Goal: Book appointment/travel/reservation

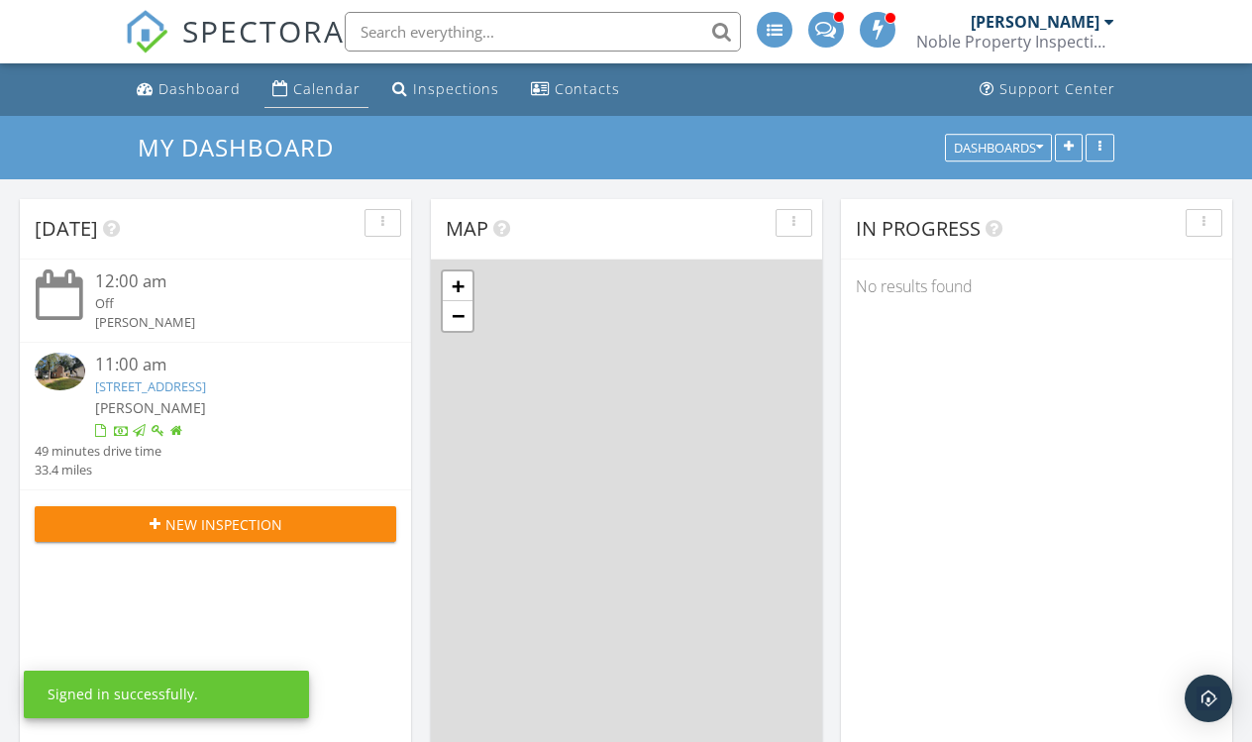
click at [277, 90] on div "Calendar" at bounding box center [280, 88] width 16 height 16
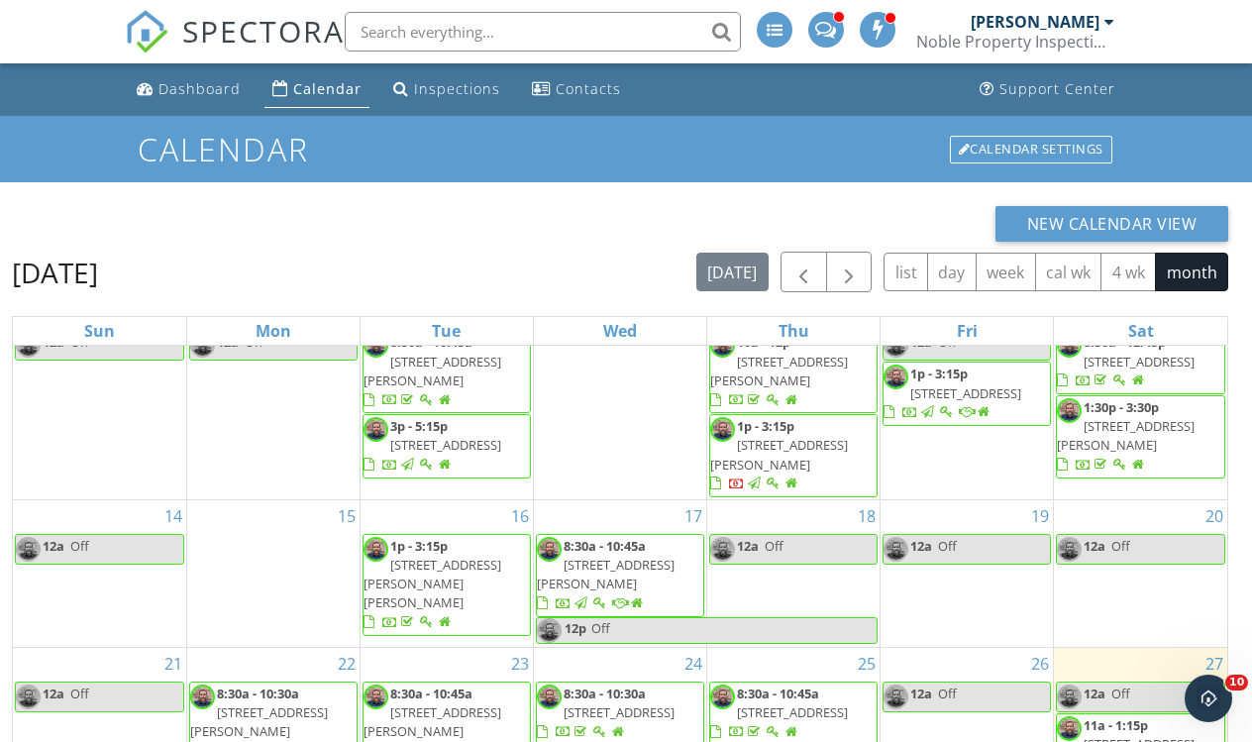
scroll to position [110, 0]
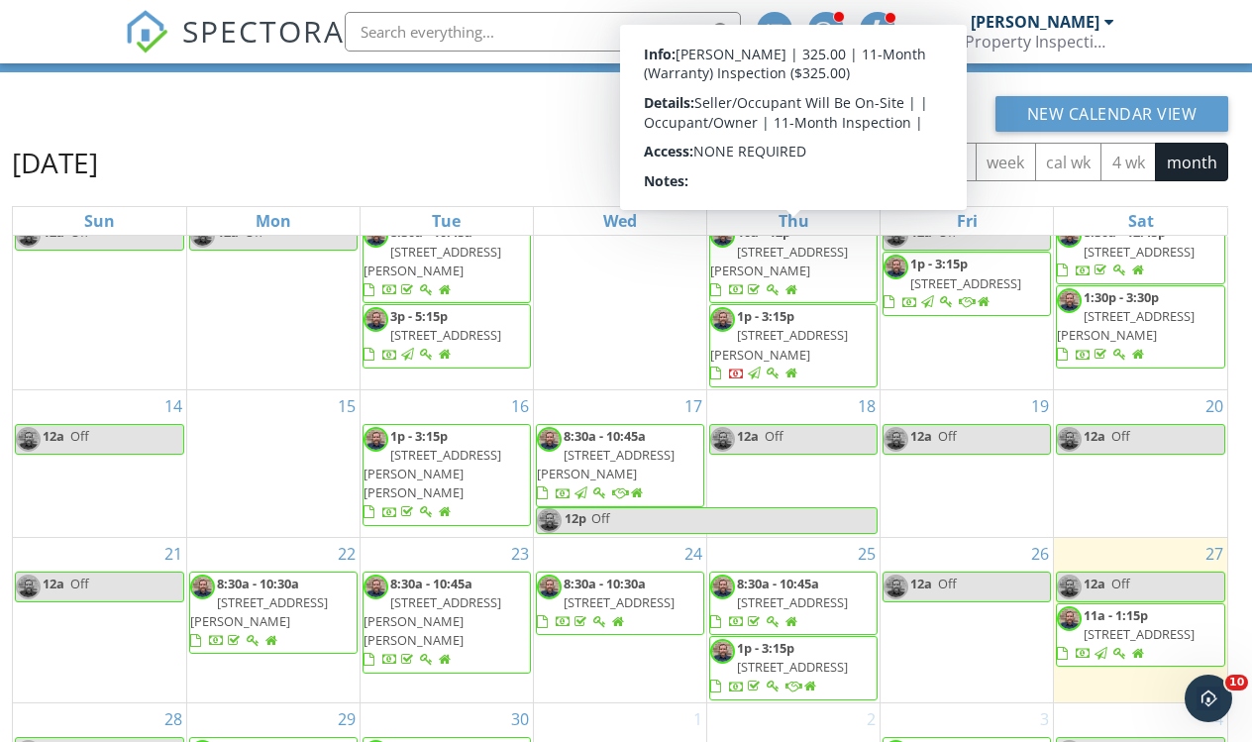
click at [355, 110] on div "New Calendar View" at bounding box center [620, 114] width 1216 height 36
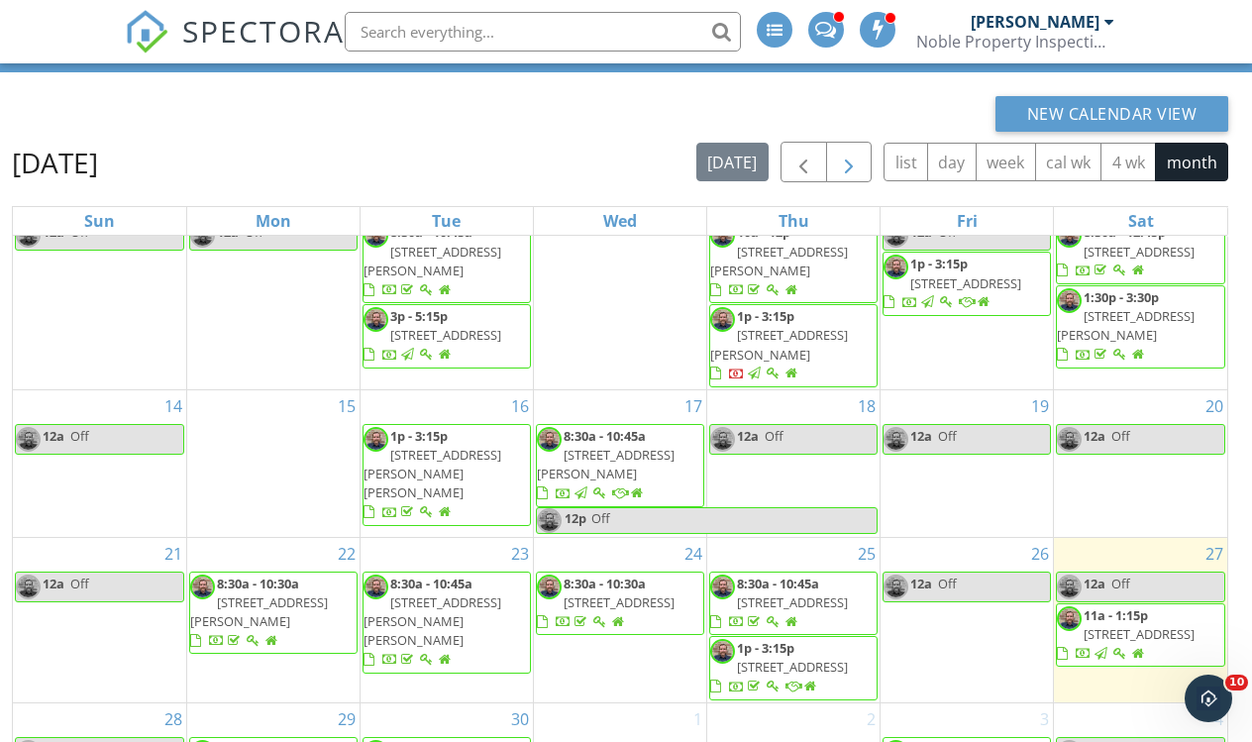
click at [855, 161] on span "button" at bounding box center [849, 163] width 24 height 24
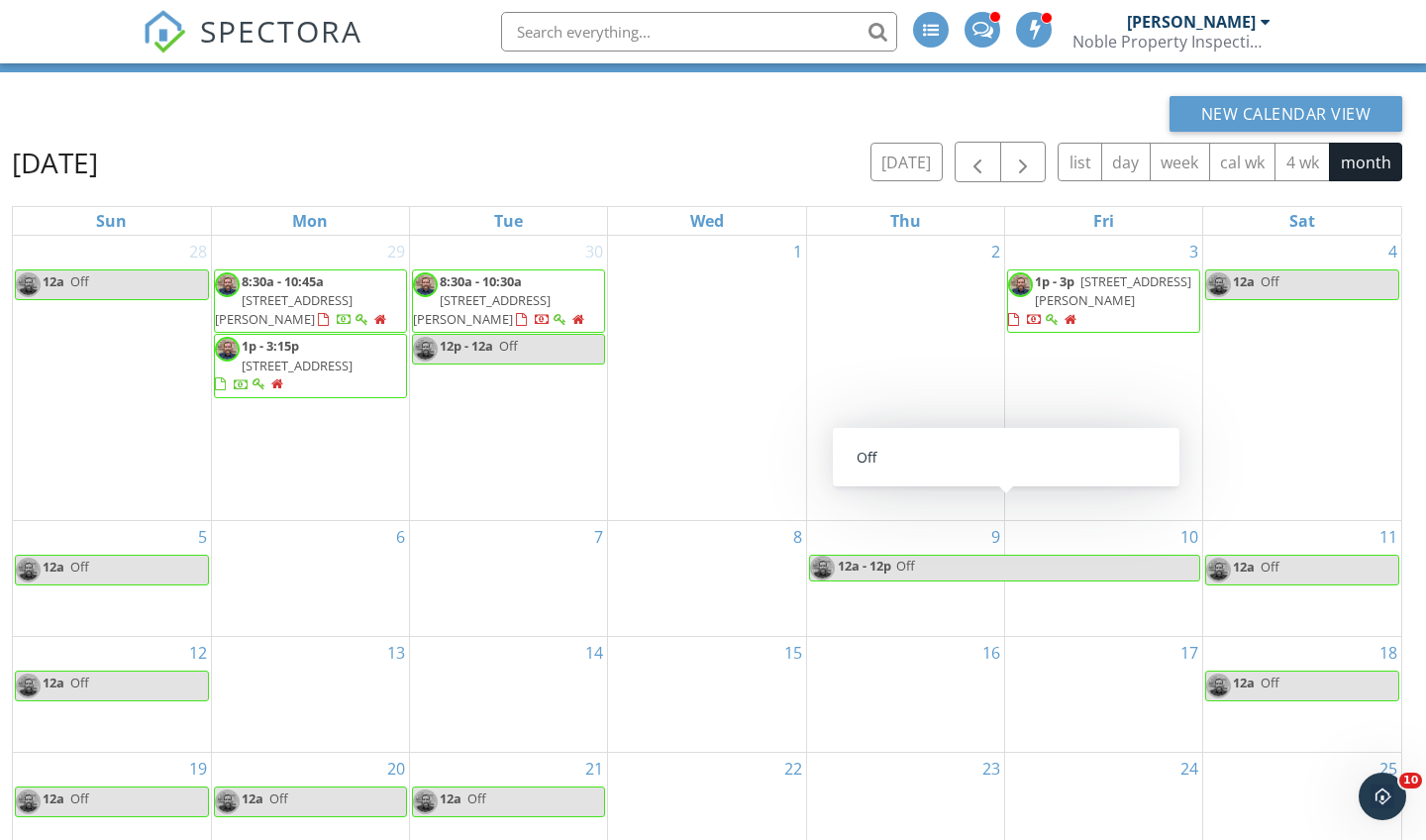
click at [1015, 556] on span "Off" at bounding box center [1047, 568] width 305 height 25
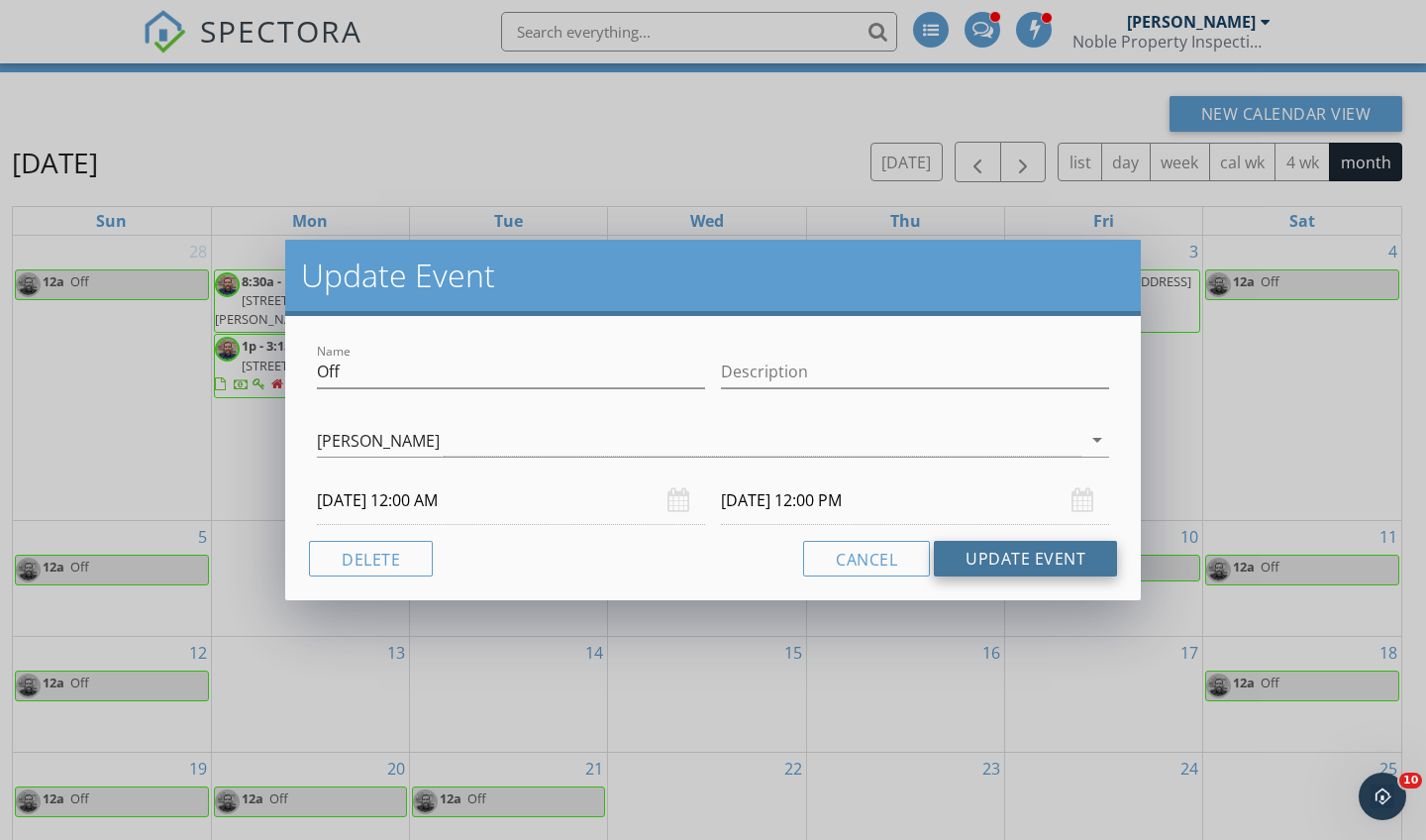
click at [1062, 554] on button "Update Event" at bounding box center [1025, 559] width 183 height 36
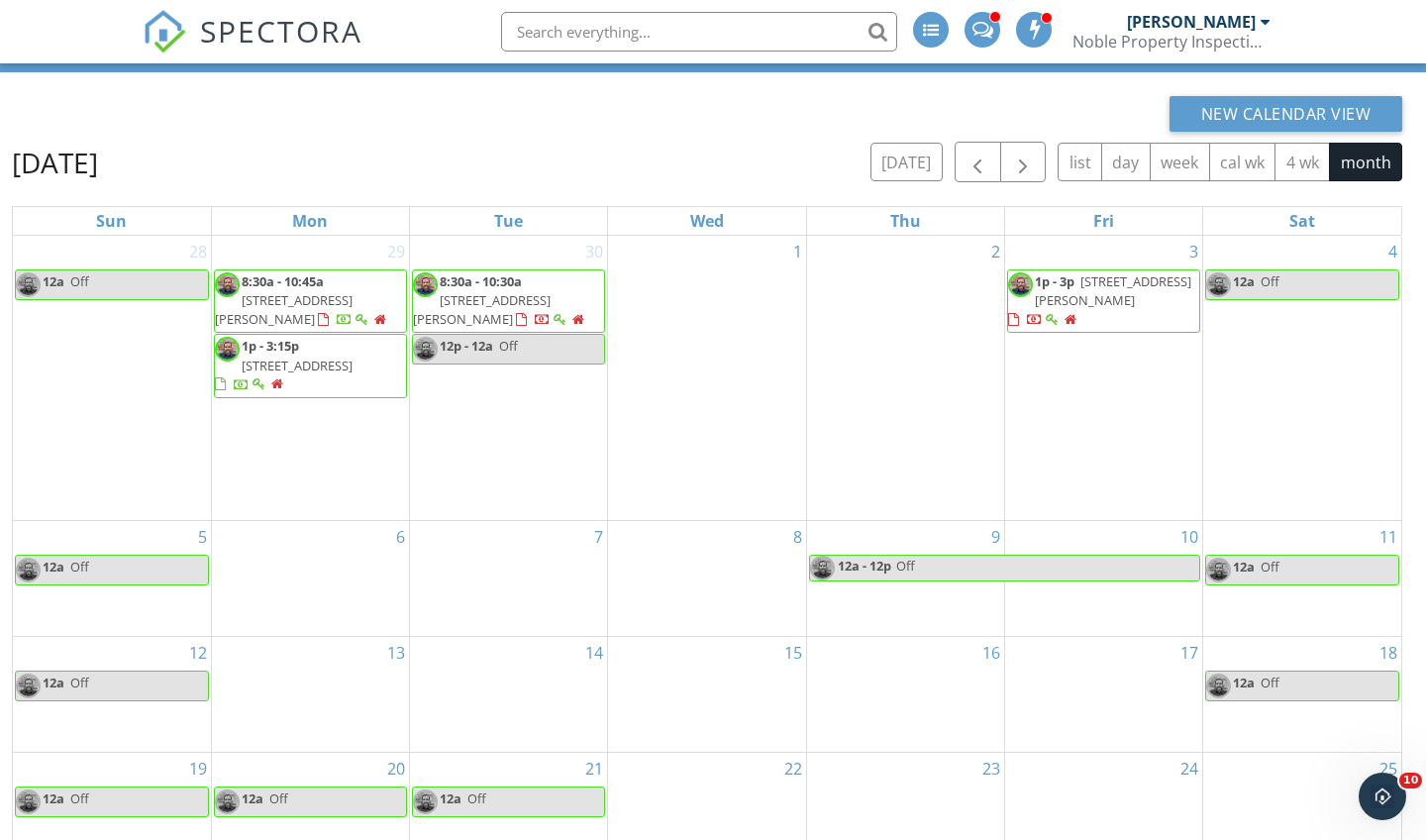
click at [957, 556] on span "Off" at bounding box center [1047, 568] width 305 height 25
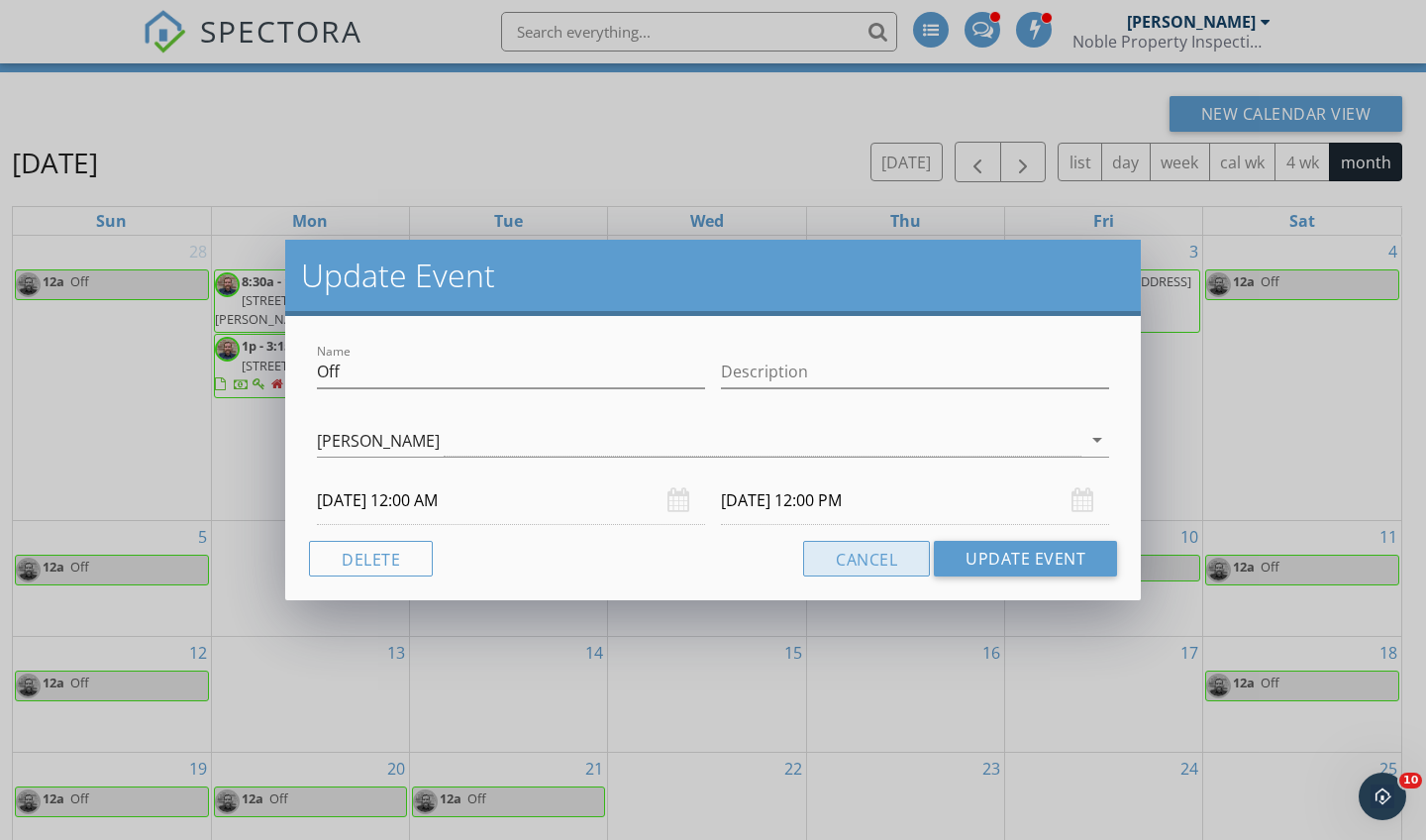
click at [869, 558] on button "Cancel" at bounding box center [866, 559] width 127 height 36
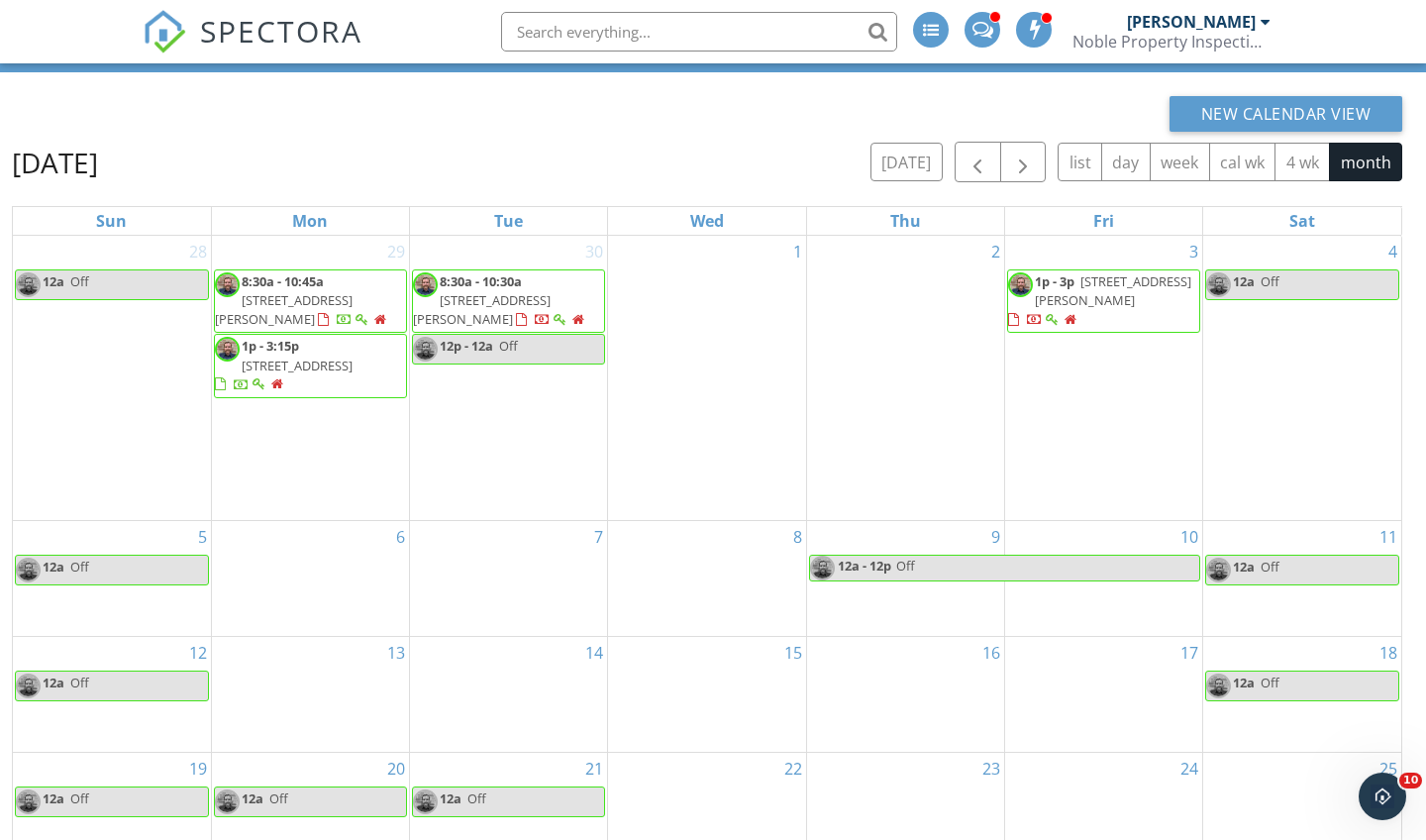
click at [952, 556] on span "Off" at bounding box center [1047, 568] width 305 height 25
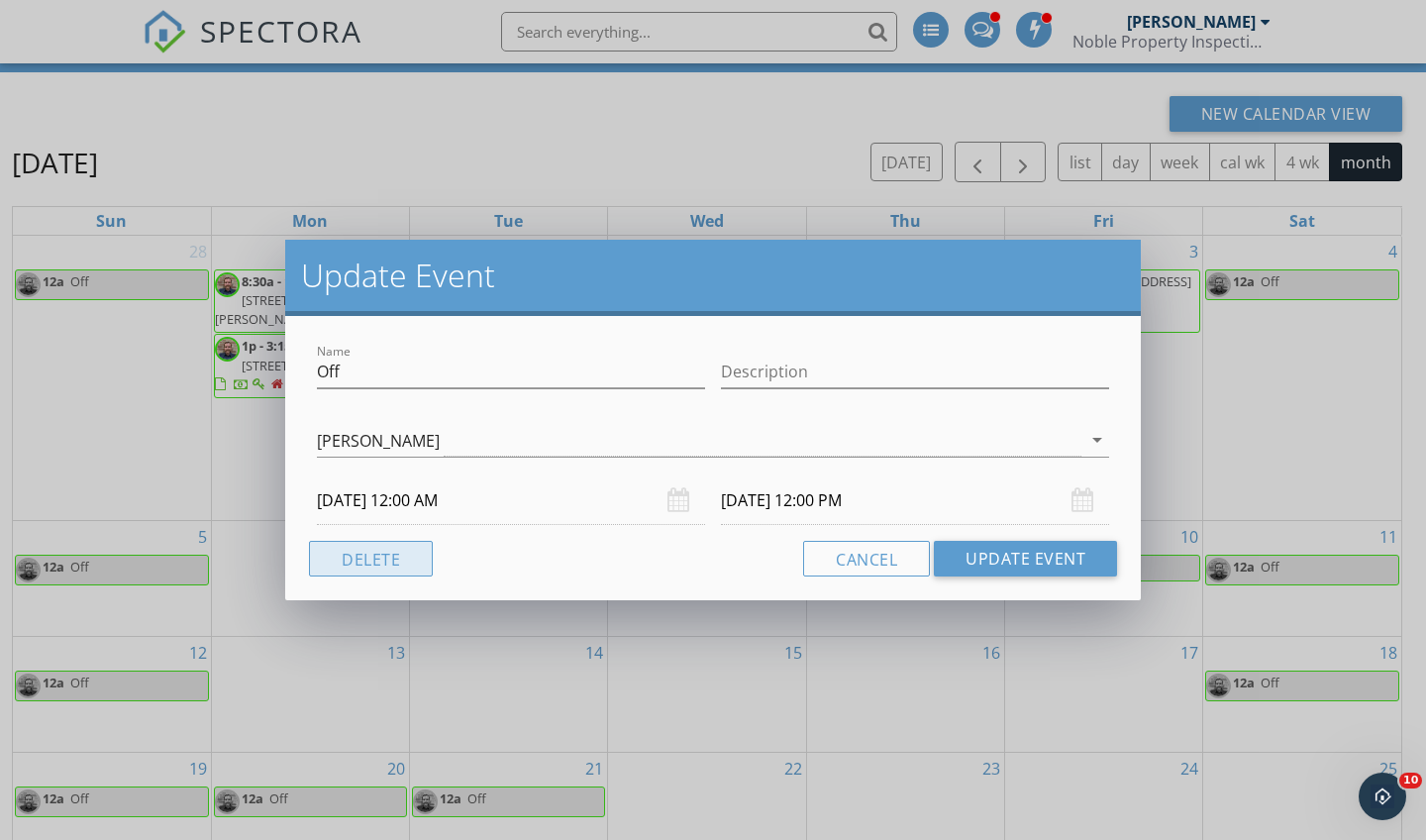
click at [360, 554] on button "Delete" at bounding box center [371, 559] width 124 height 36
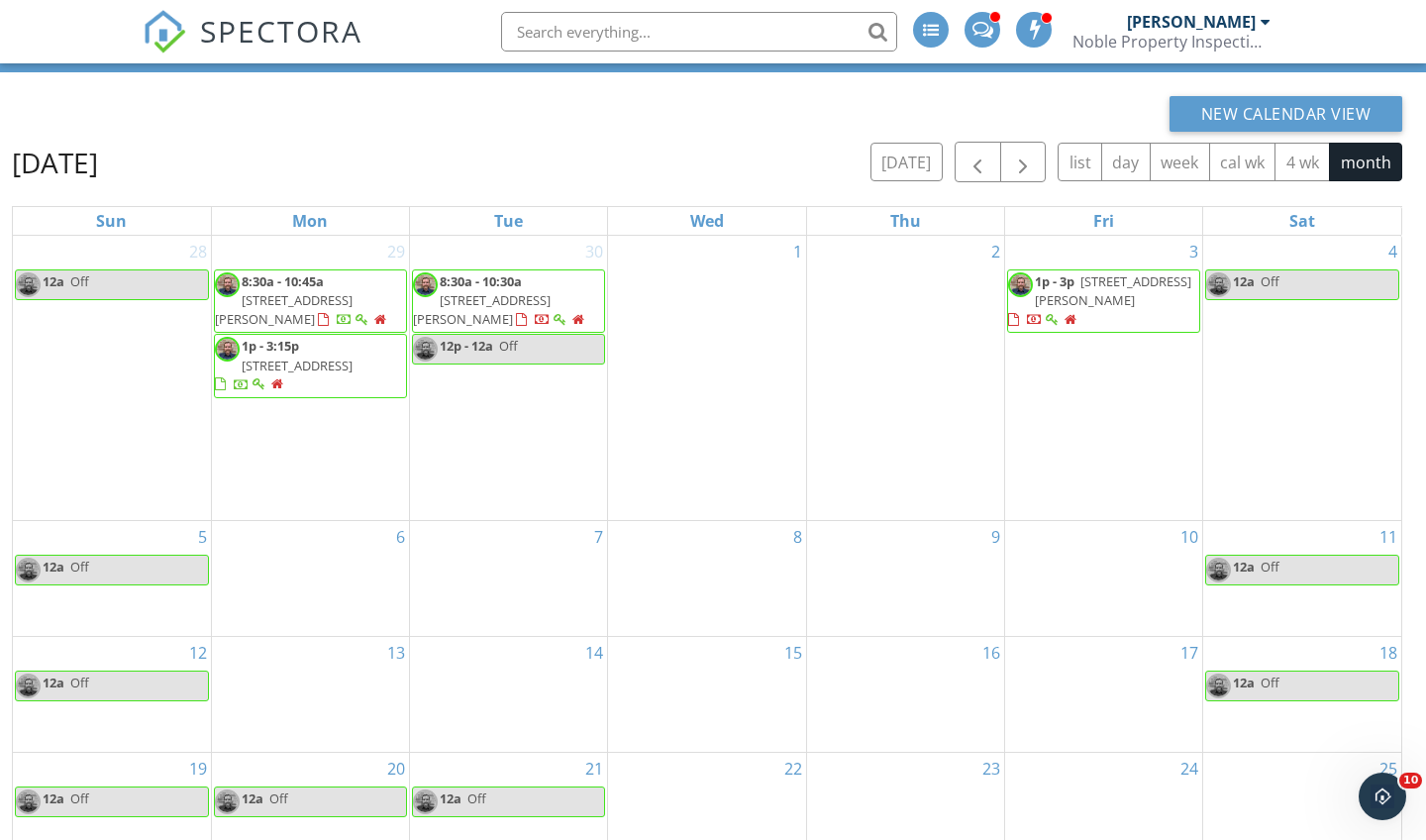
click at [869, 521] on div "9" at bounding box center [905, 578] width 197 height 115
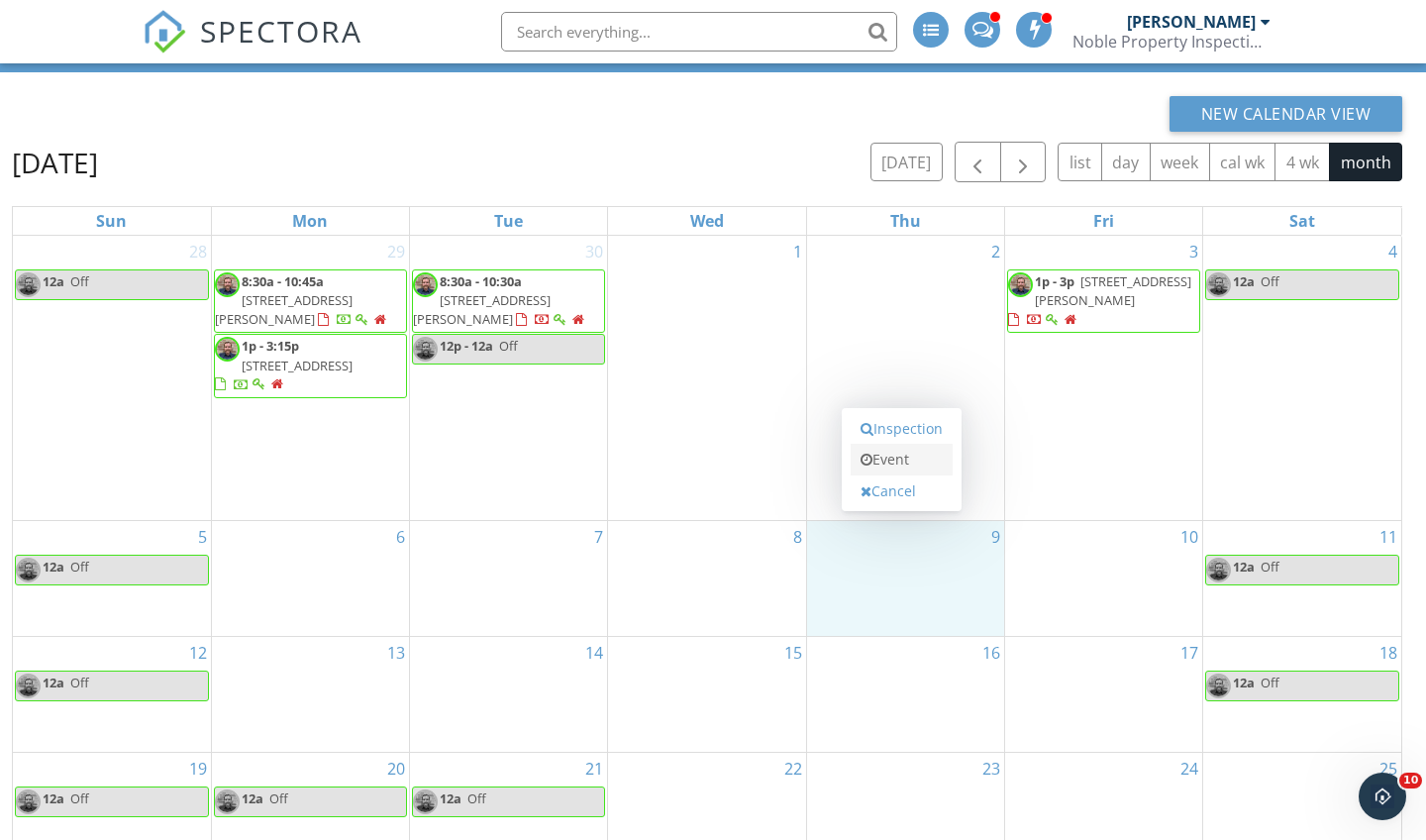
click at [898, 459] on link "Event" at bounding box center [902, 460] width 102 height 32
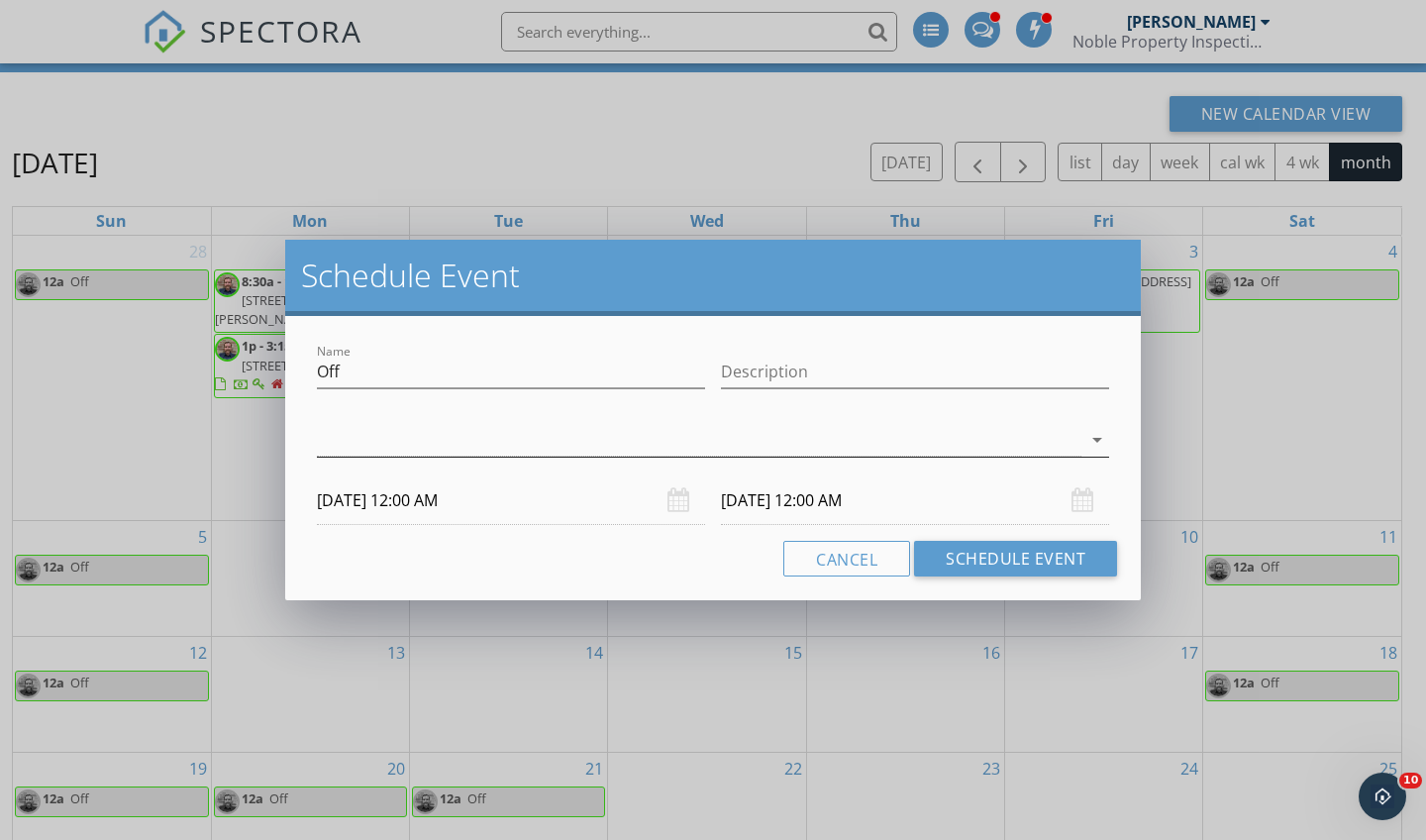
click at [1087, 440] on icon "arrow_drop_down" at bounding box center [1098, 440] width 24 height 24
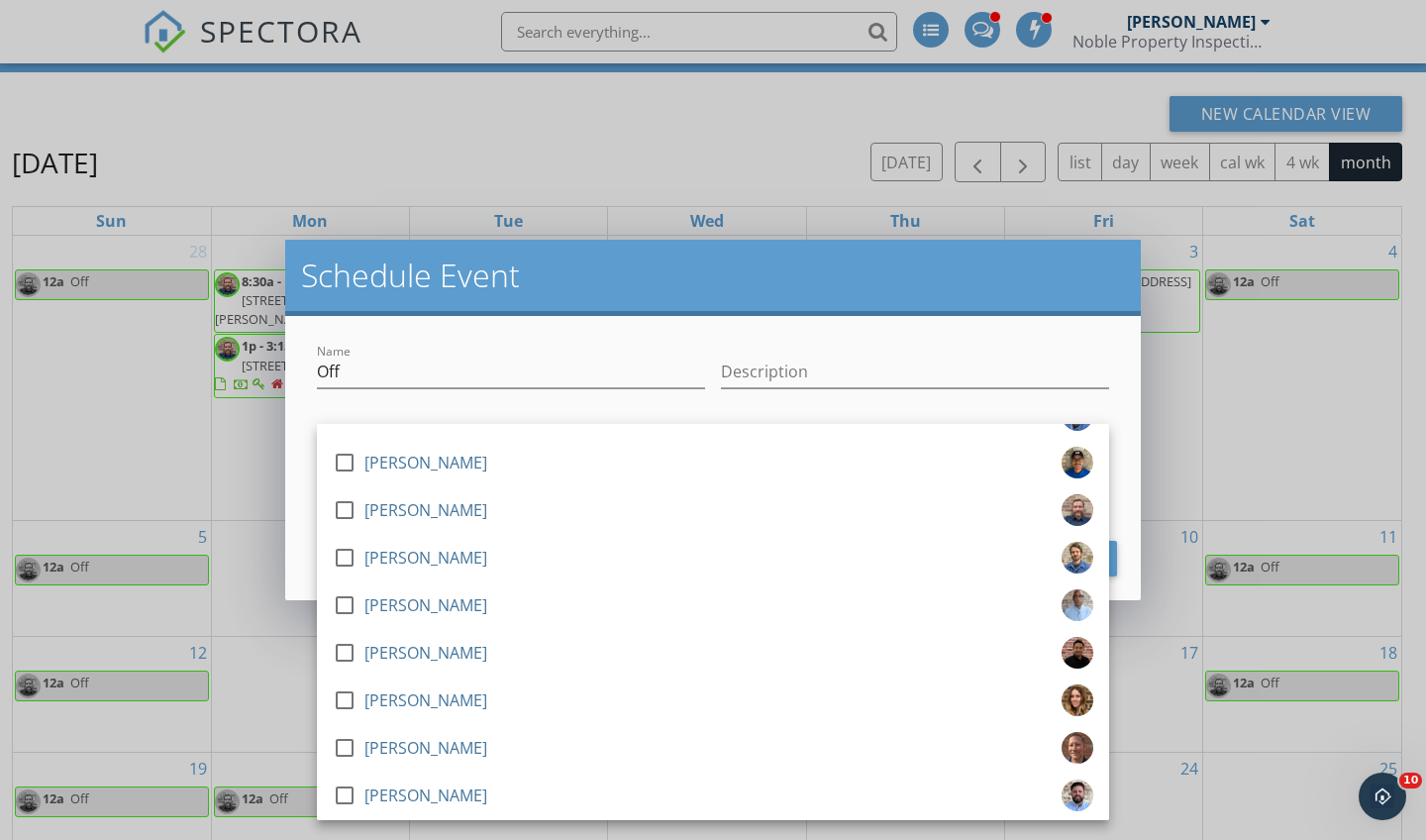
scroll to position [595, 0]
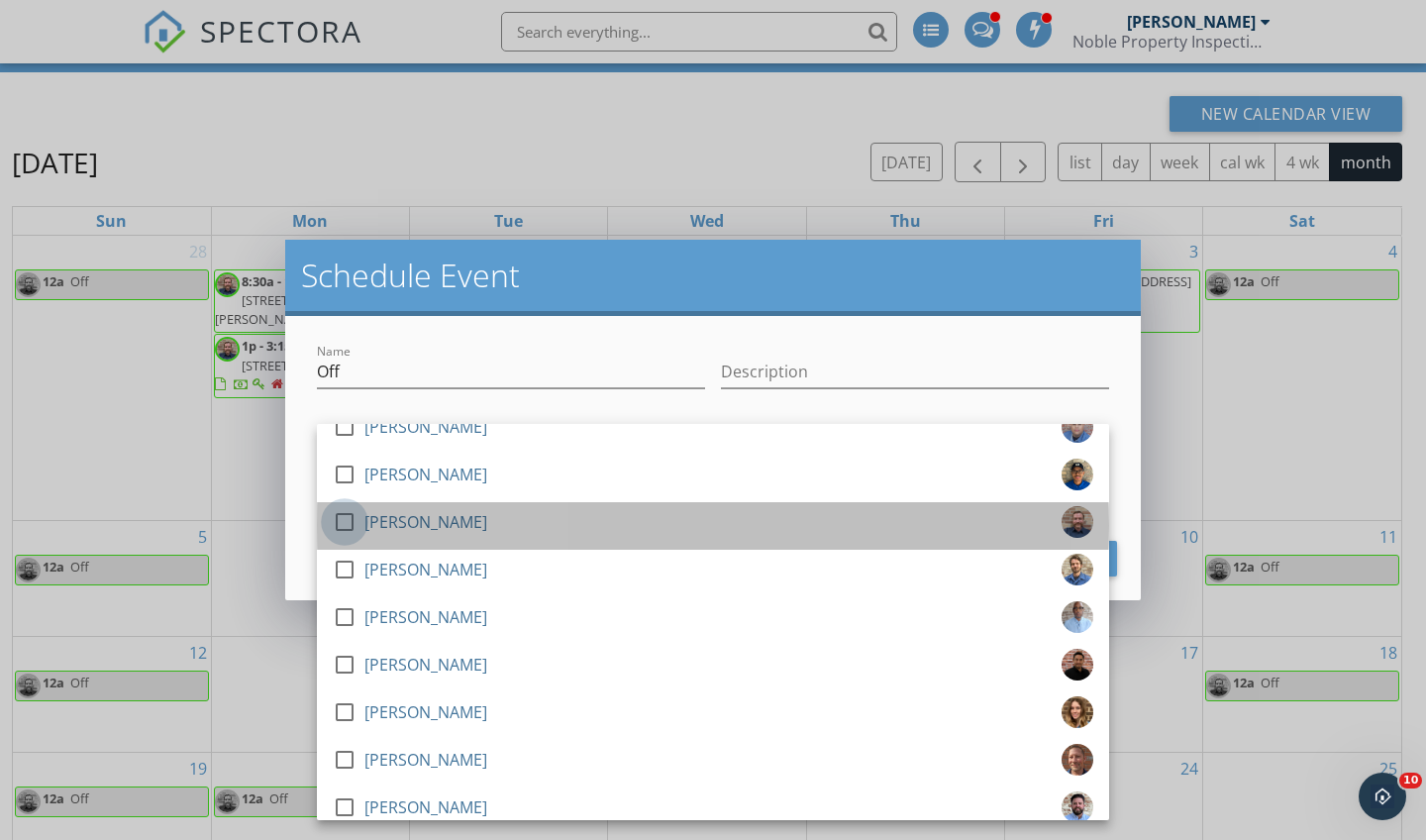
click at [347, 520] on div at bounding box center [345, 522] width 34 height 34
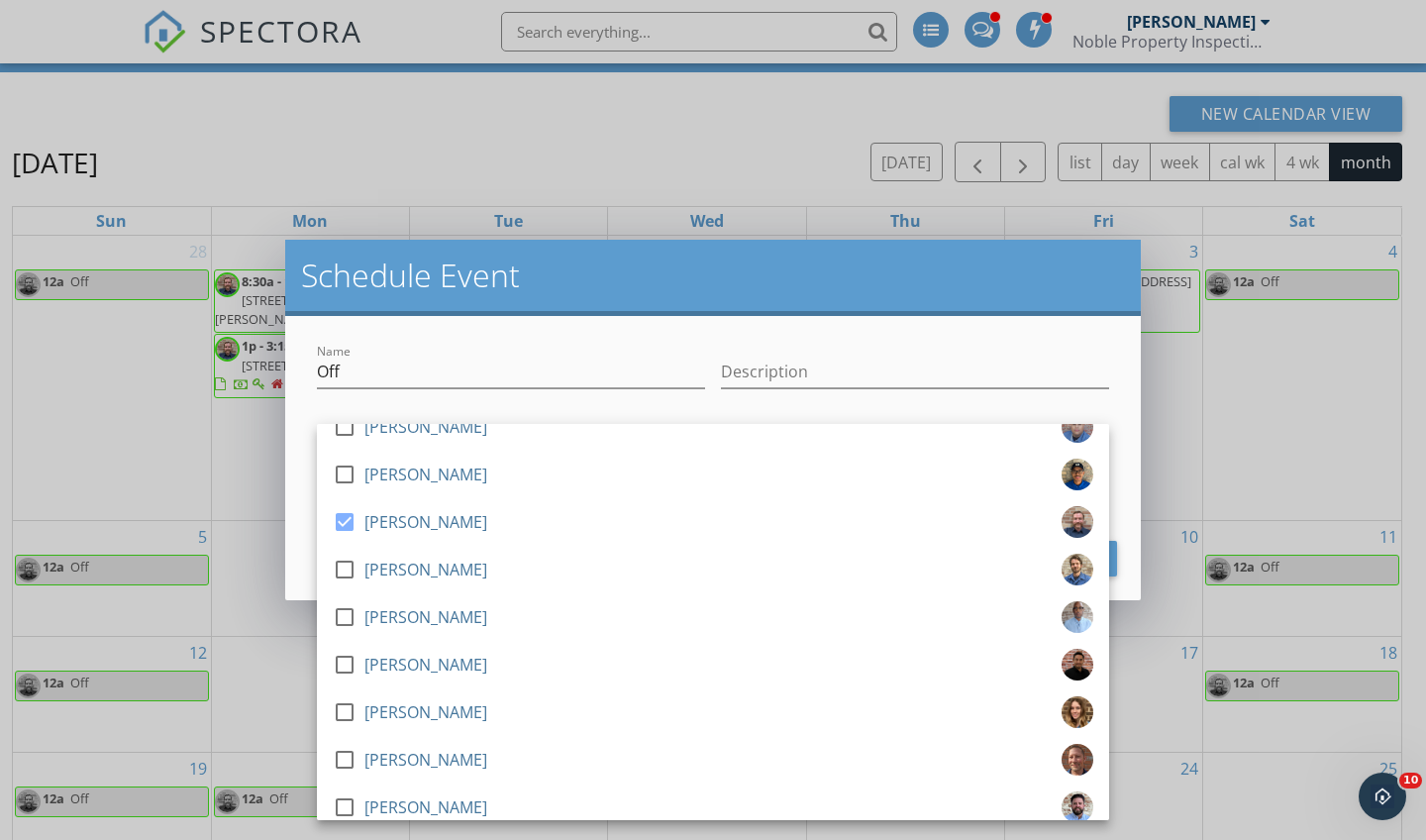
click at [308, 511] on div "Name Off Description check_box_outline_blank [PERSON_NAME] check_box_outline_bl…" at bounding box center [713, 458] width 856 height 284
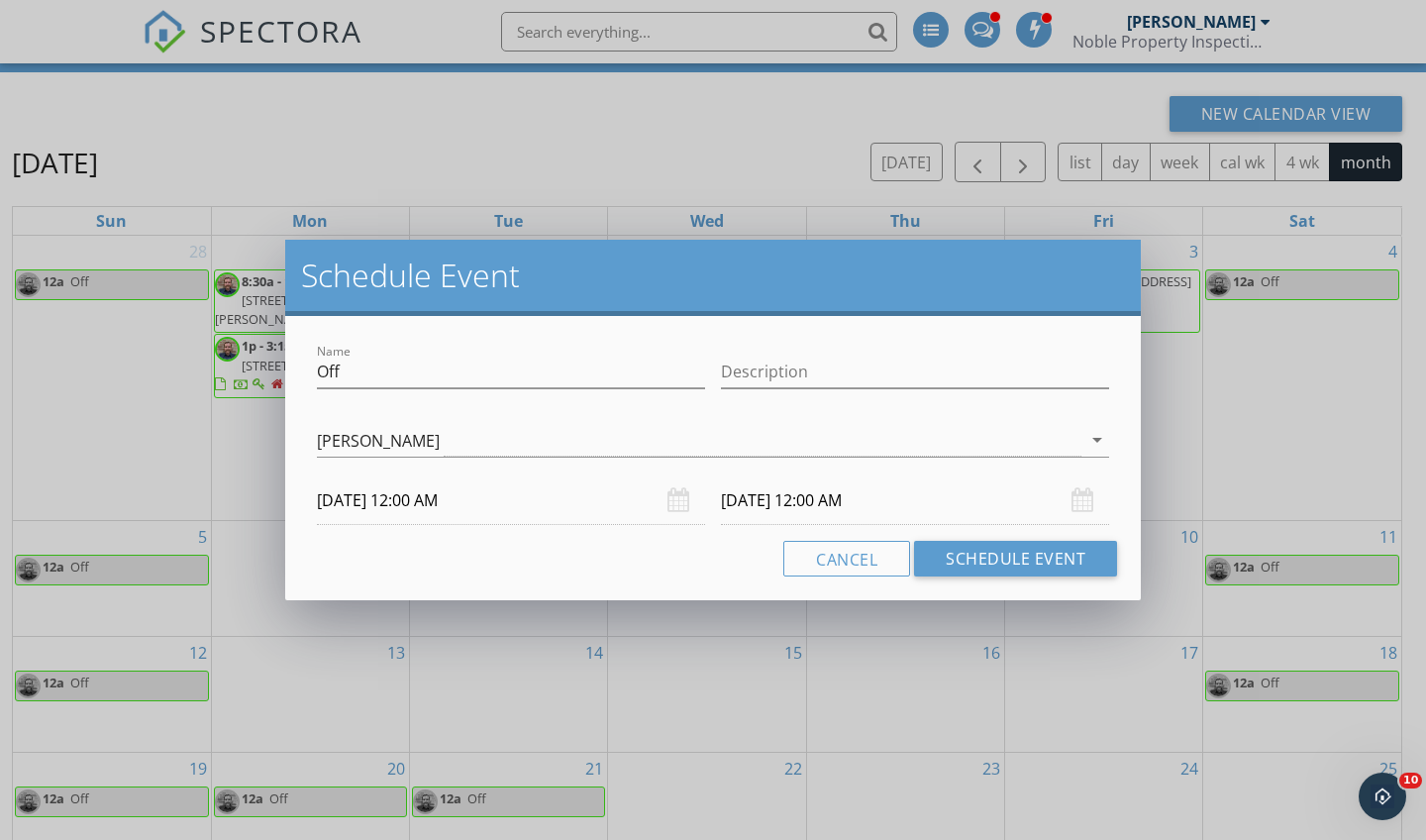
click at [1081, 501] on div "[DATE] 12:00 AM" at bounding box center [915, 500] width 388 height 49
click at [762, 501] on input "[DATE] 12:00 AM" at bounding box center [915, 500] width 388 height 49
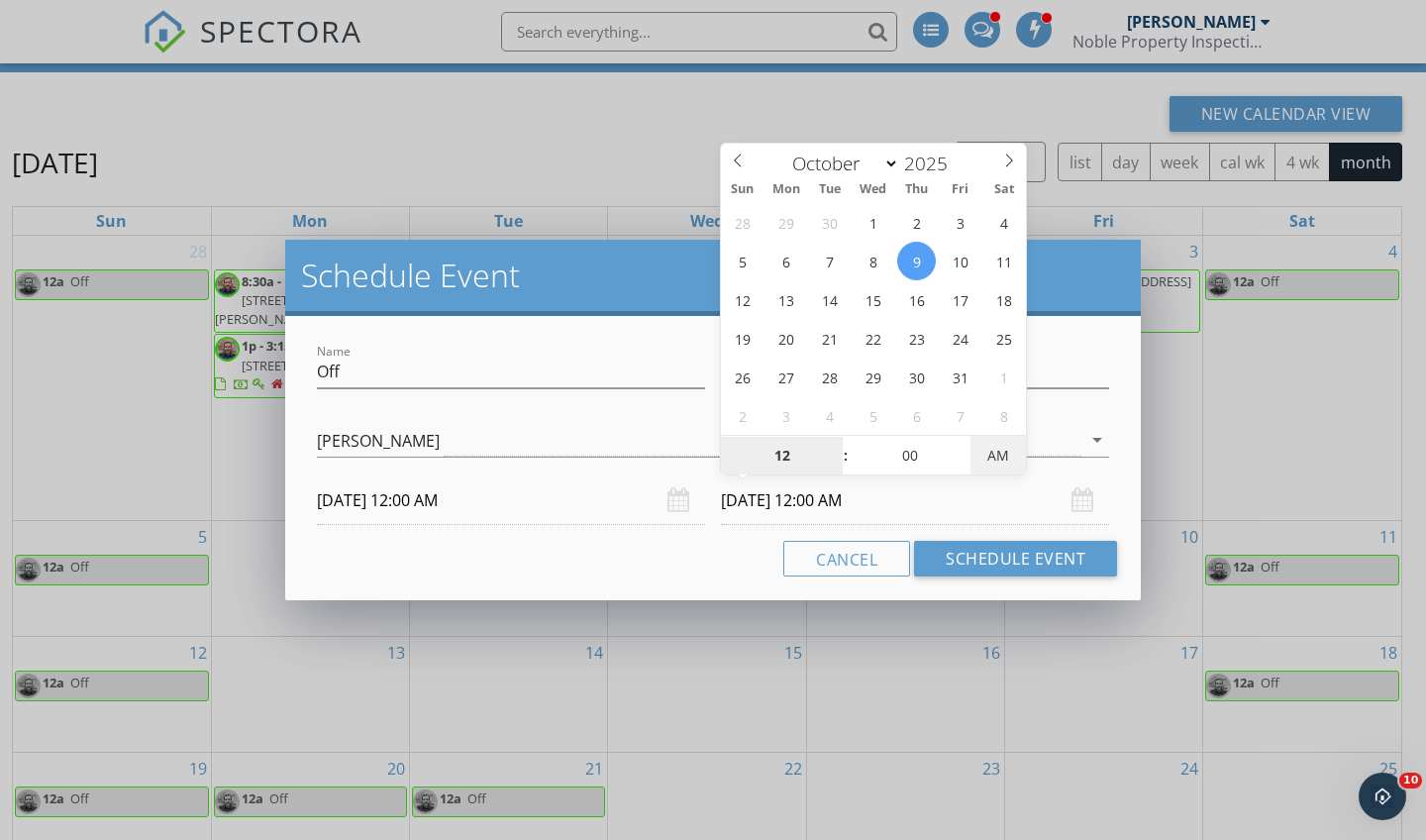
type input "[DATE] 12:00 PM"
click at [971, 559] on button "Schedule Event" at bounding box center [1015, 559] width 203 height 36
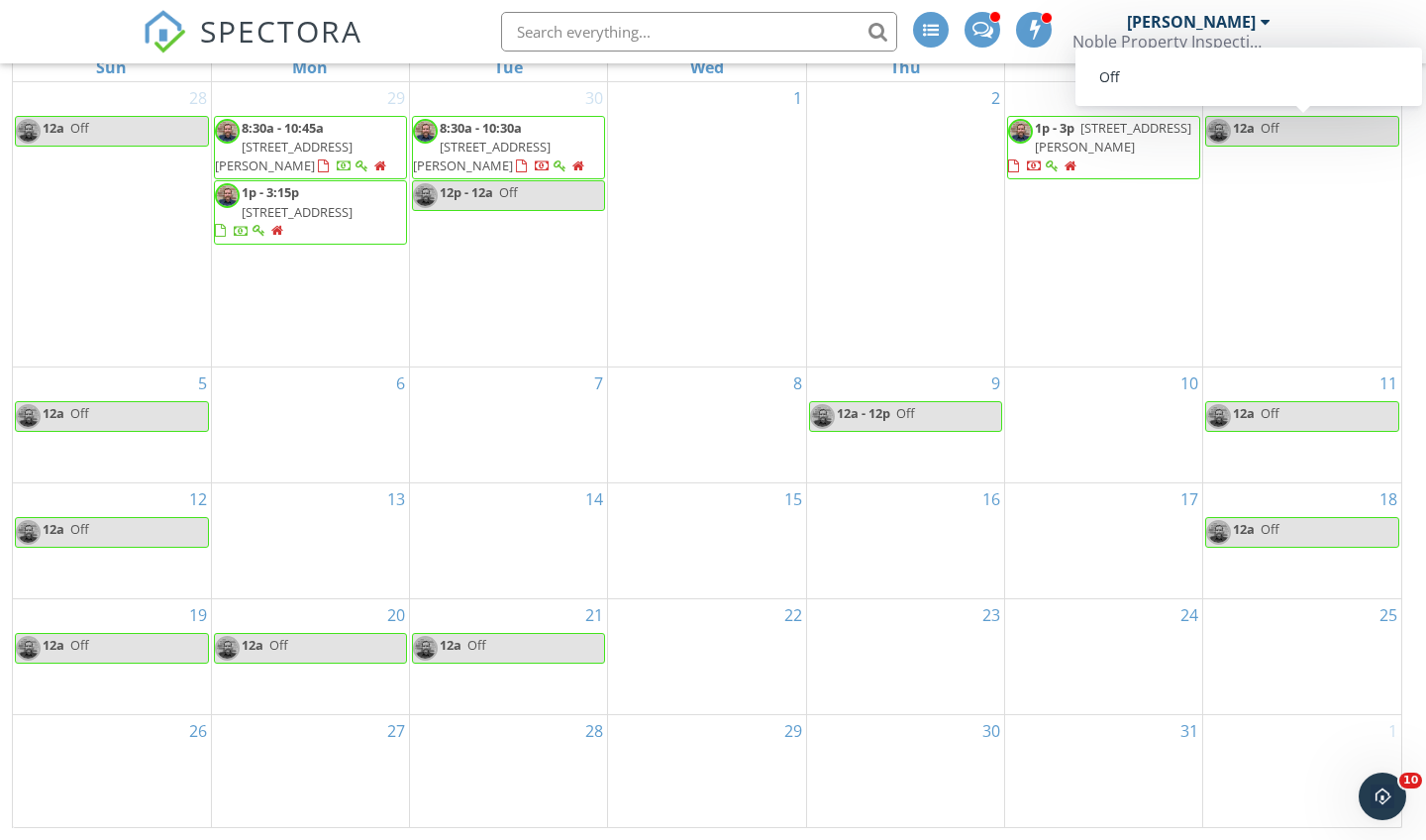
scroll to position [263, 0]
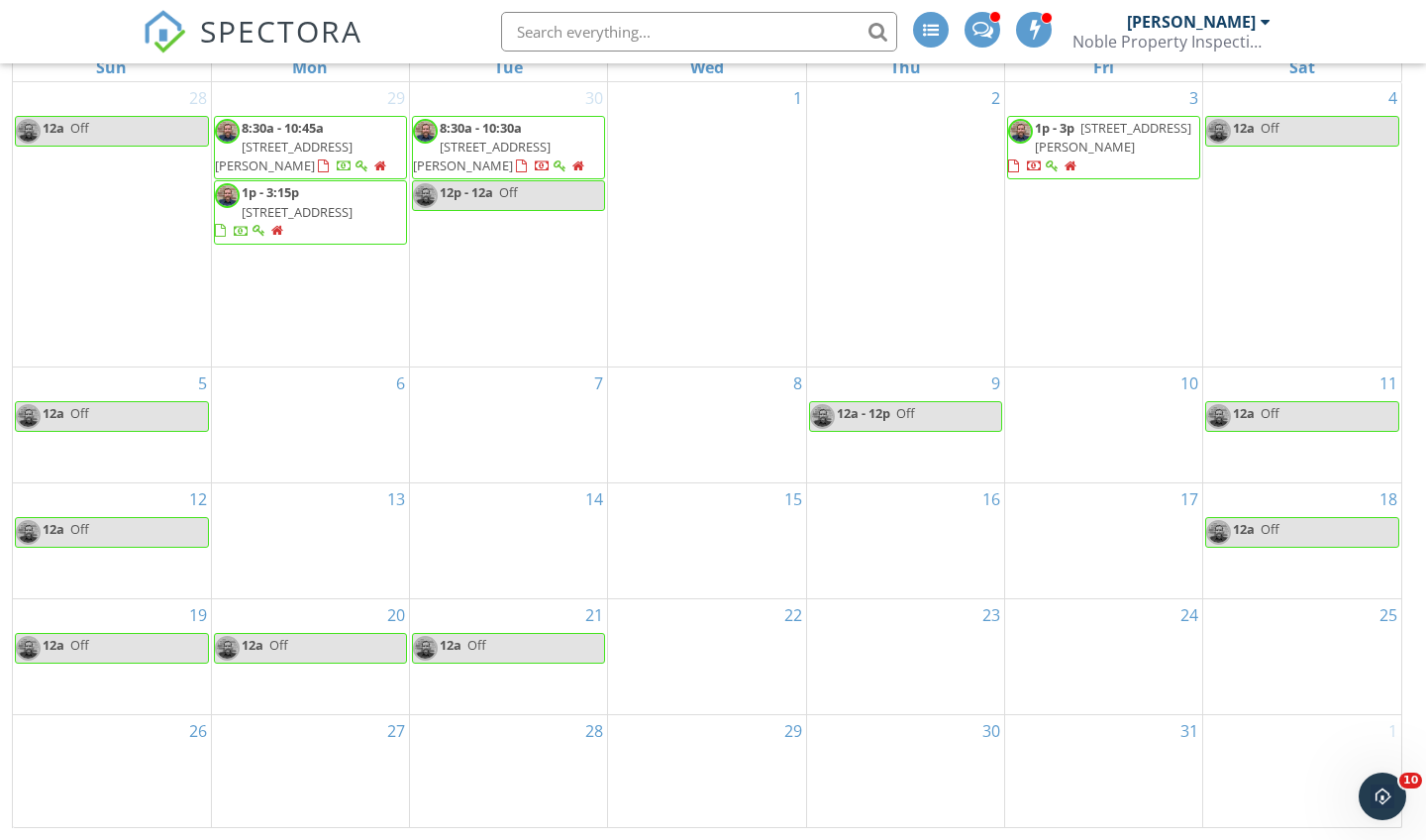
click at [1251, 623] on div "25" at bounding box center [1303, 656] width 198 height 115
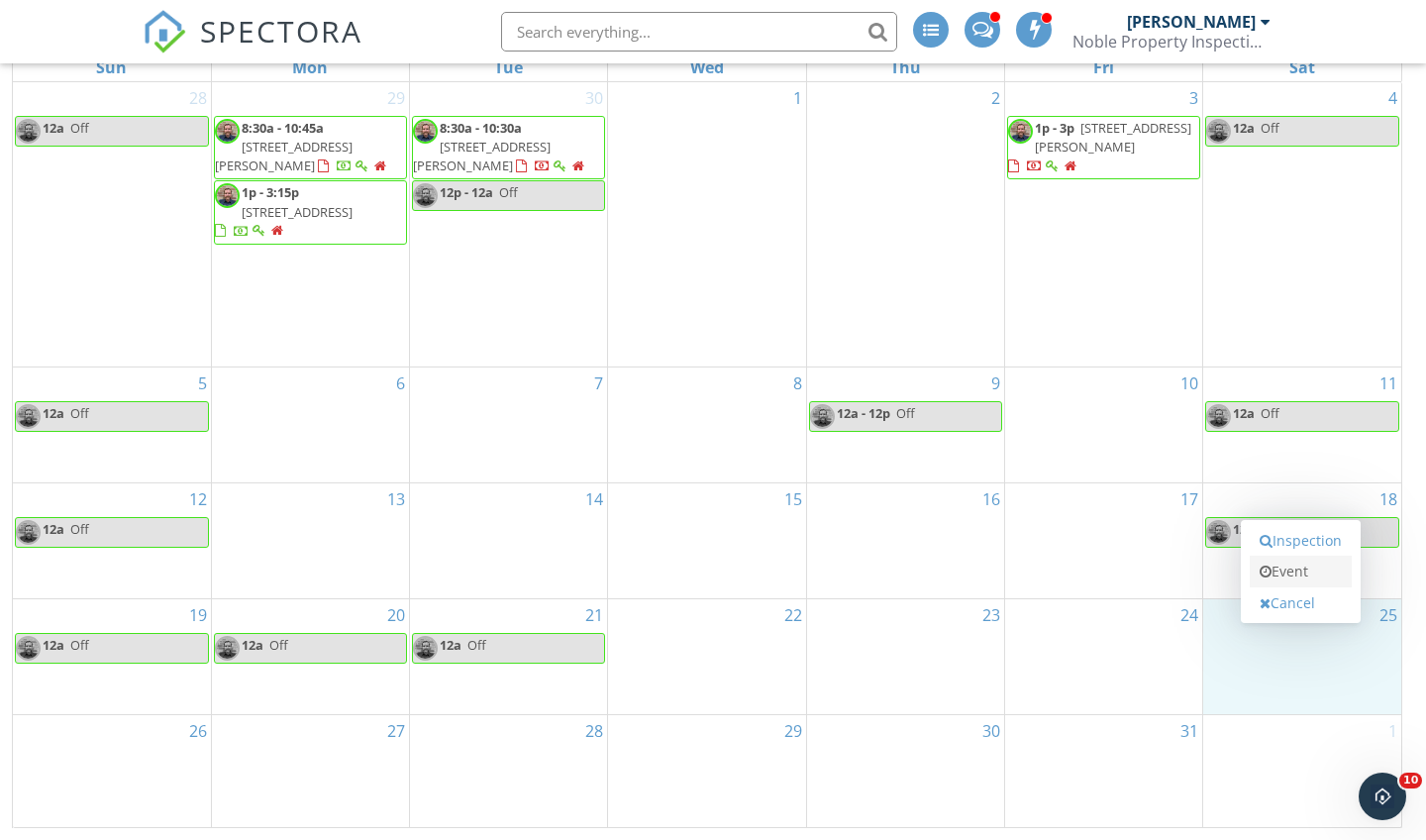
click at [1251, 576] on link "Event" at bounding box center [1301, 572] width 102 height 32
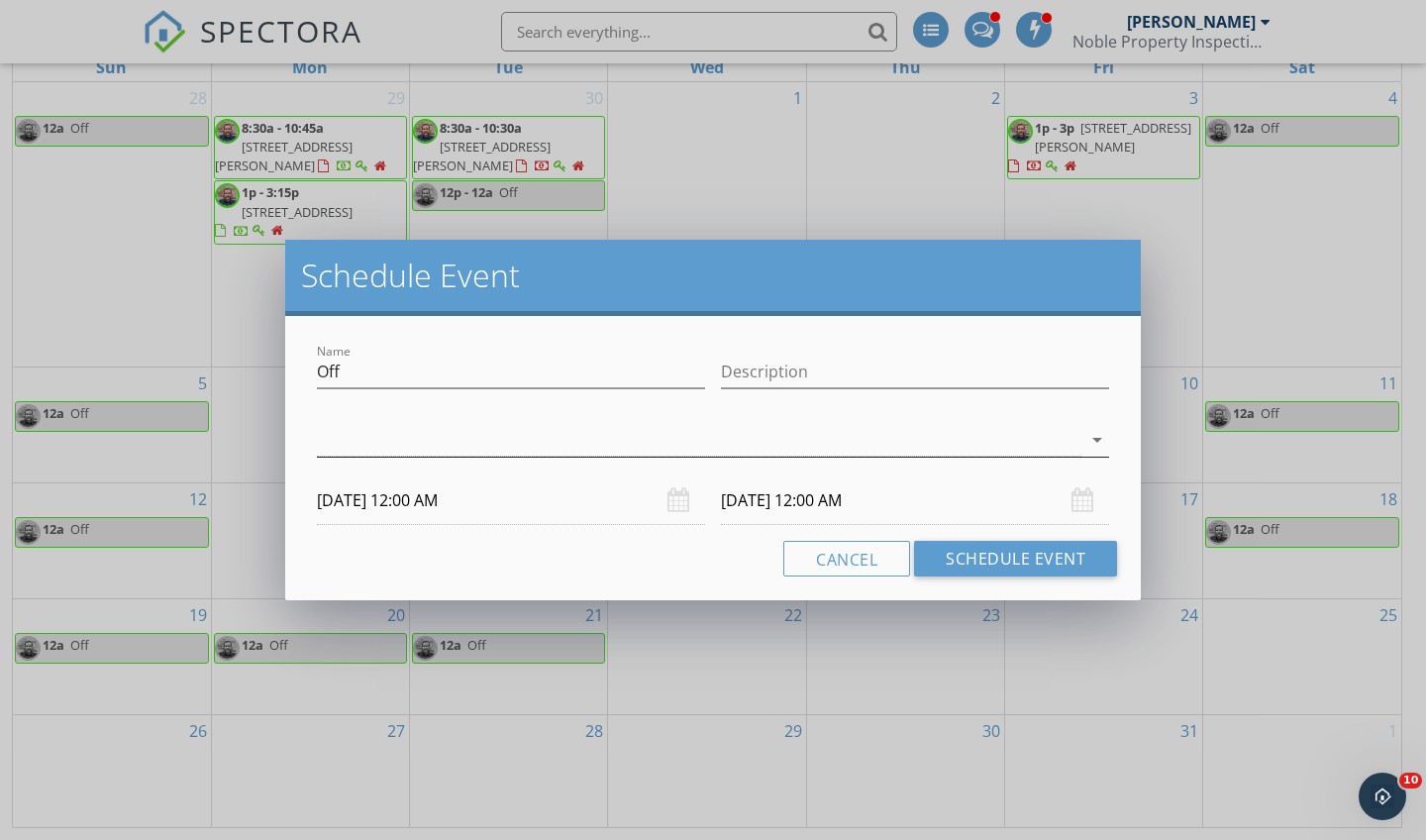
click at [1091, 443] on icon "arrow_drop_down" at bounding box center [1098, 440] width 24 height 24
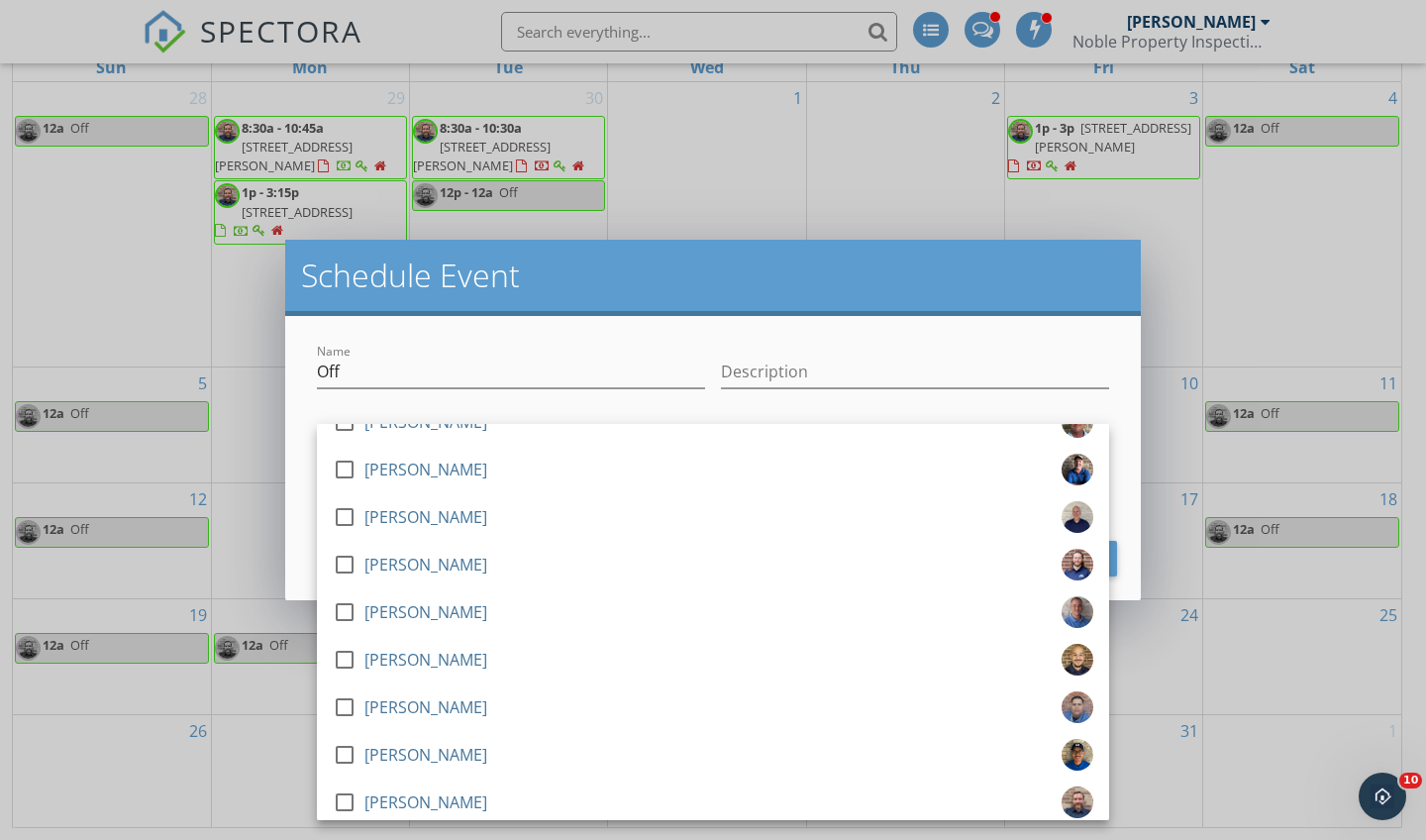
scroll to position [316, 0]
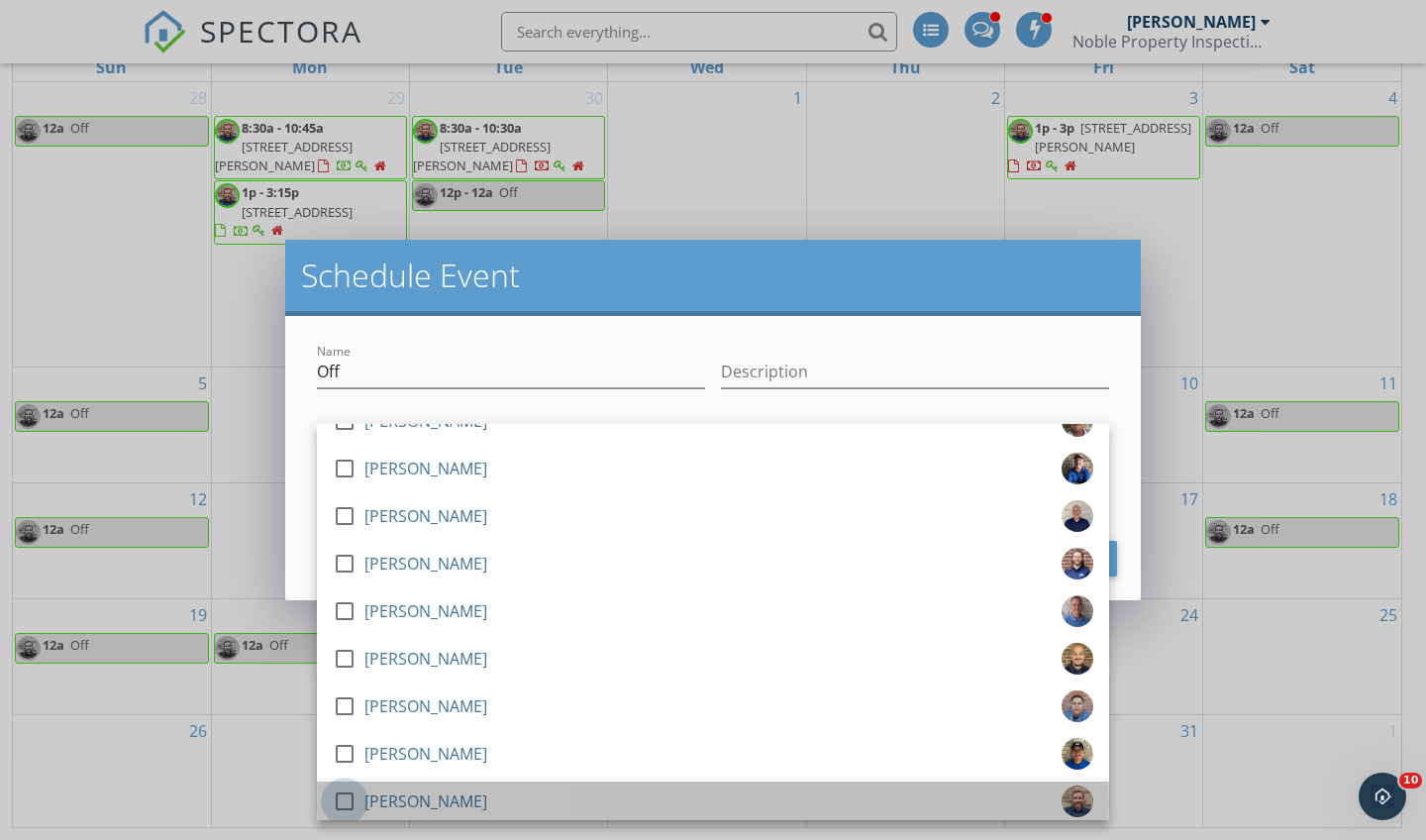
click at [348, 741] on div at bounding box center [345, 802] width 34 height 34
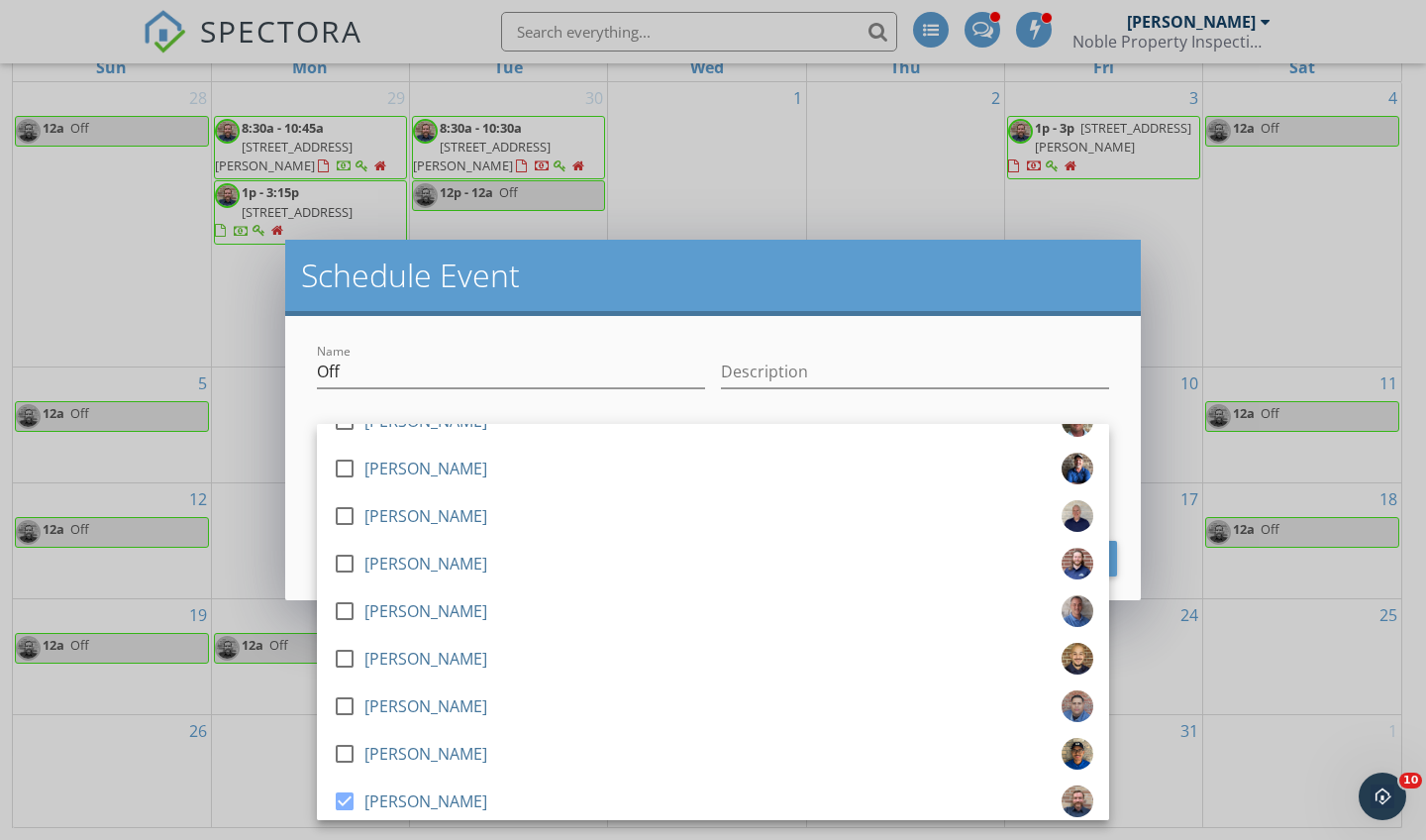
click at [301, 576] on div "Name Off Description check_box_outline_blank [PERSON_NAME] check_box_outline_bl…" at bounding box center [713, 458] width 856 height 284
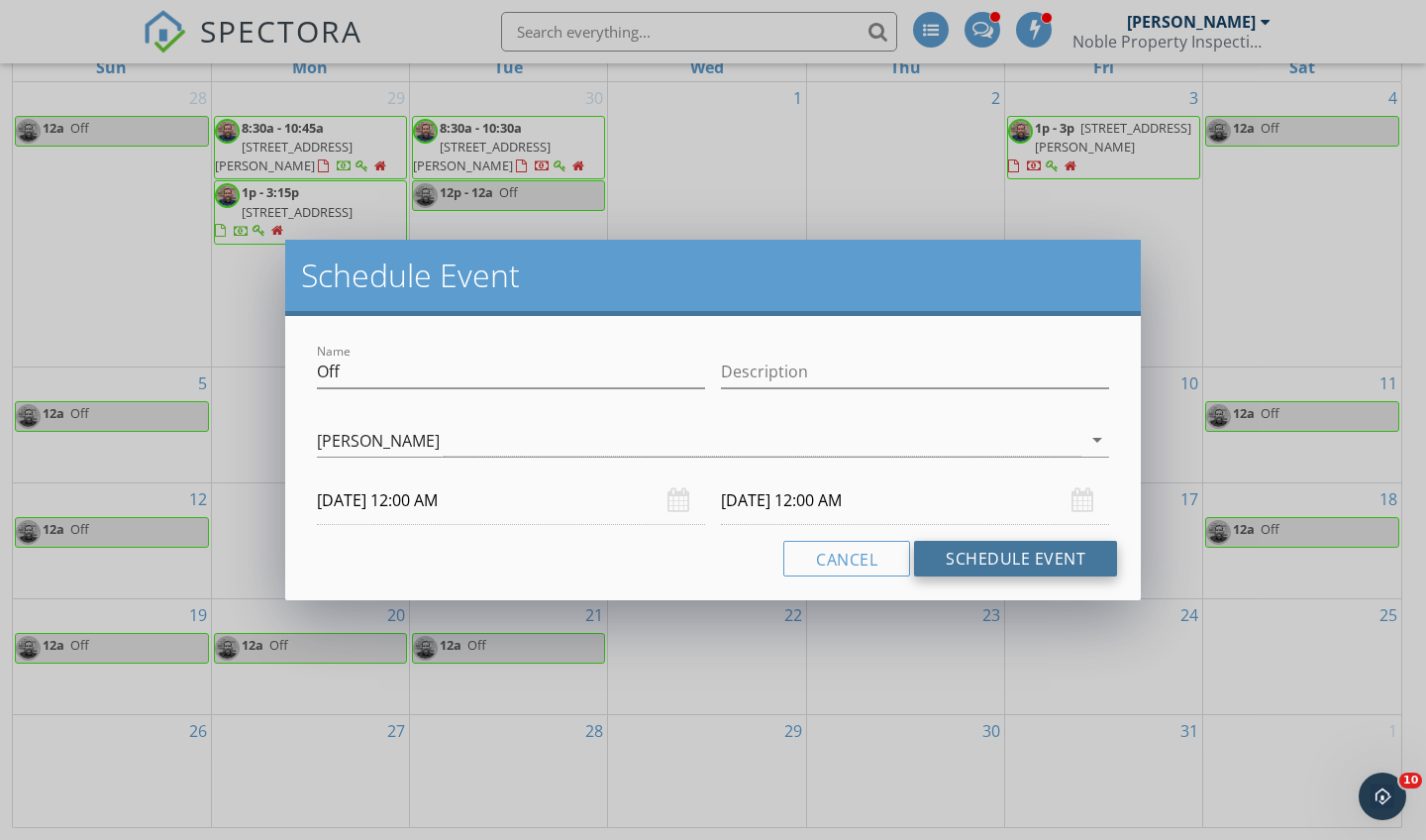
click at [1056, 552] on button "Schedule Event" at bounding box center [1015, 559] width 203 height 36
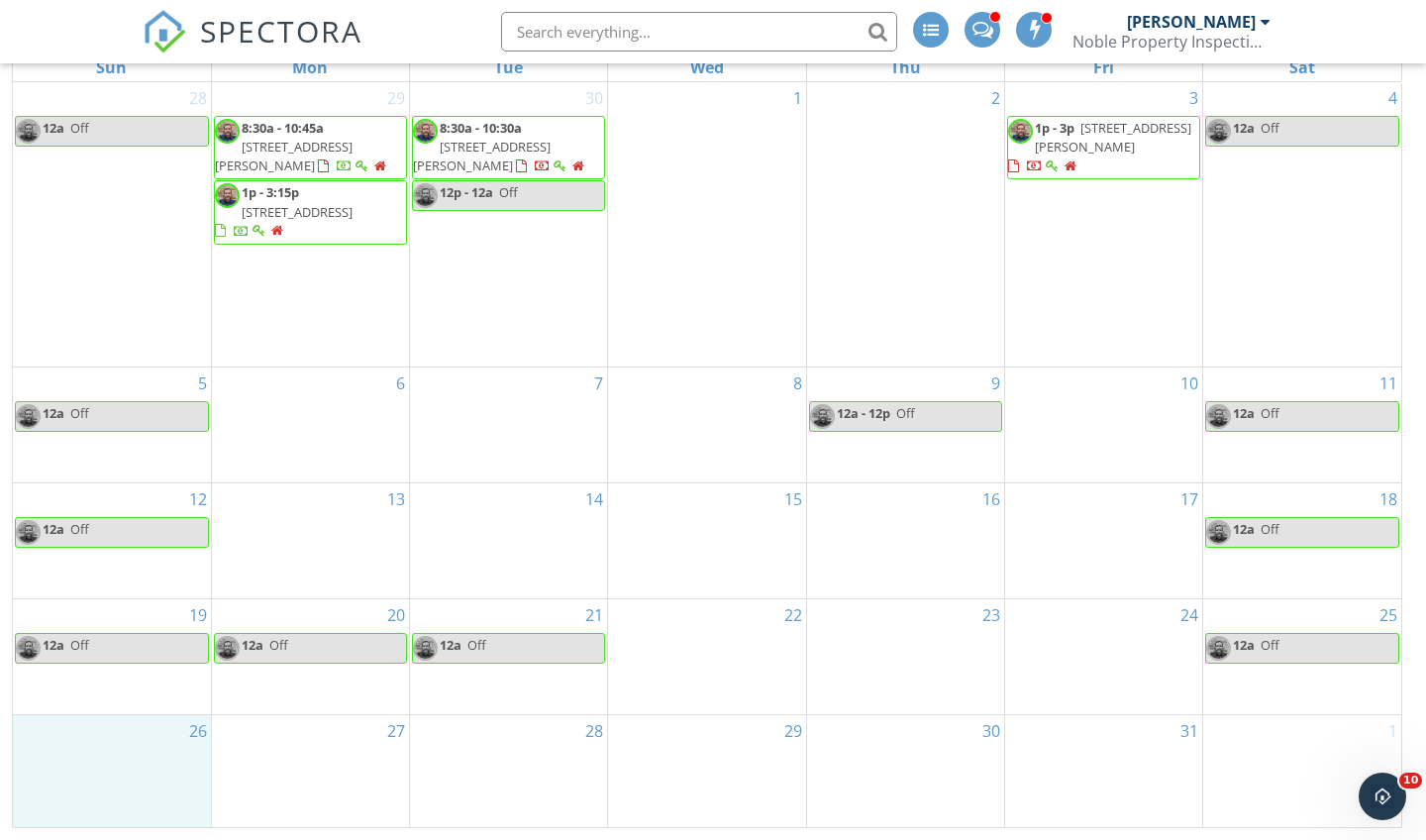
click at [111, 738] on div "26" at bounding box center [112, 770] width 198 height 111
click at [116, 694] on link "Event" at bounding box center [109, 690] width 102 height 32
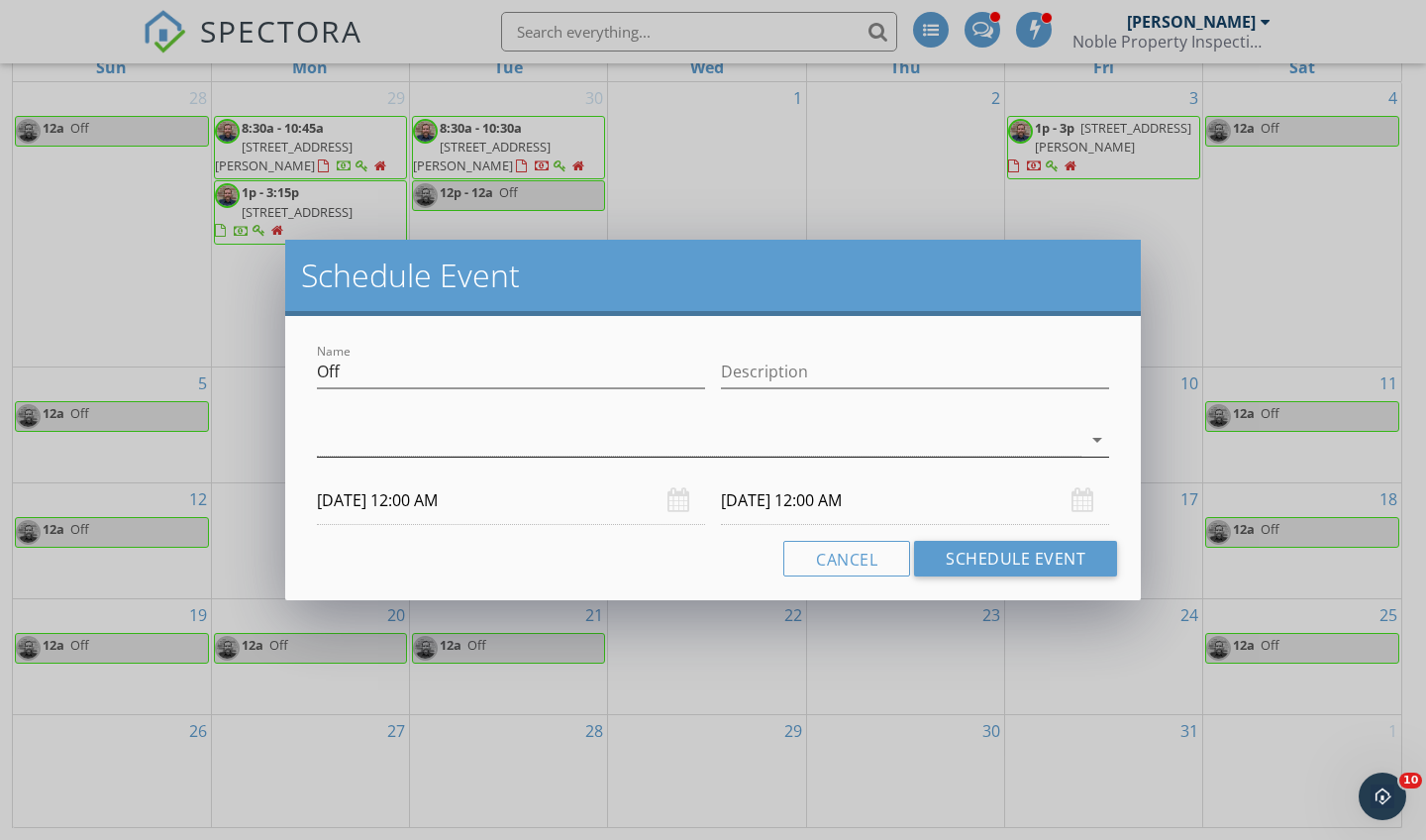
click at [1099, 442] on icon "arrow_drop_down" at bounding box center [1098, 440] width 24 height 24
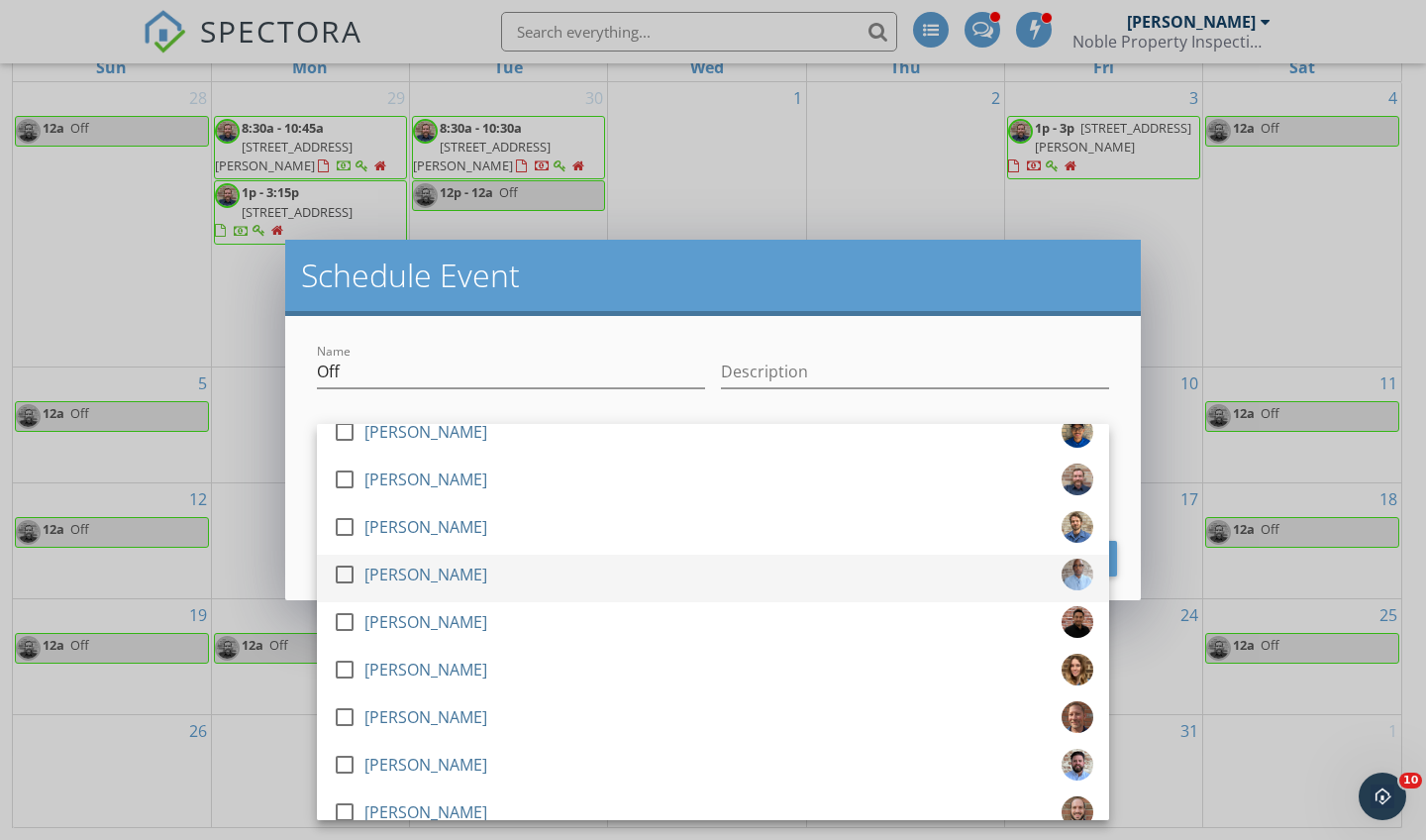
scroll to position [639, 0]
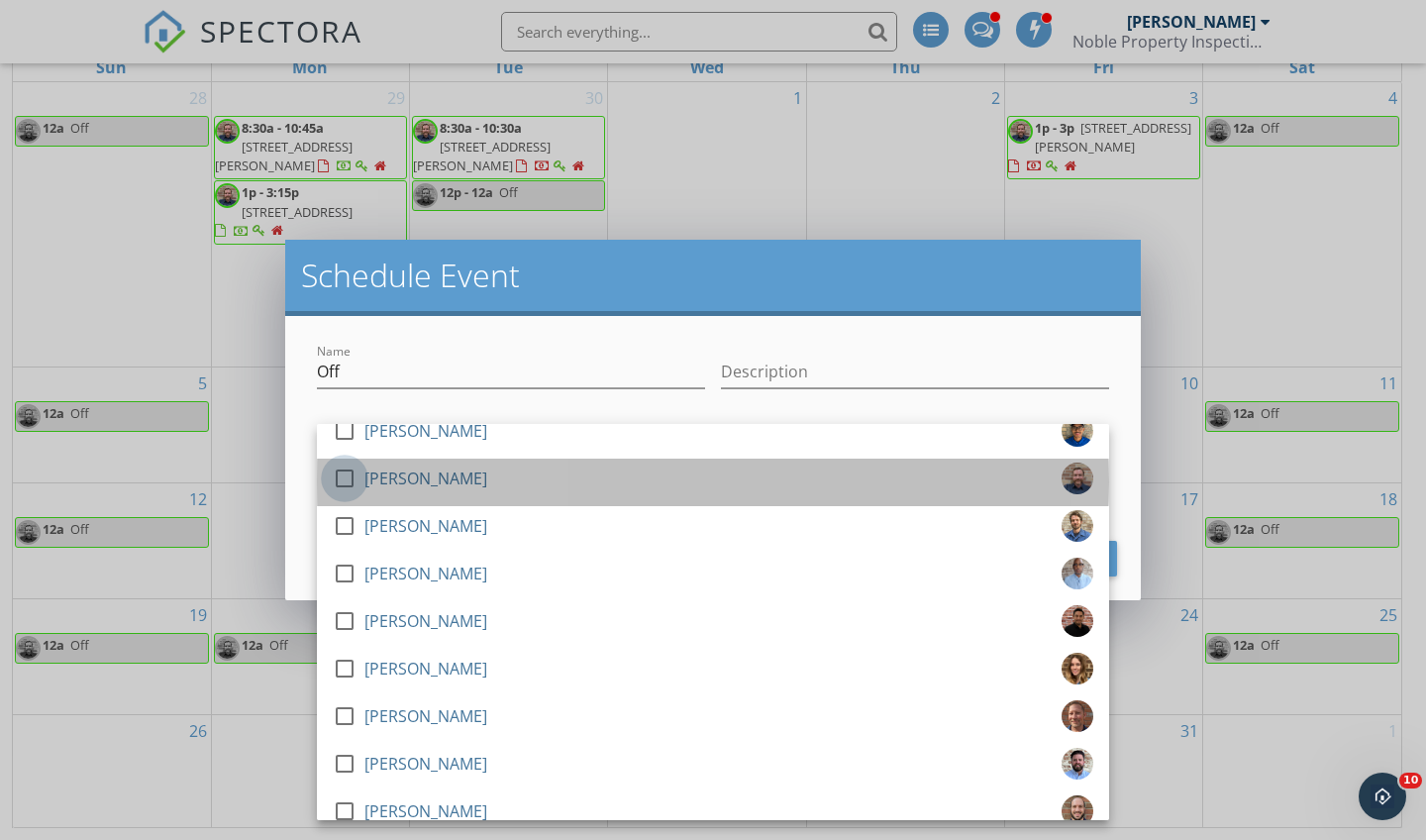
click at [347, 474] on div at bounding box center [345, 479] width 34 height 34
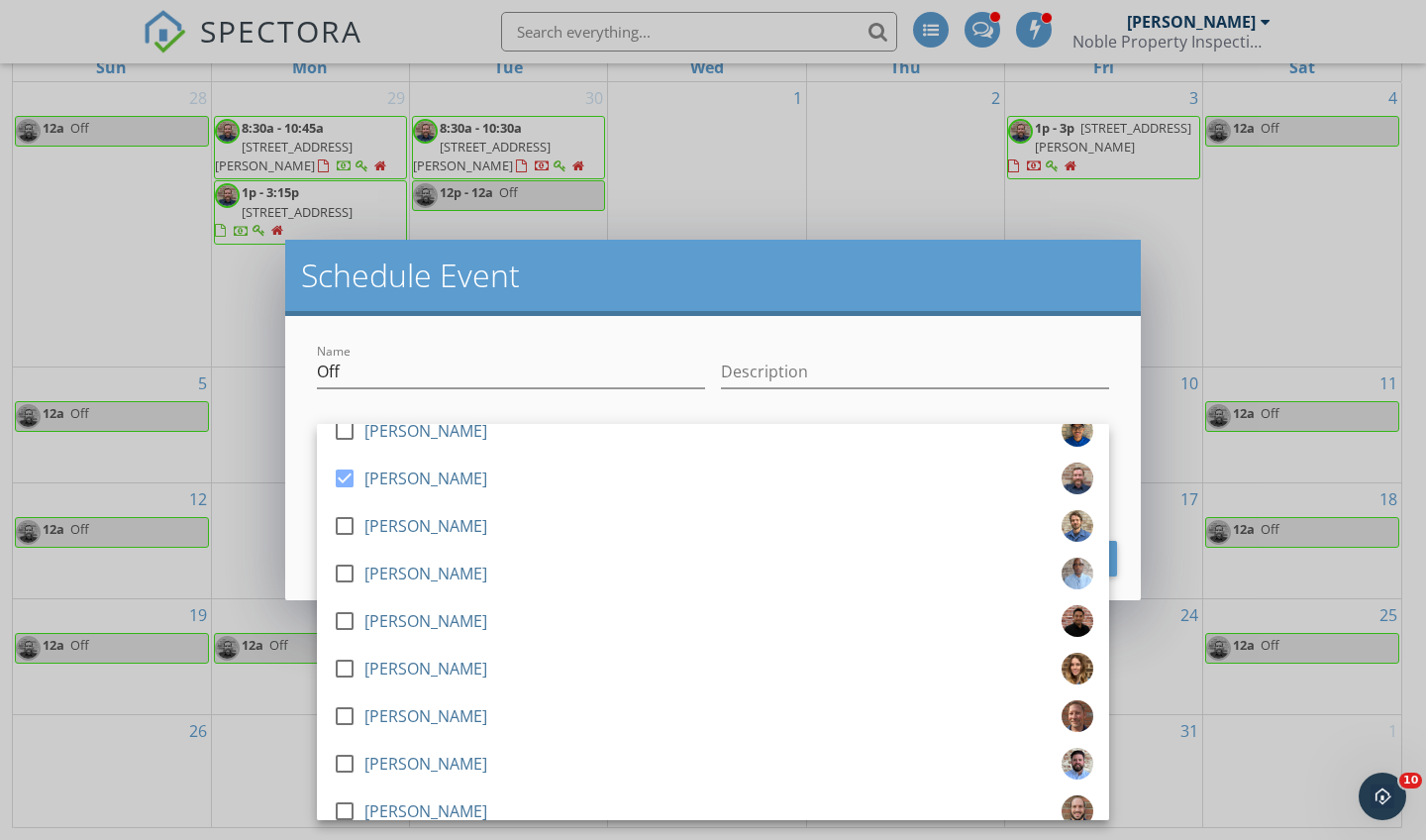
click at [303, 495] on div "Name Off Description check_box_outline_blank [PERSON_NAME] check_box_outline_bl…" at bounding box center [713, 458] width 856 height 284
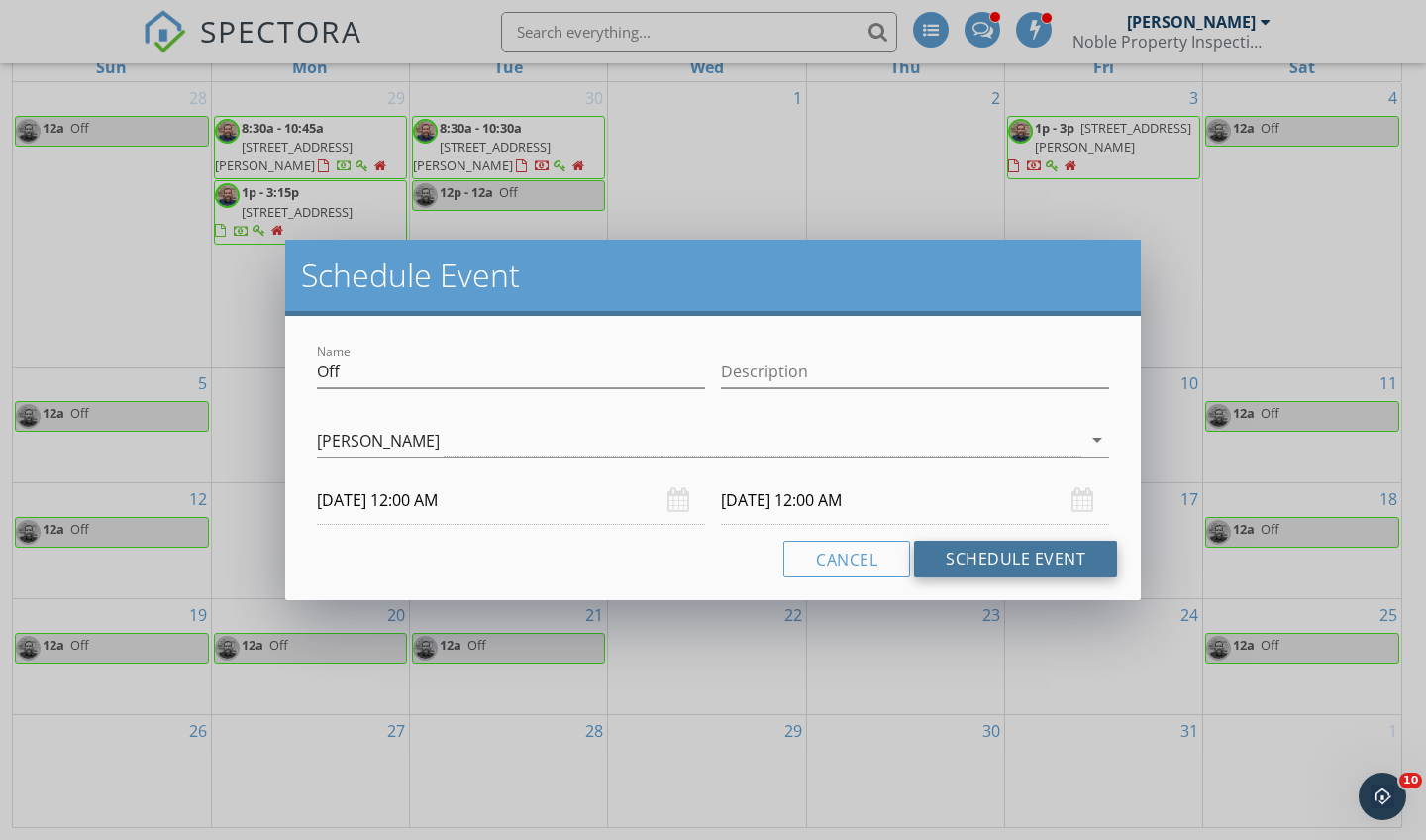
click at [996, 560] on button "Schedule Event" at bounding box center [1015, 559] width 203 height 36
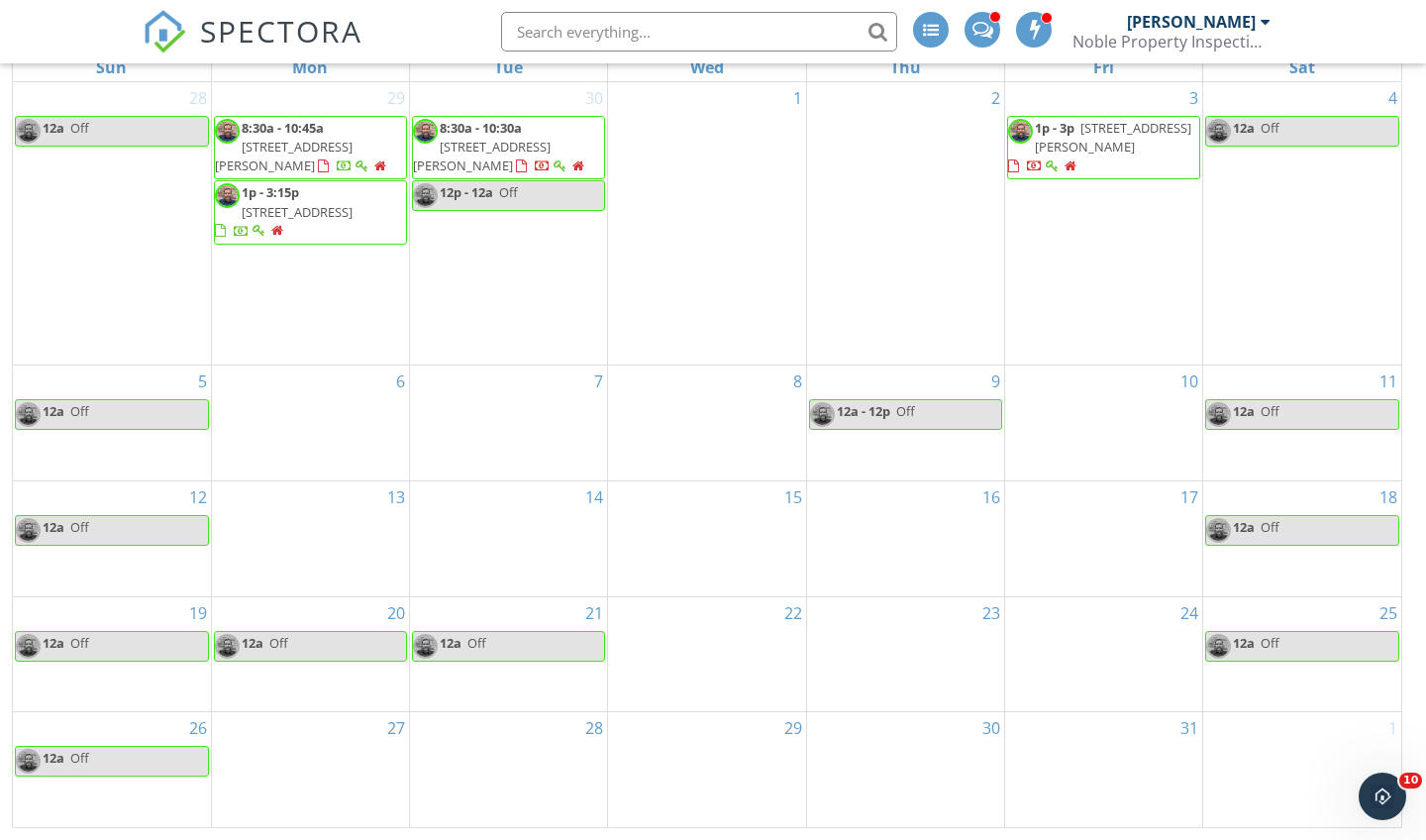
scroll to position [263, 0]
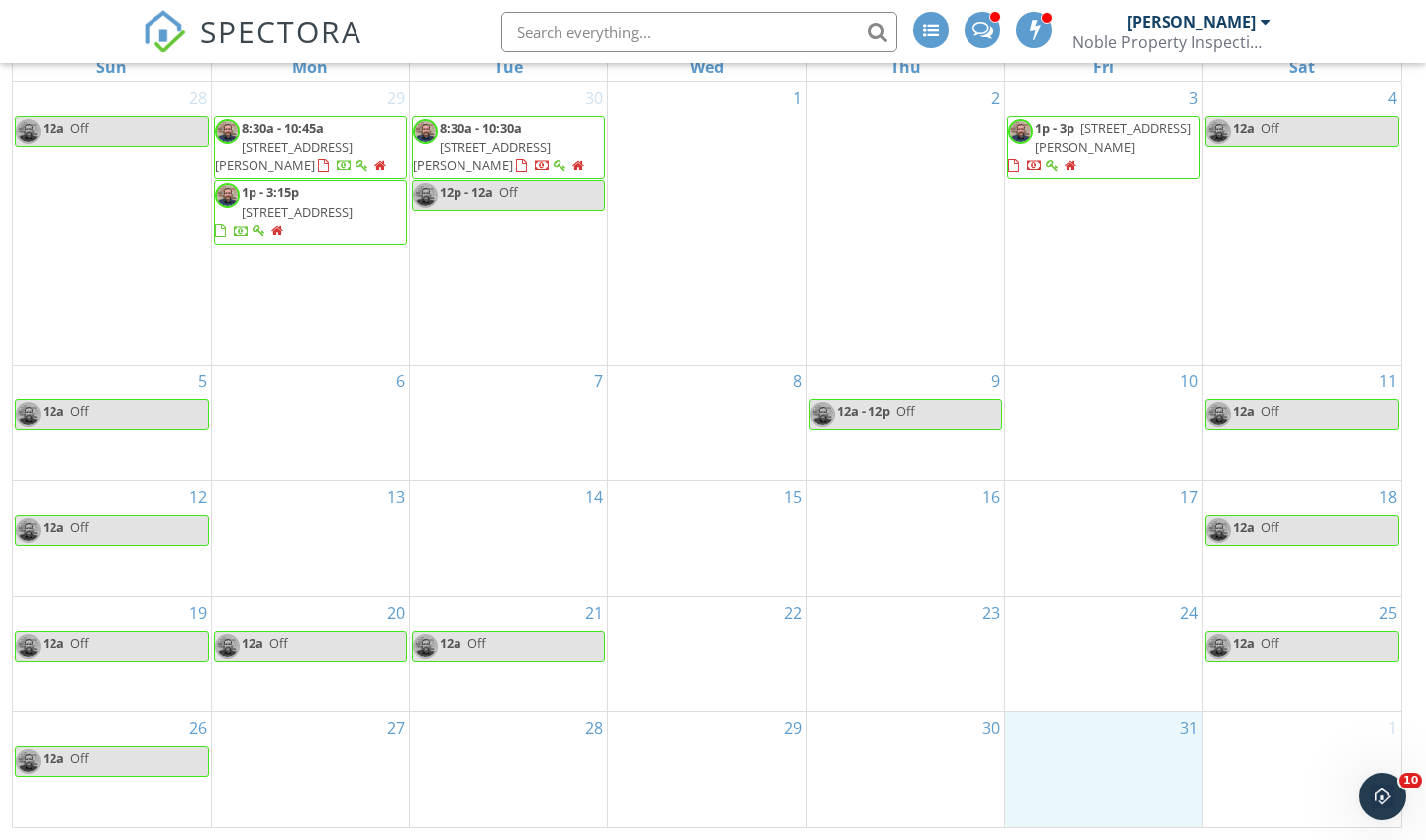
click at [1106, 741] on div "31" at bounding box center [1103, 769] width 197 height 114
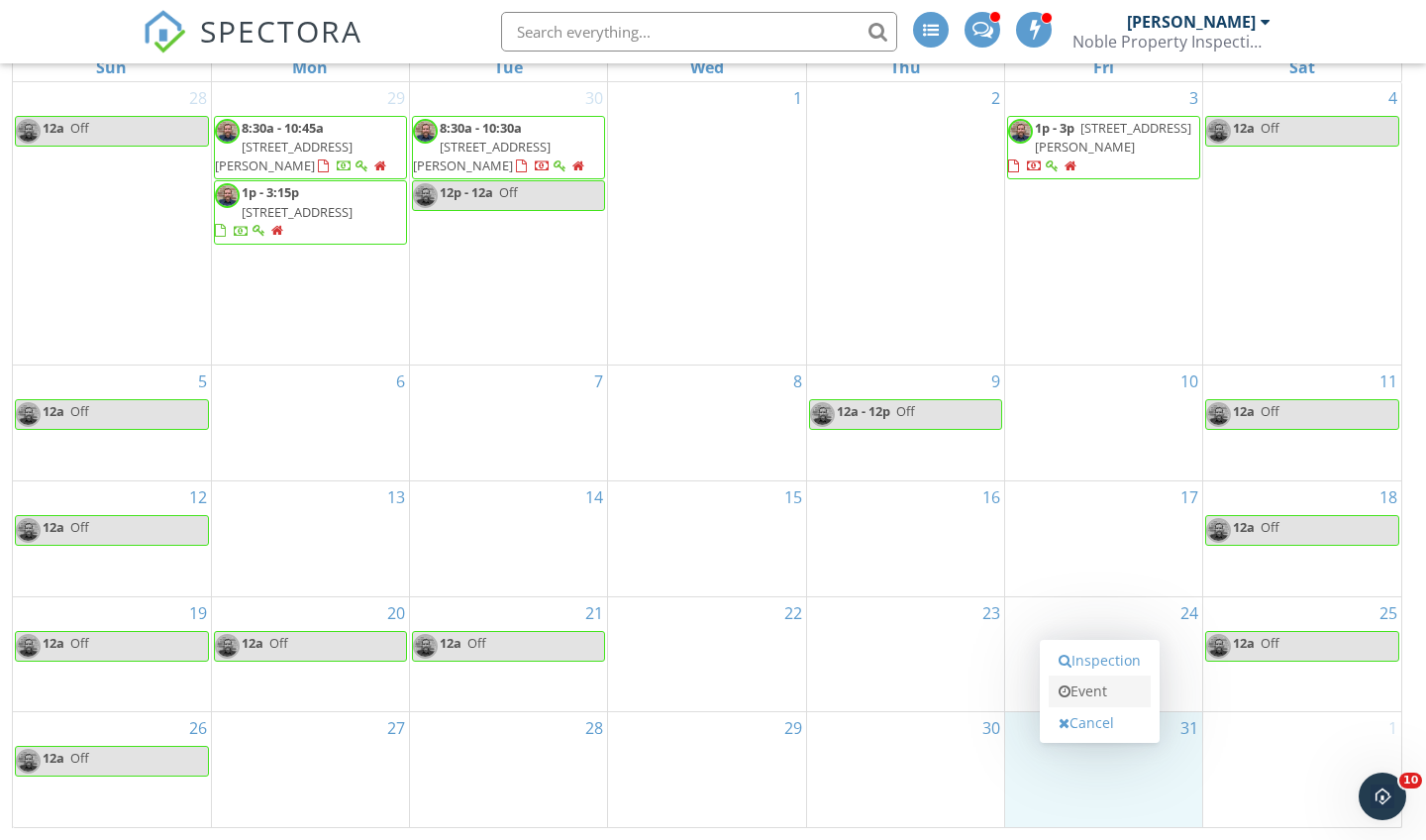
click at [1099, 691] on link "Event" at bounding box center [1100, 692] width 102 height 32
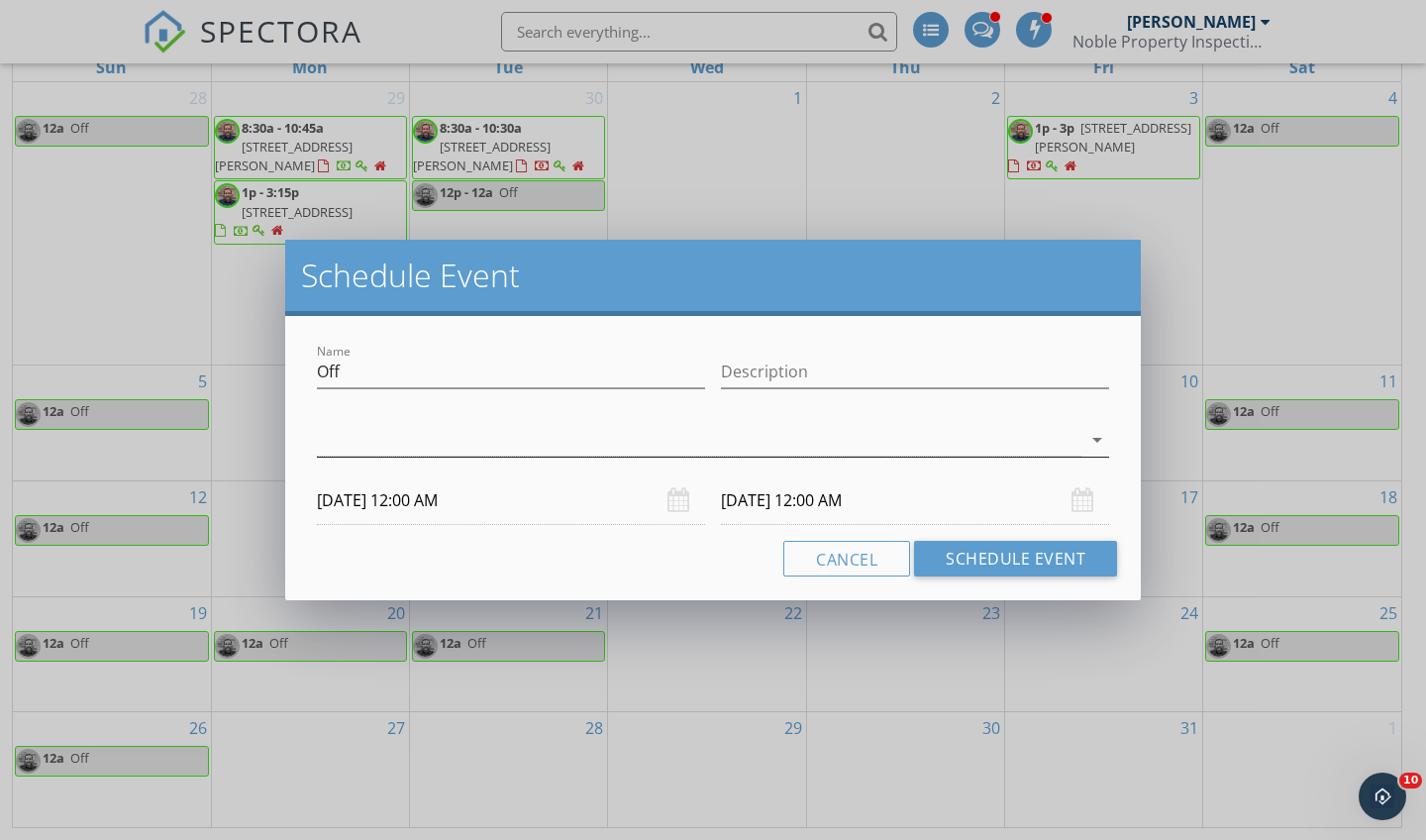
click at [1099, 439] on icon "arrow_drop_down" at bounding box center [1098, 440] width 24 height 24
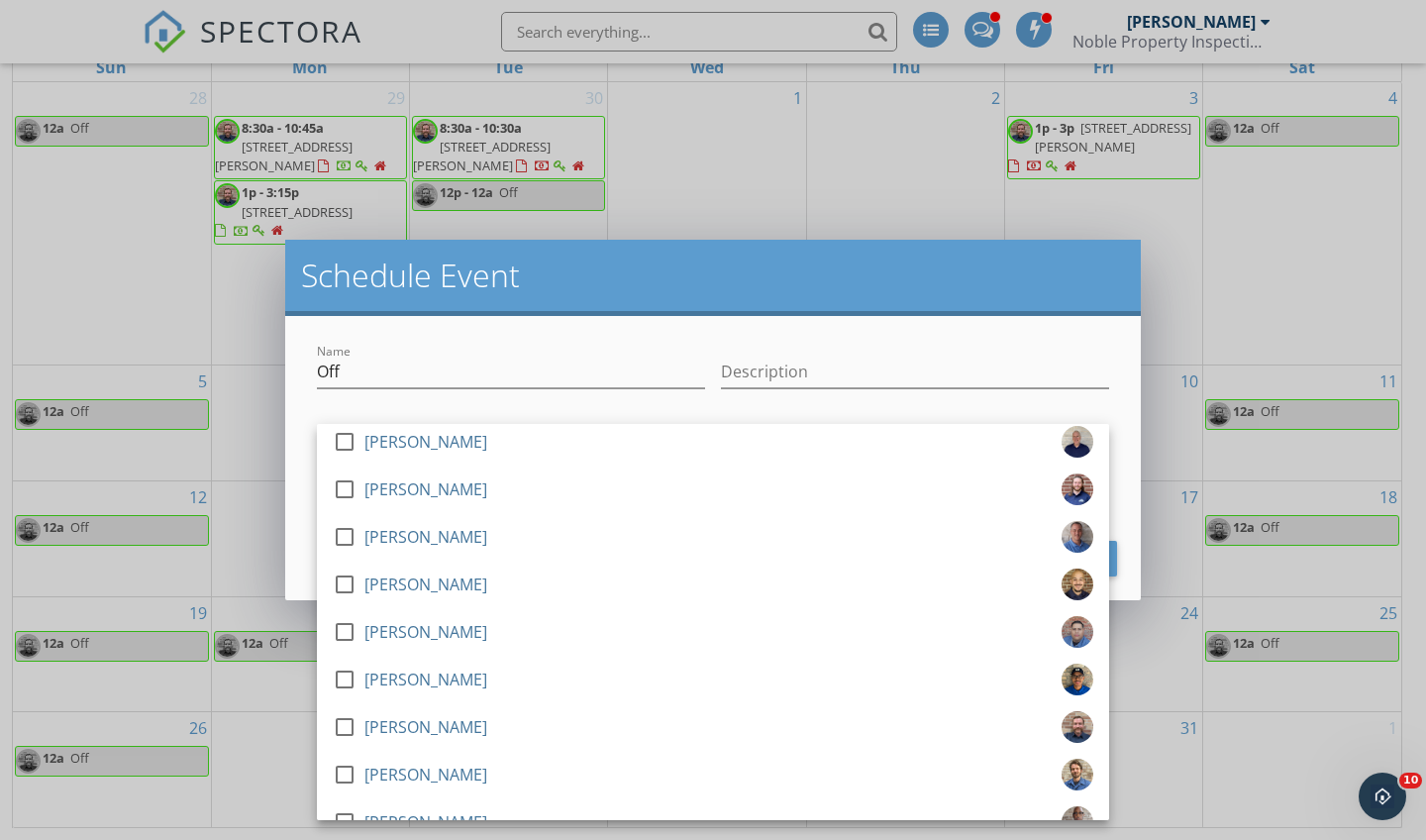
scroll to position [391, 0]
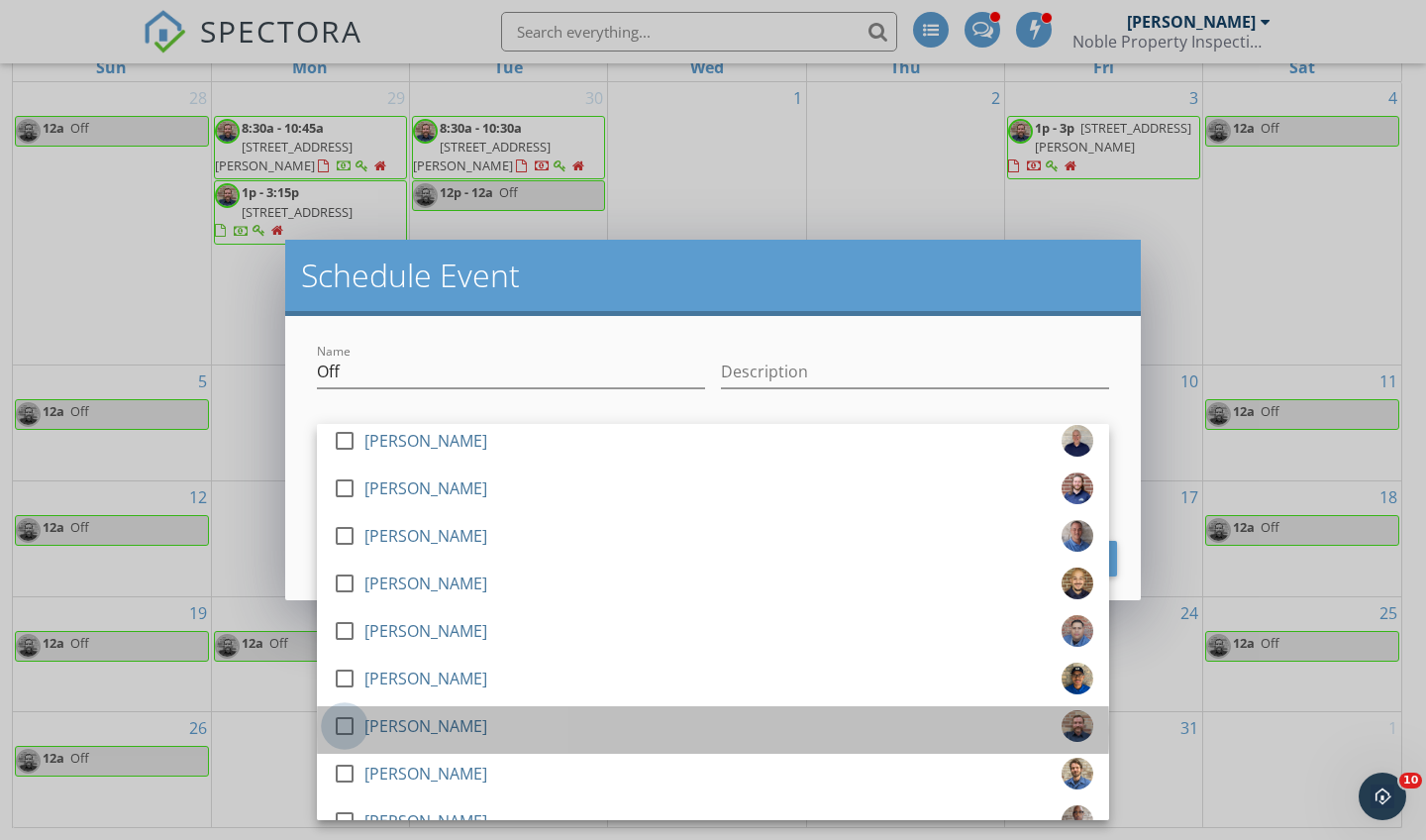
click at [349, 725] on div at bounding box center [345, 726] width 34 height 34
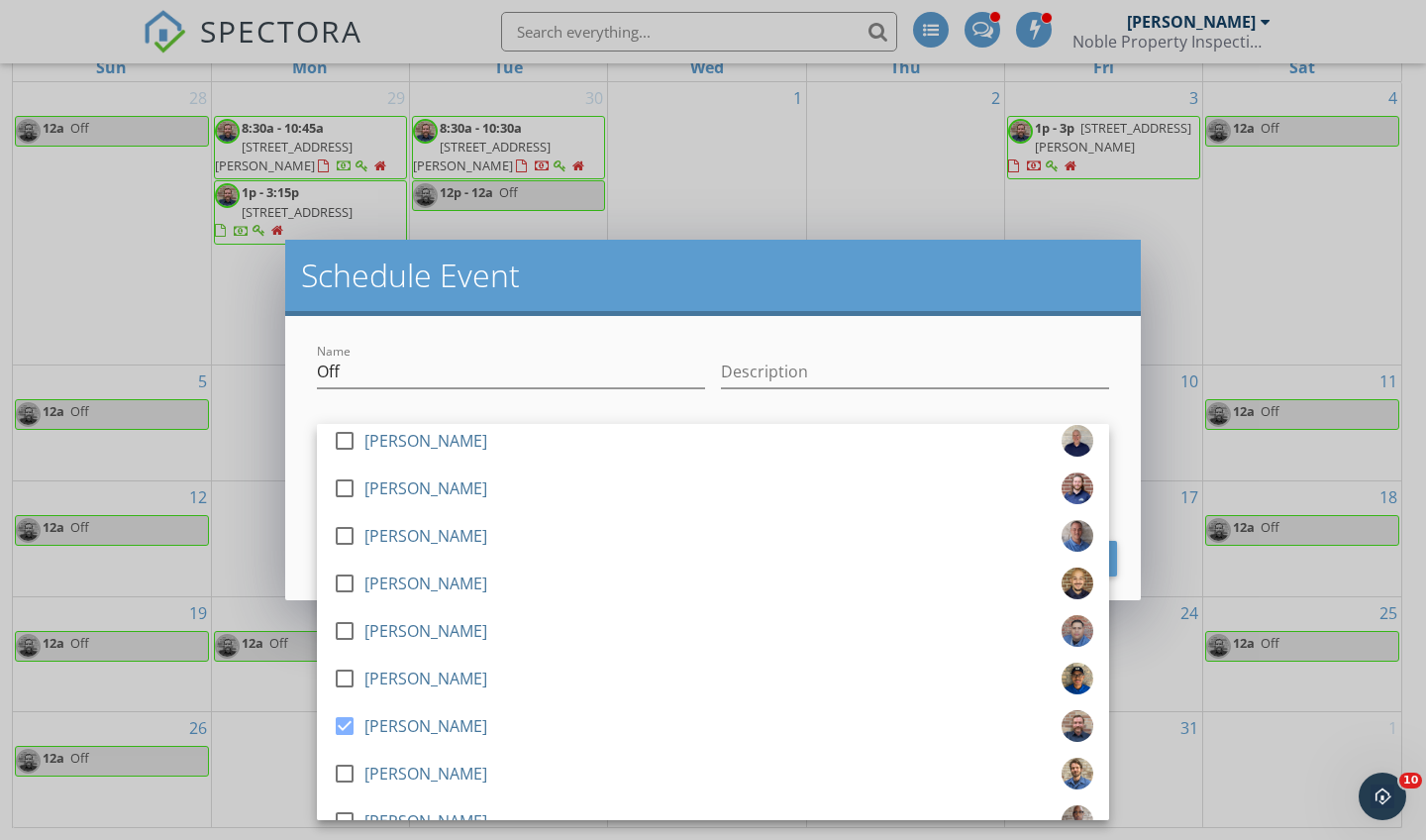
click at [311, 567] on div "Cancel Schedule Event" at bounding box center [713, 559] width 808 height 36
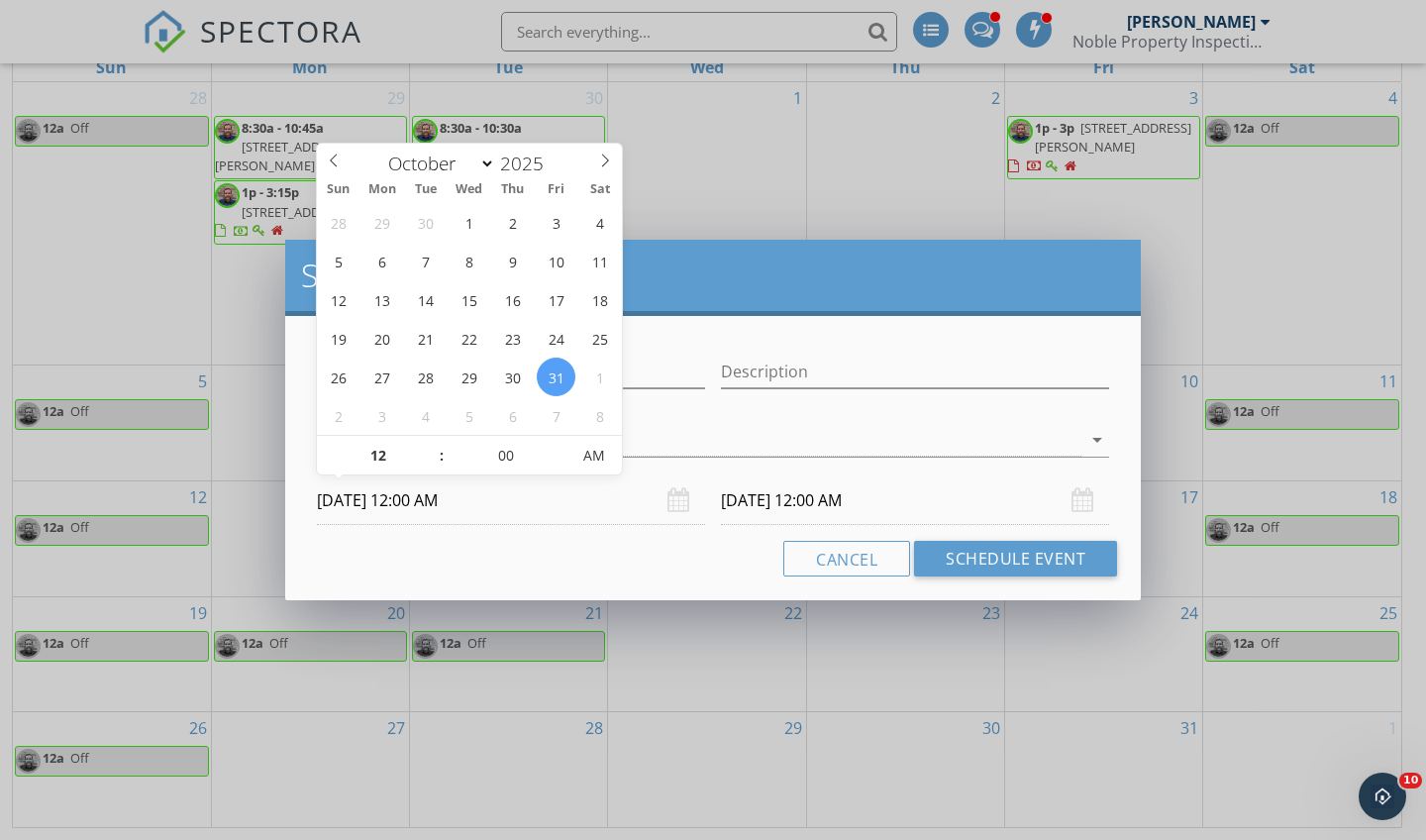
click at [425, 501] on input "[DATE] 12:00 AM" at bounding box center [511, 500] width 388 height 49
type input "[DATE] 12:00 PM"
click at [1028, 559] on button "Schedule Event" at bounding box center [1015, 559] width 203 height 36
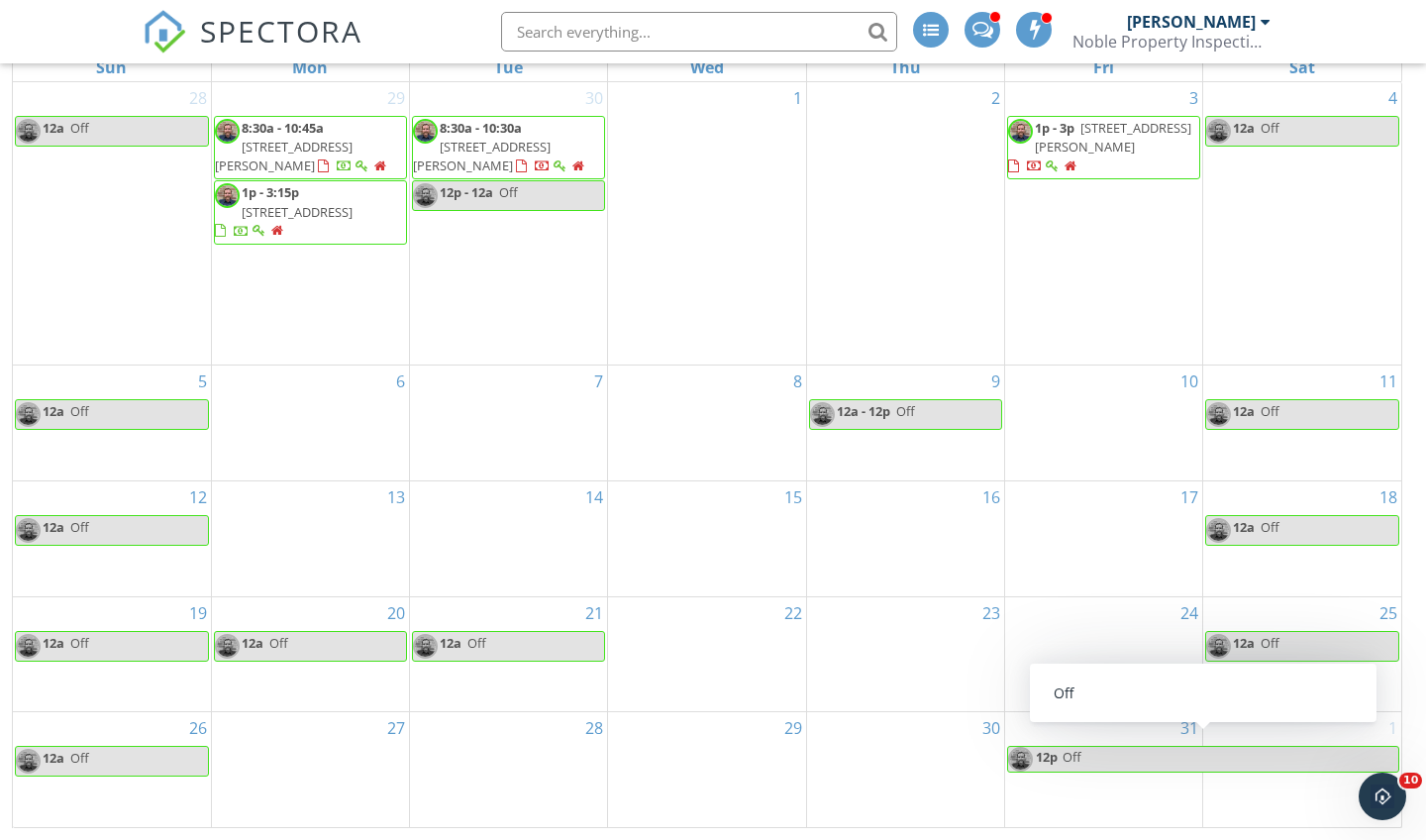
click at [1224, 741] on span "Off" at bounding box center [1230, 759] width 337 height 25
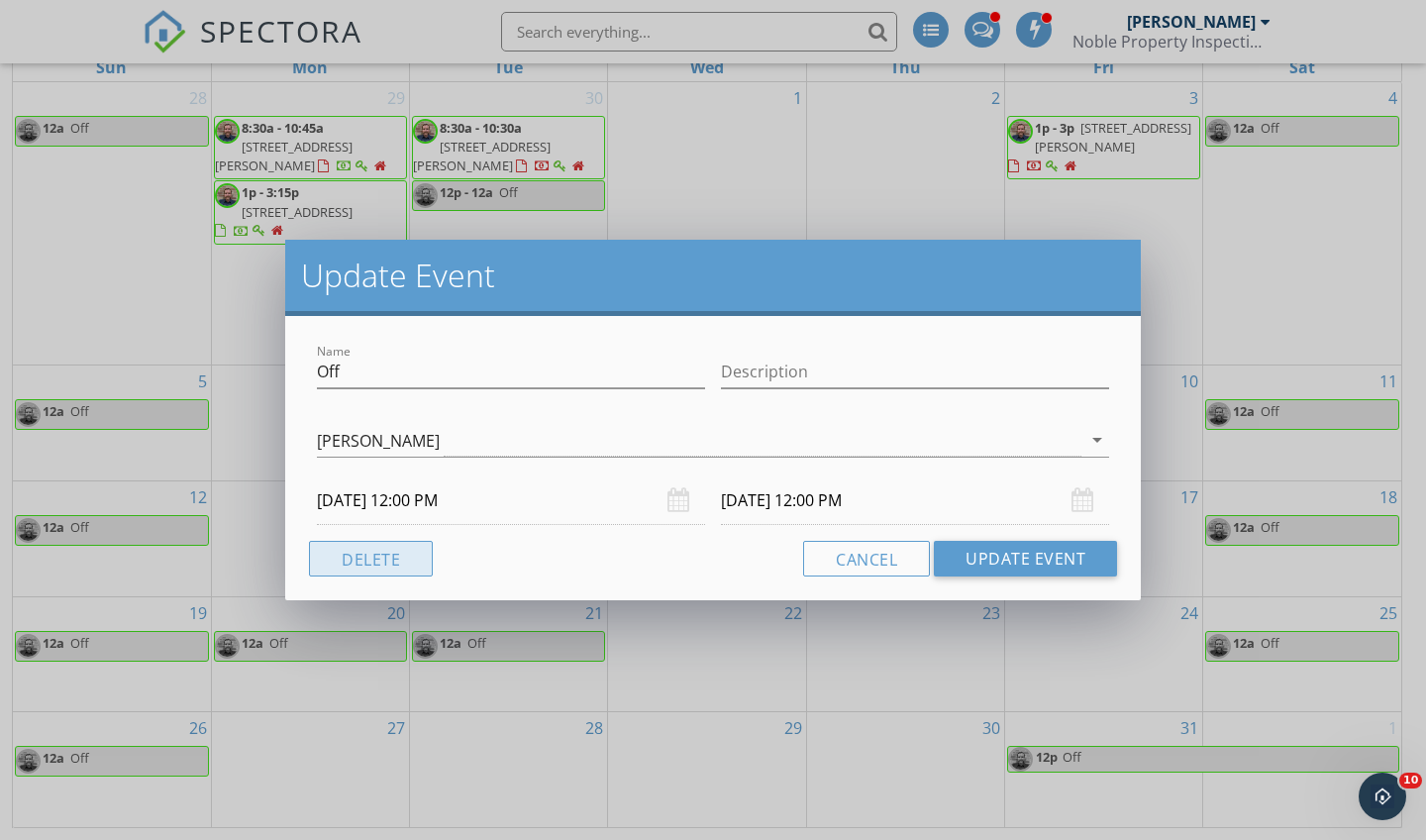
click at [390, 564] on button "Delete" at bounding box center [371, 559] width 124 height 36
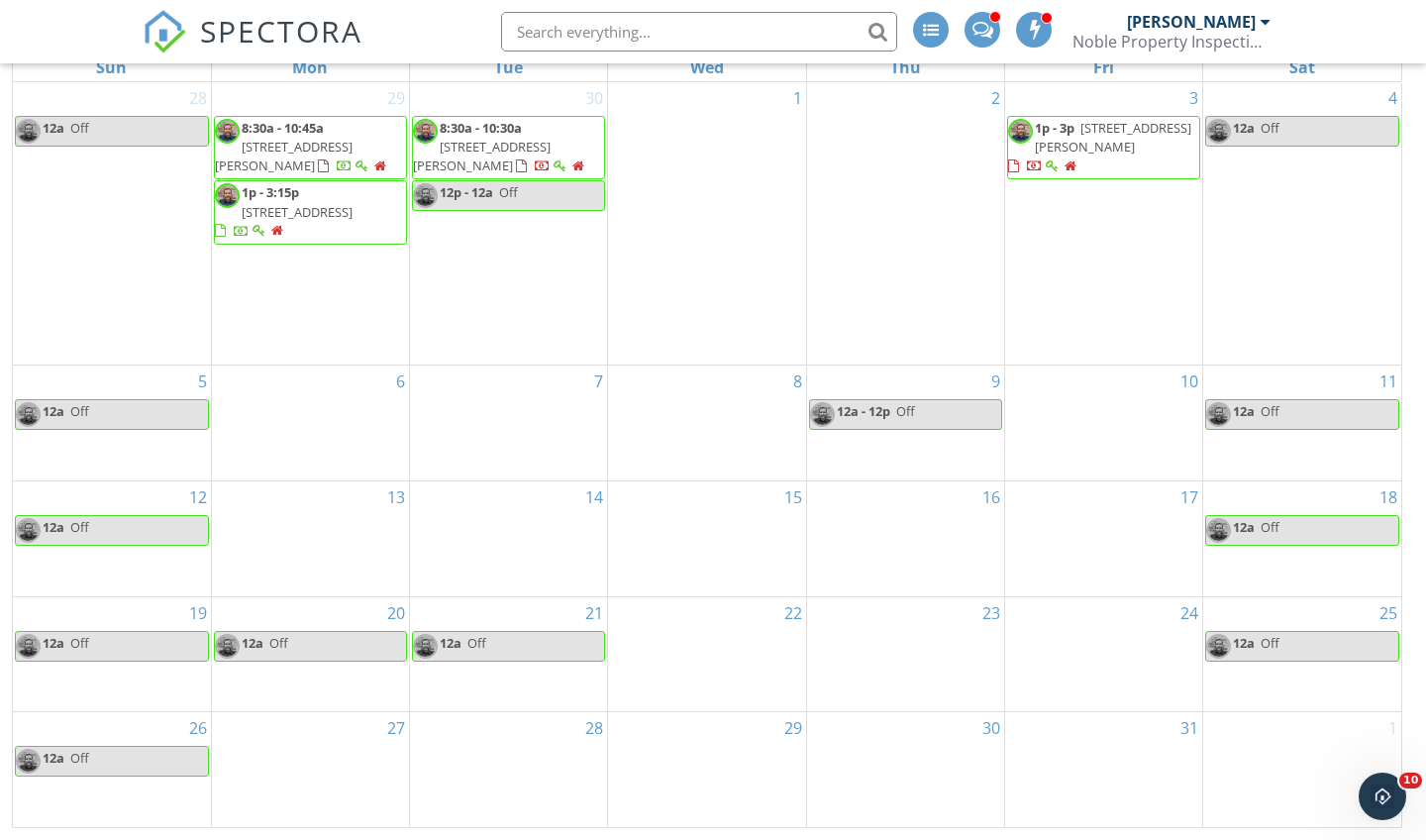
click at [1042, 741] on div "31" at bounding box center [1103, 769] width 197 height 114
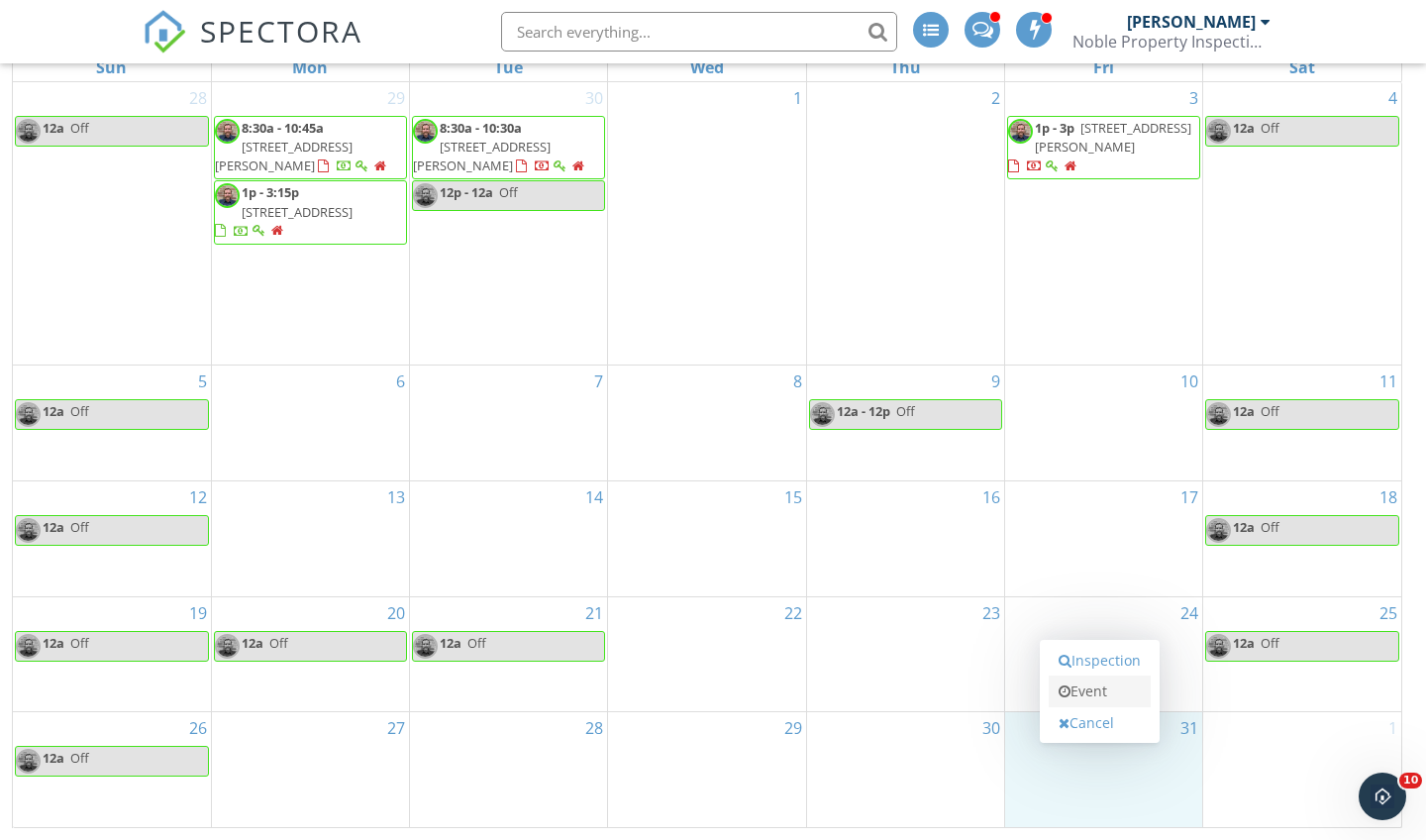
click at [1089, 696] on link "Event" at bounding box center [1100, 692] width 102 height 32
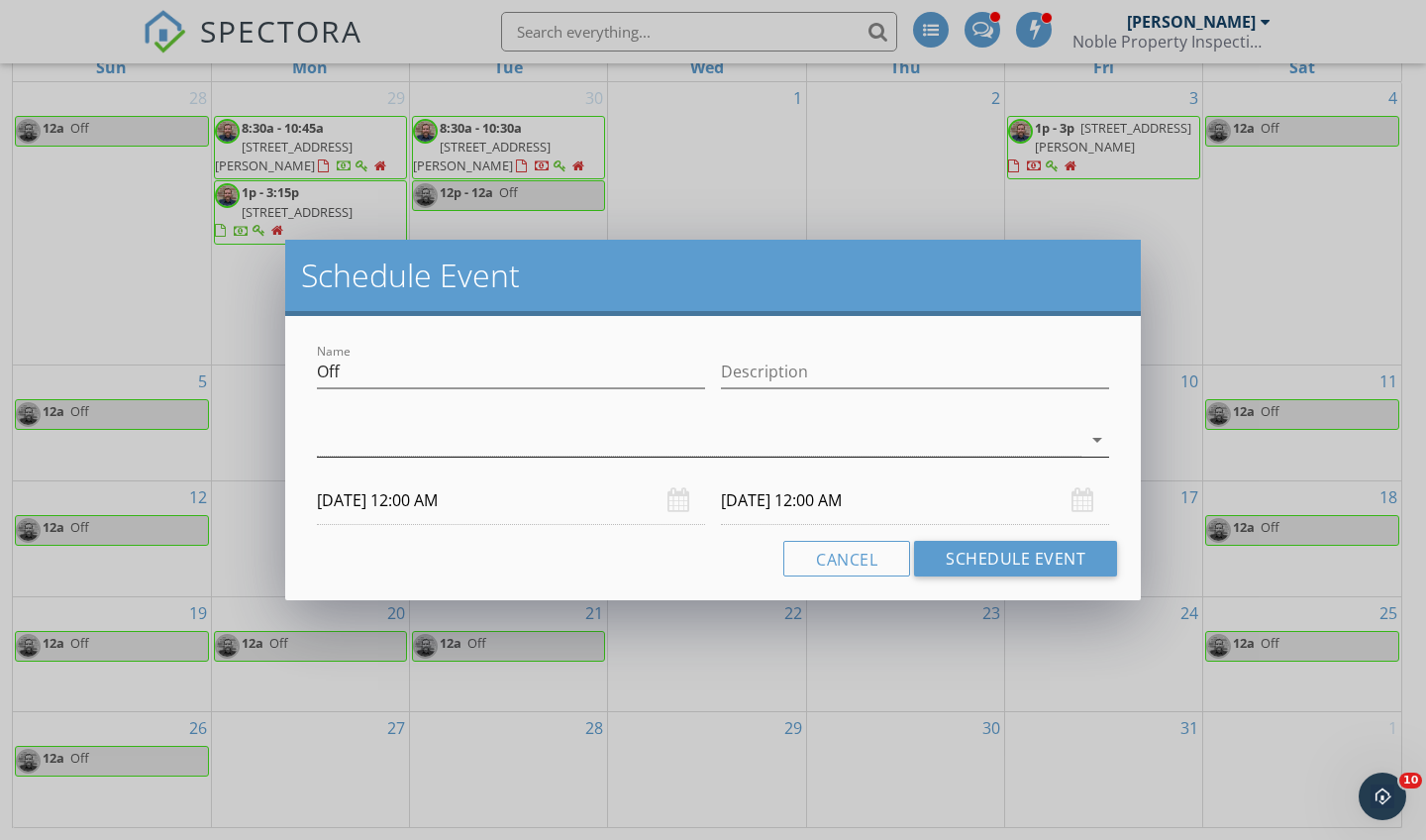
click at [1093, 438] on icon "arrow_drop_down" at bounding box center [1098, 440] width 24 height 24
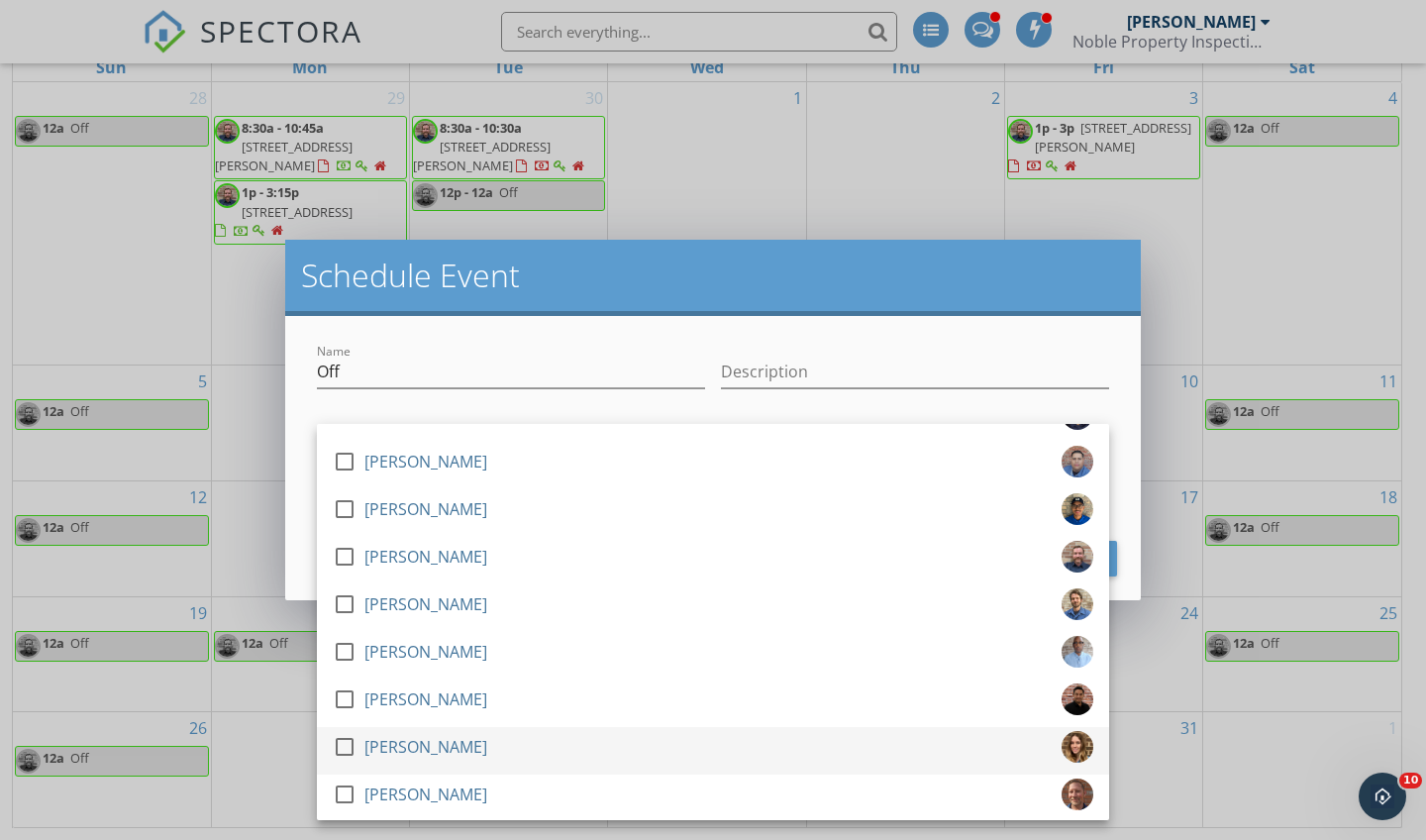
scroll to position [557, 0]
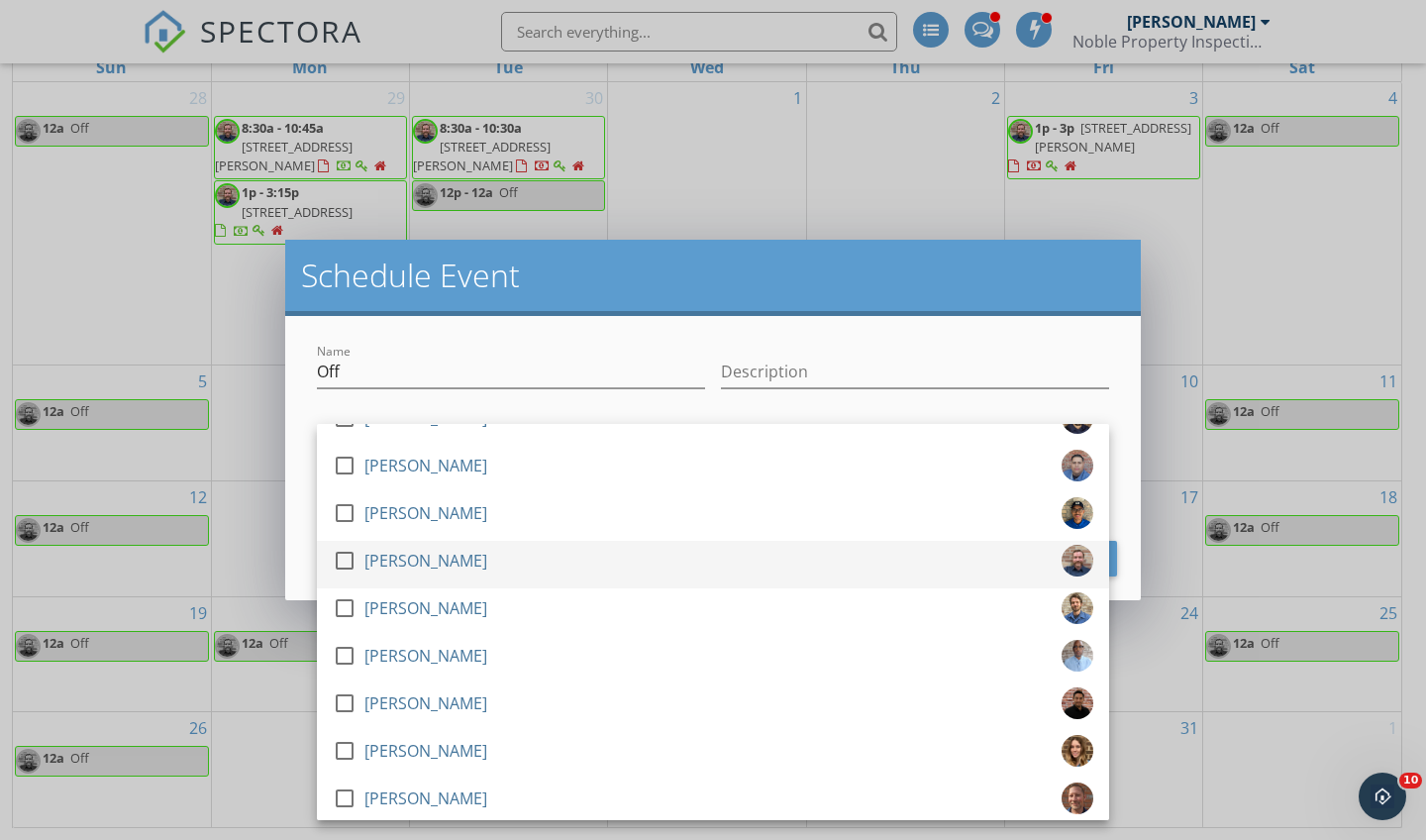
click at [350, 557] on div at bounding box center [345, 561] width 34 height 34
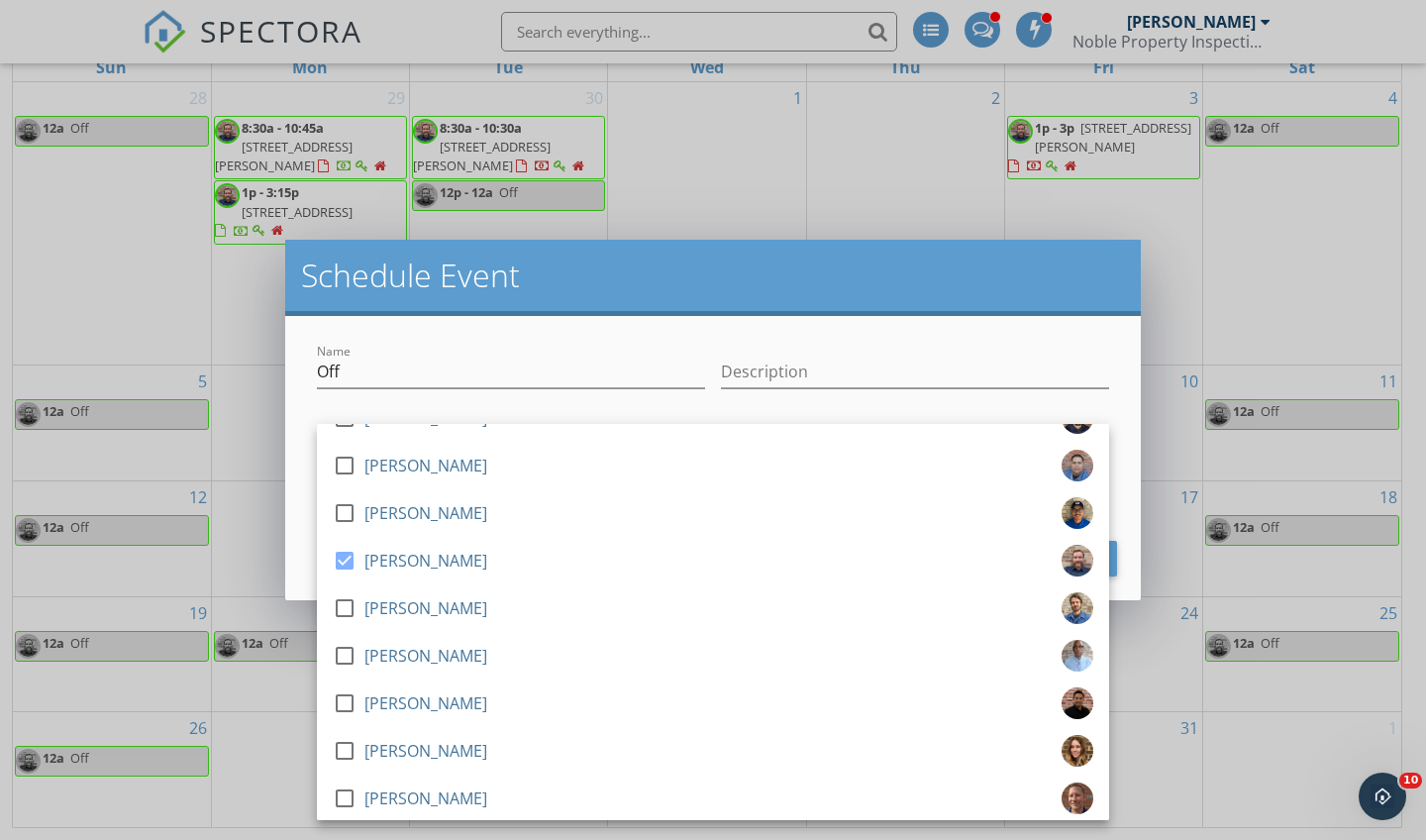
click at [316, 543] on div "Cancel Schedule Event" at bounding box center [713, 559] width 808 height 36
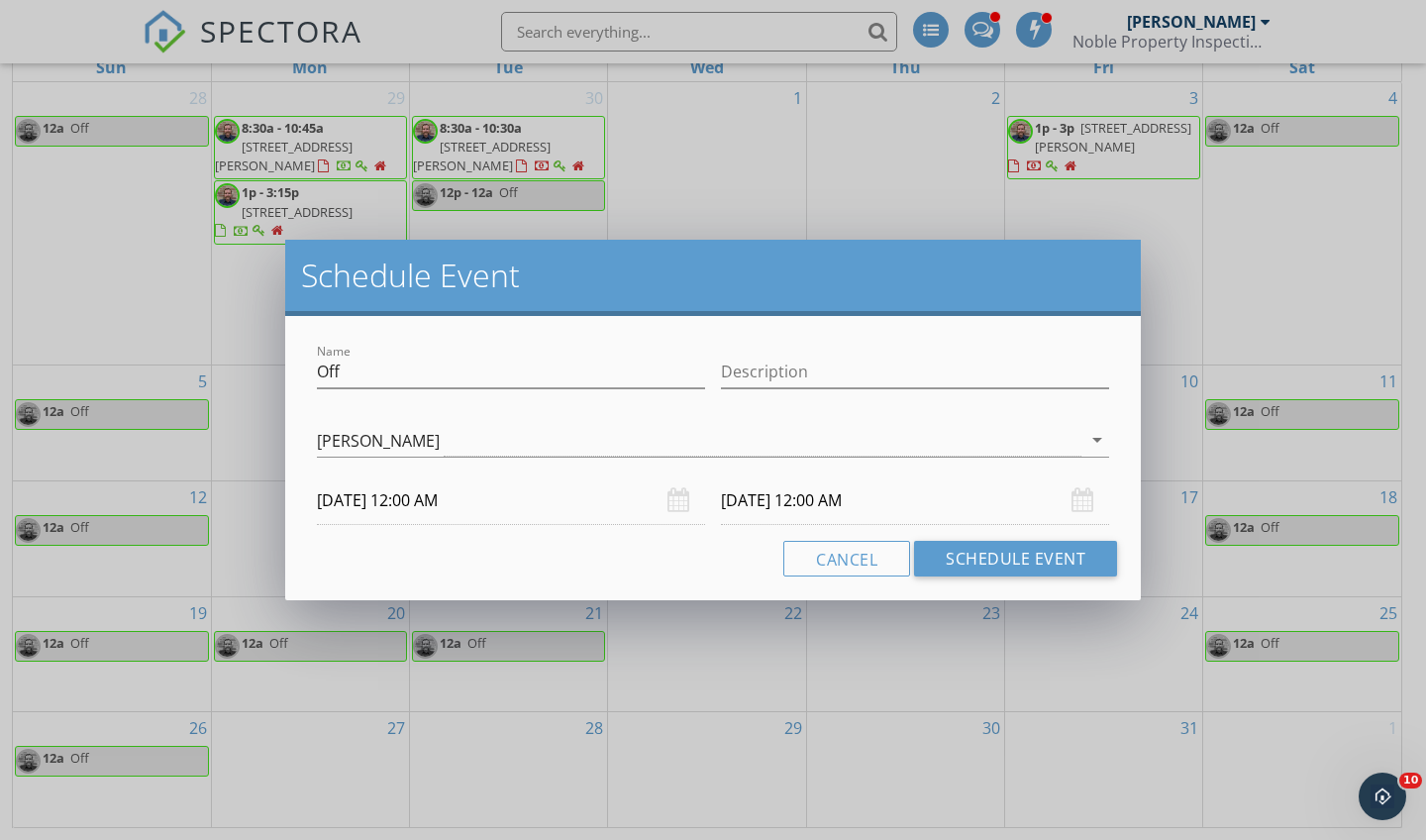
click at [771, 508] on input "[DATE] 12:00 AM" at bounding box center [915, 500] width 388 height 49
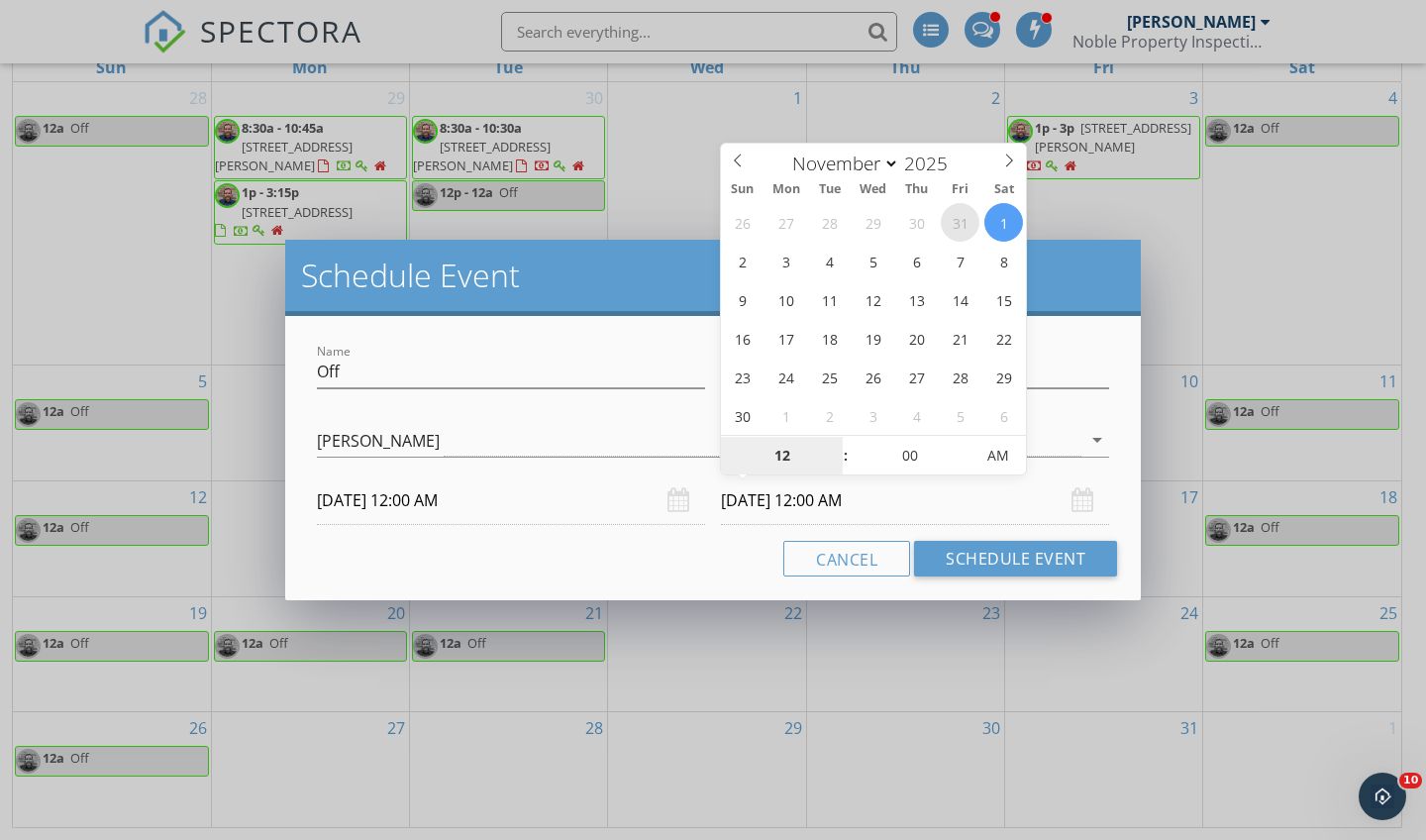
select select "9"
click at [1011, 453] on span "PM" at bounding box center [998, 456] width 54 height 40
type input "[DATE] 12:00 AM"
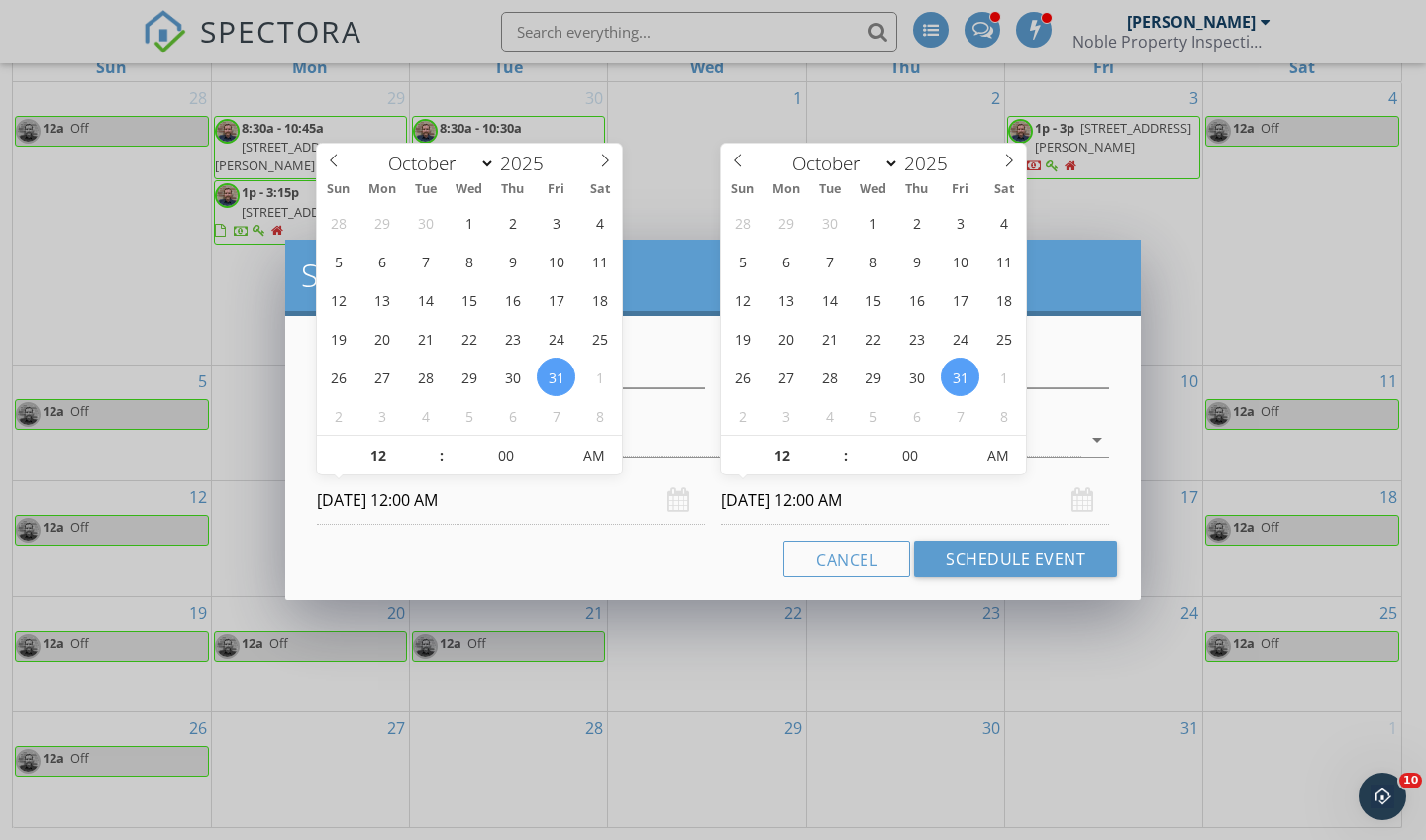
click at [462, 499] on input "[DATE] 12:00 AM" at bounding box center [511, 500] width 388 height 49
type input "[DATE] 12:00 PM"
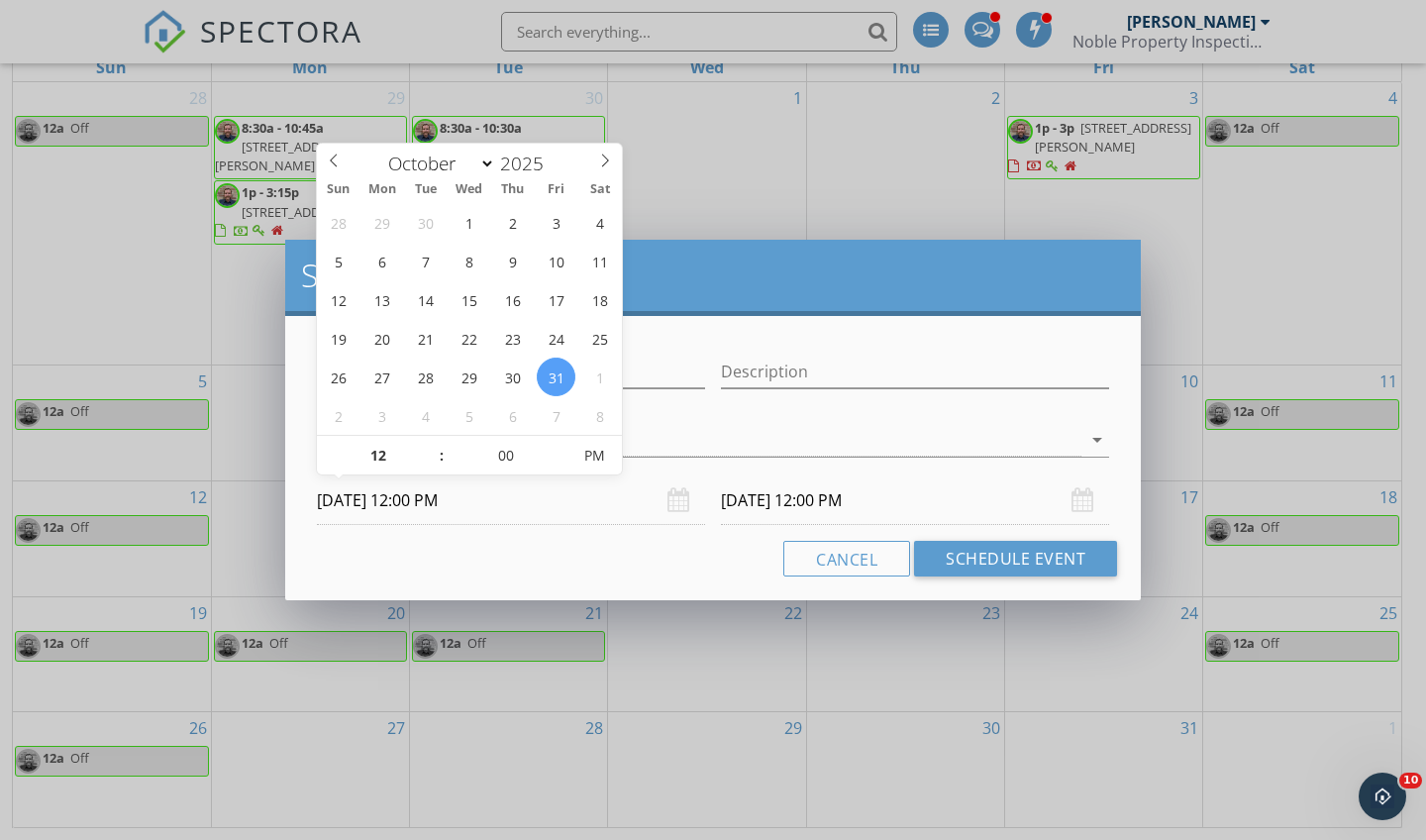
click at [873, 497] on input "[DATE] 12:00 PM" at bounding box center [915, 500] width 388 height 49
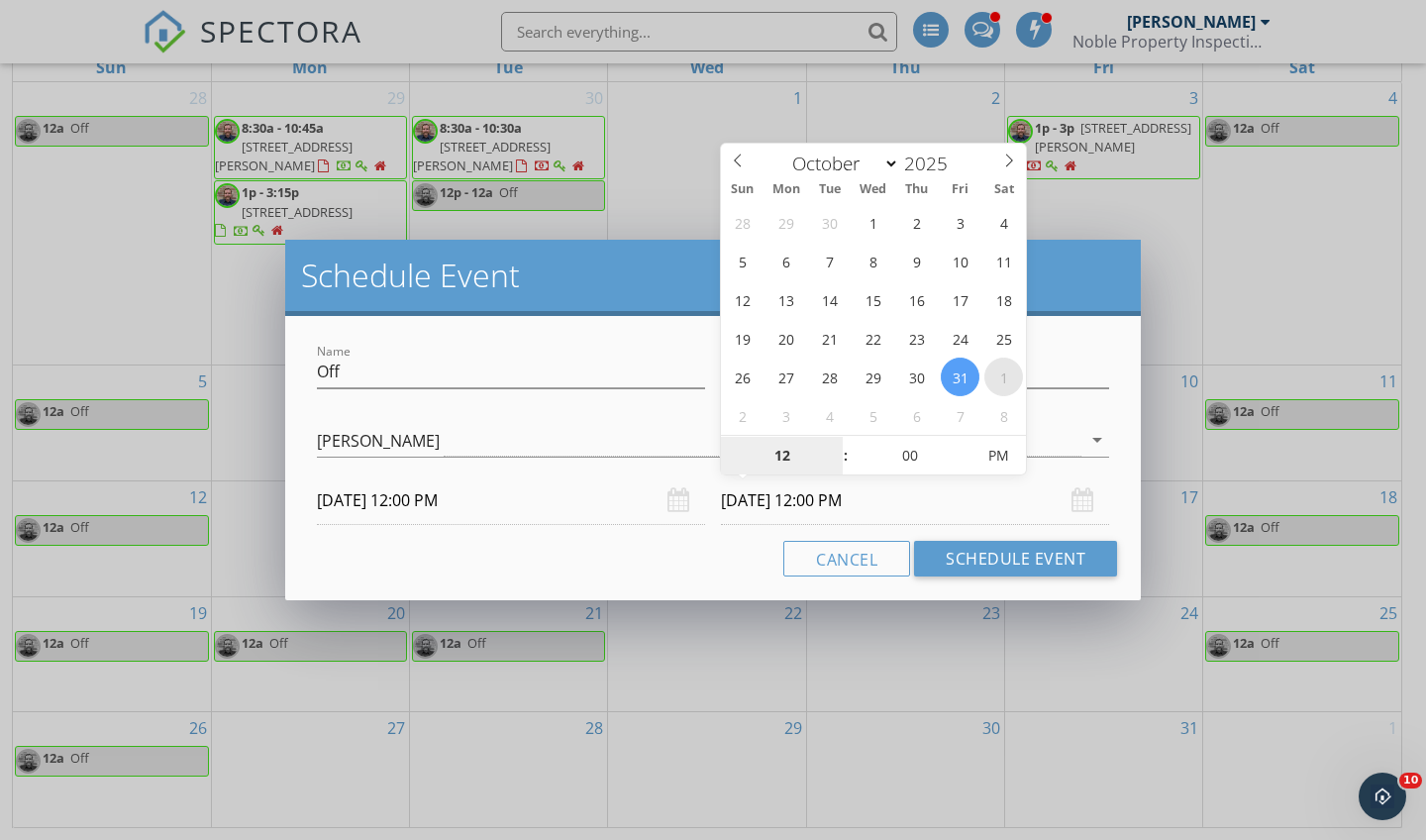
select select "10"
type input "[DATE] 12:00 AM"
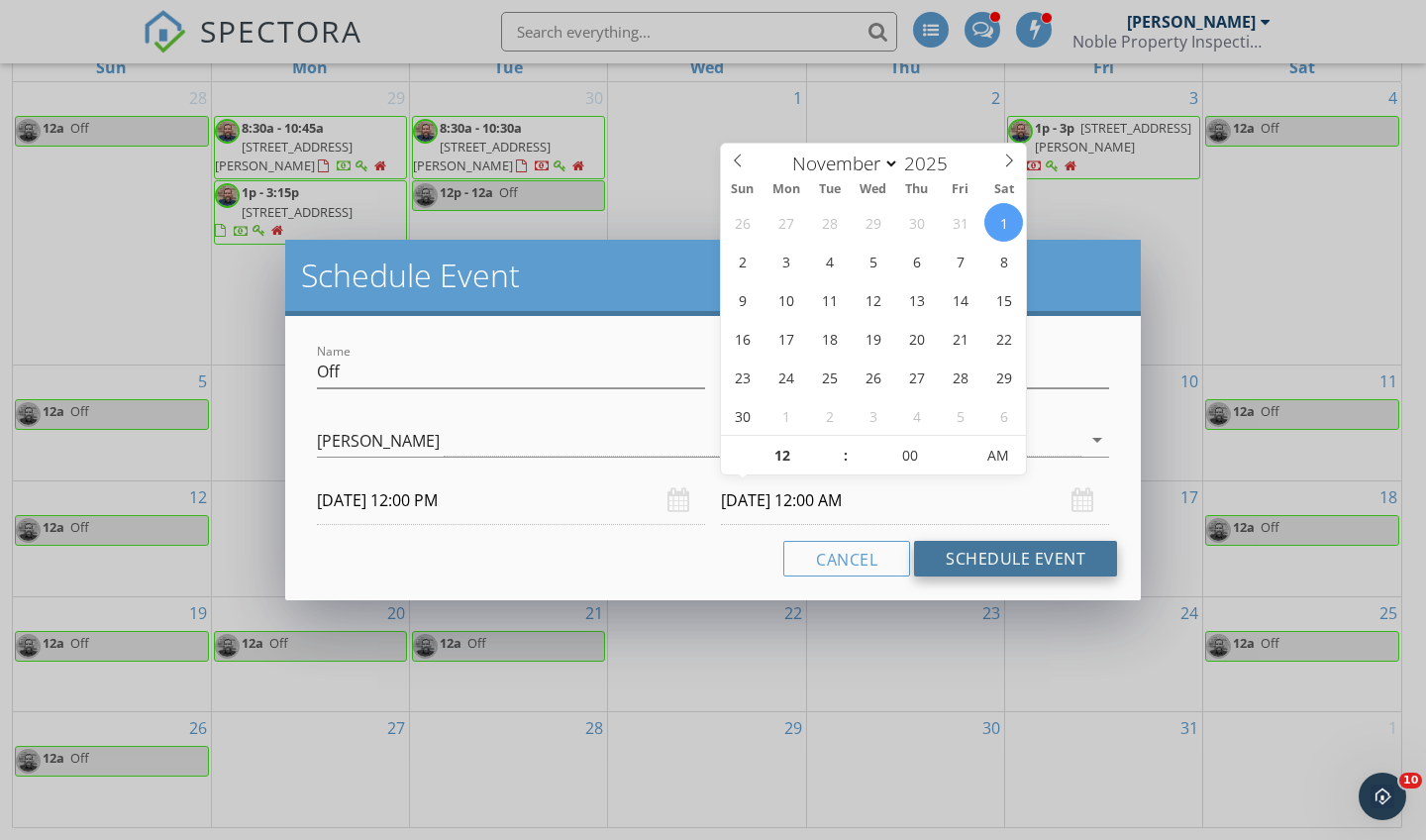
click at [1029, 552] on button "Schedule Event" at bounding box center [1015, 559] width 203 height 36
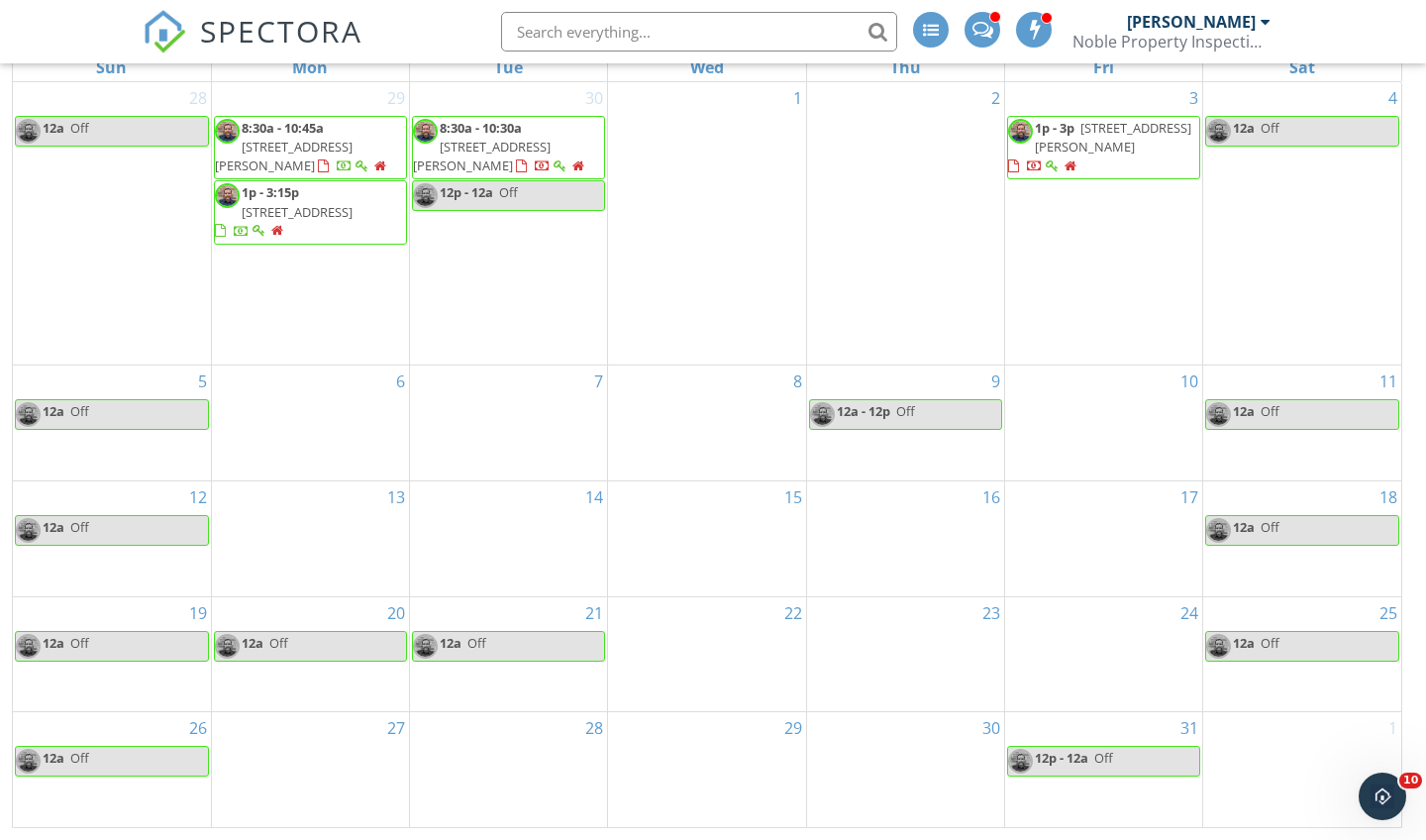
scroll to position [263, 0]
click at [1251, 741] on div "1" at bounding box center [1303, 769] width 198 height 114
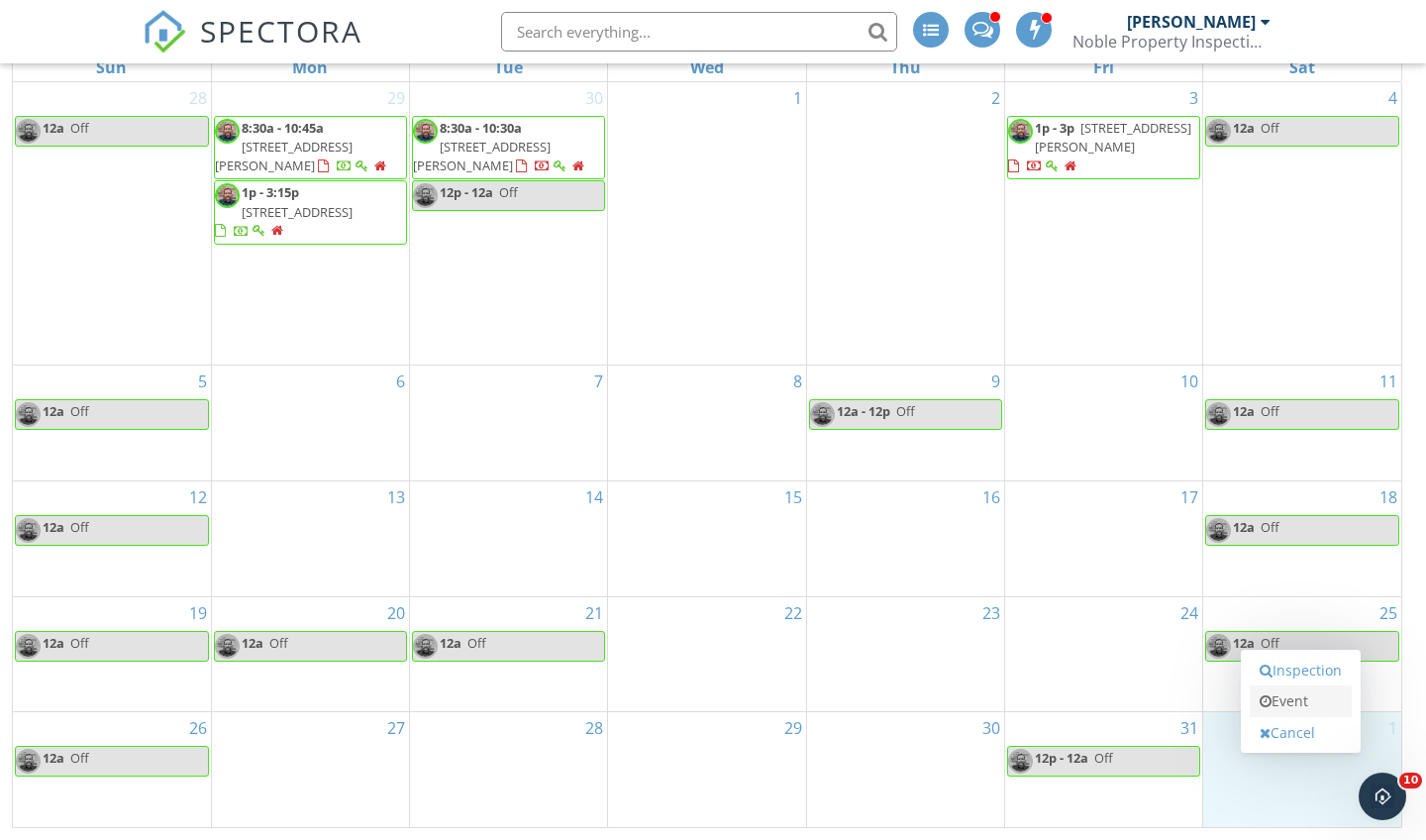
click at [1251, 695] on link "Event" at bounding box center [1301, 701] width 102 height 32
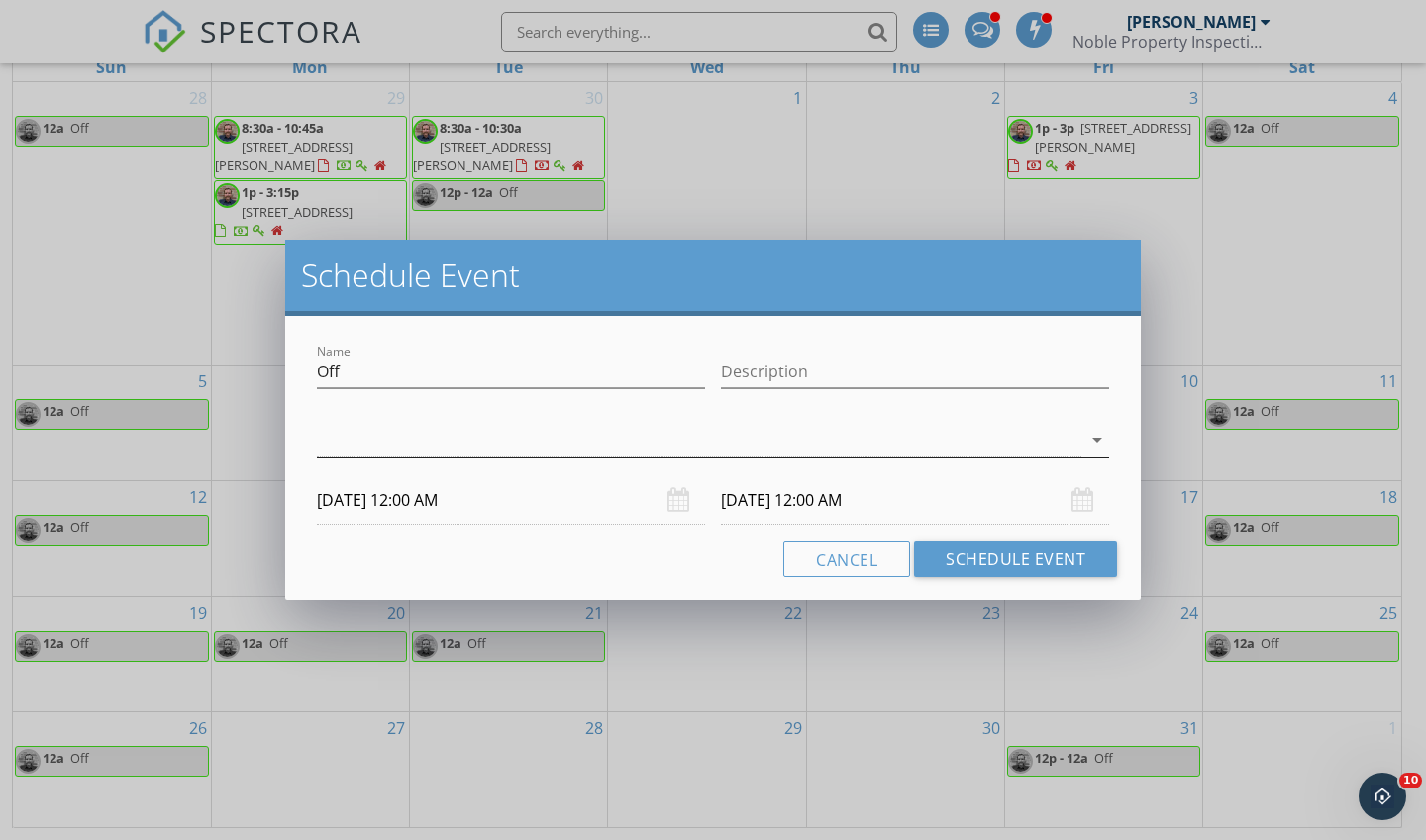
click at [1097, 438] on icon "arrow_drop_down" at bounding box center [1098, 440] width 24 height 24
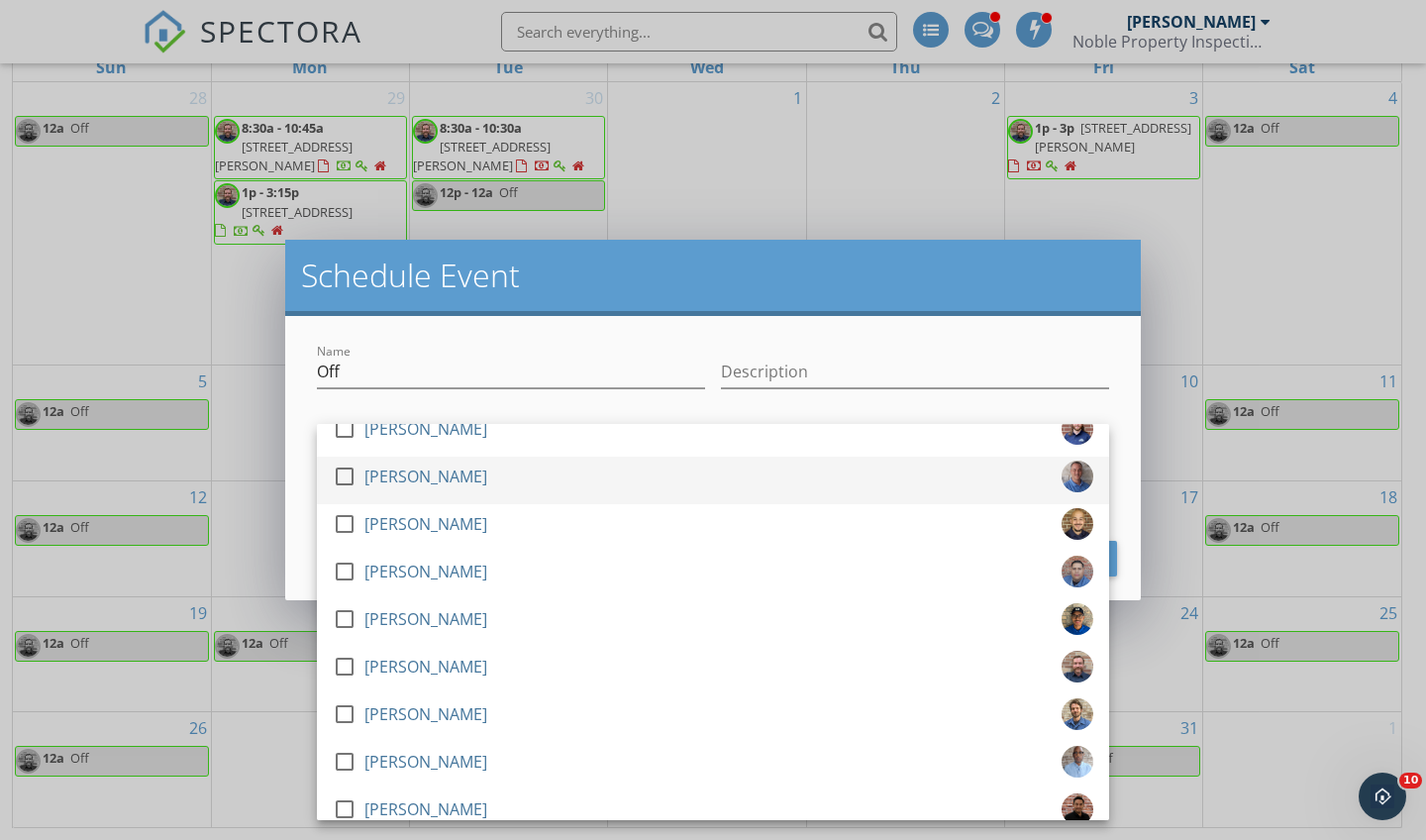
scroll to position [460, 0]
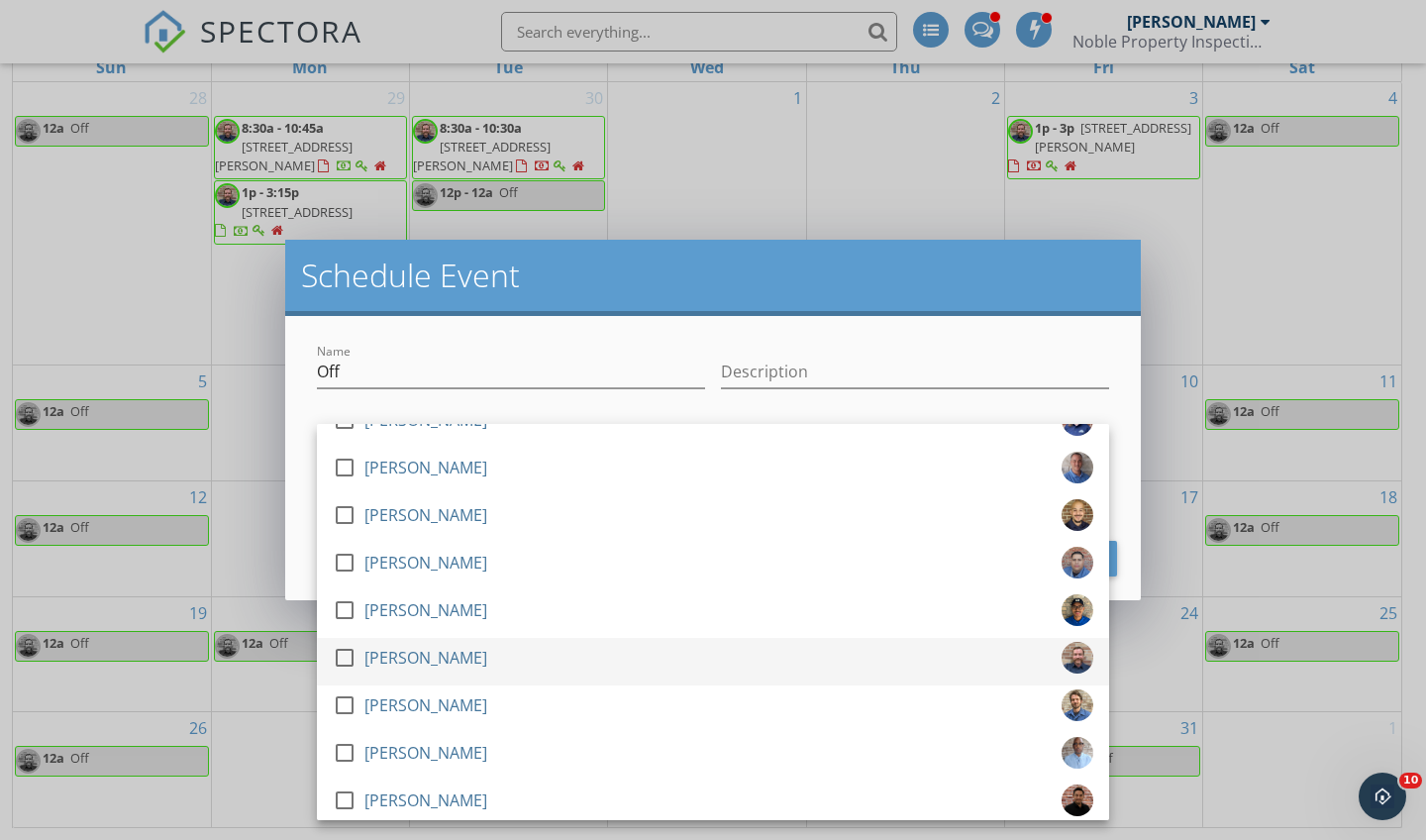
click at [352, 655] on div at bounding box center [345, 658] width 34 height 34
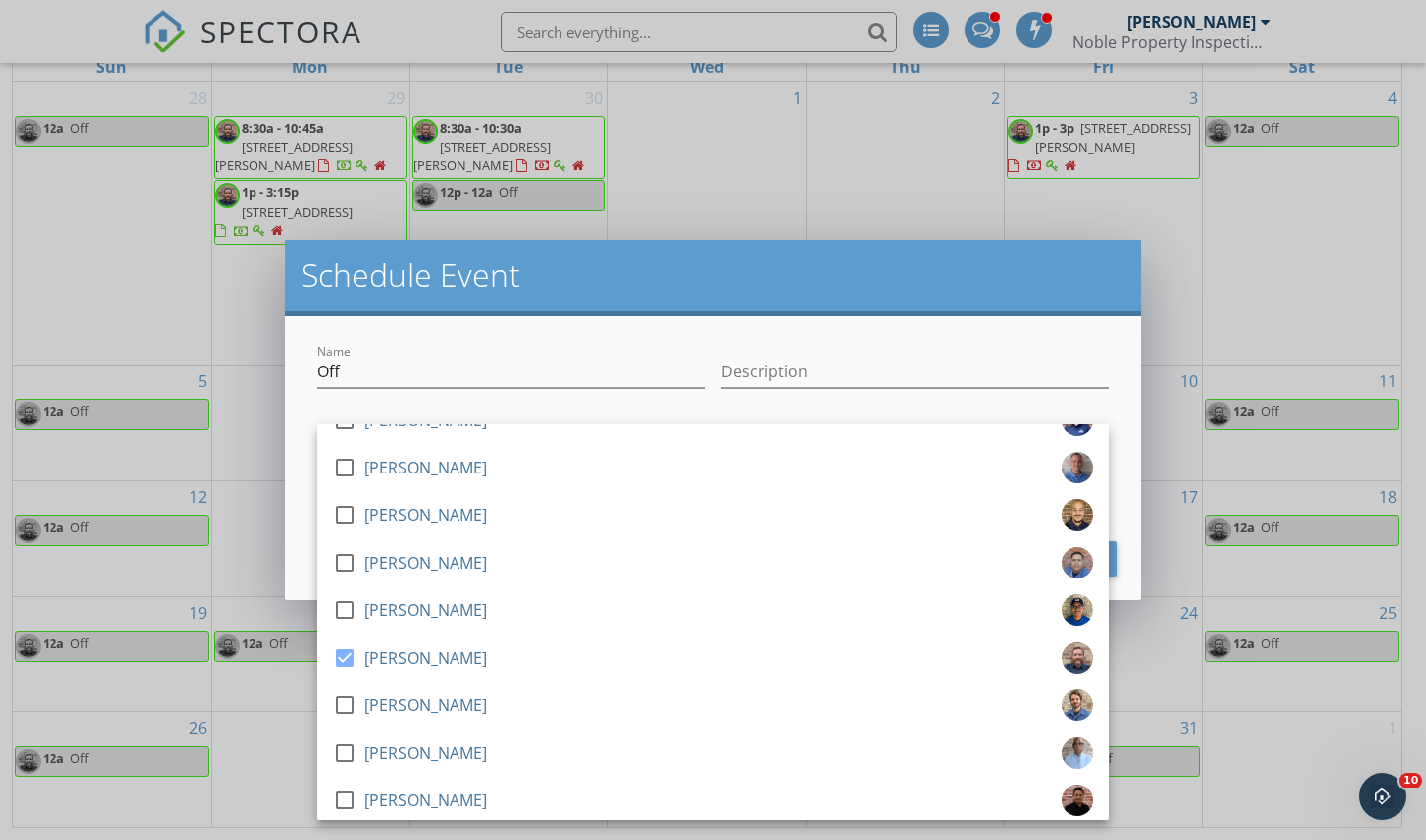
click at [304, 554] on div "Name Off Description check_box_outline_blank [PERSON_NAME] check_box_outline_bl…" at bounding box center [713, 458] width 856 height 284
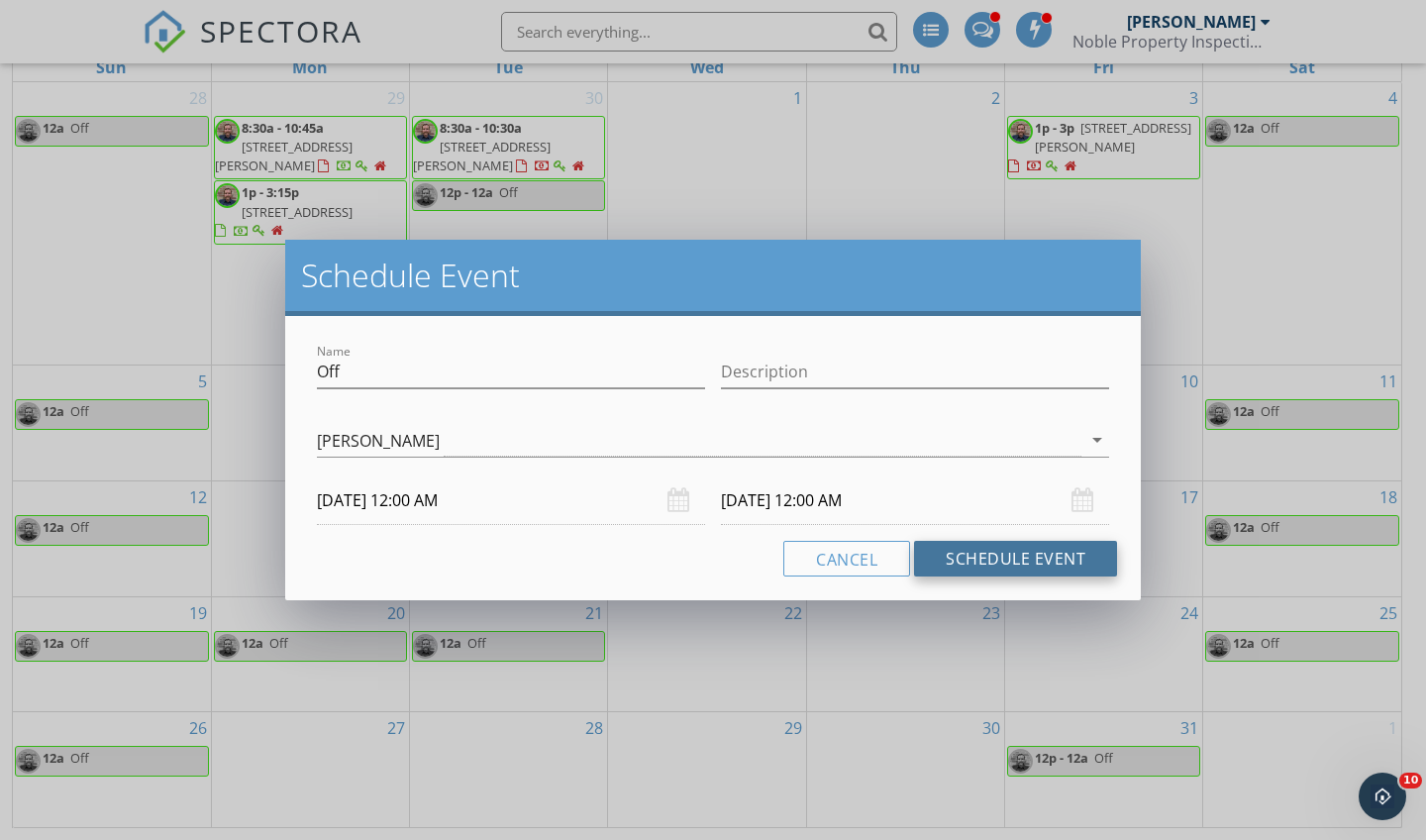
click at [1016, 566] on button "Schedule Event" at bounding box center [1015, 559] width 203 height 36
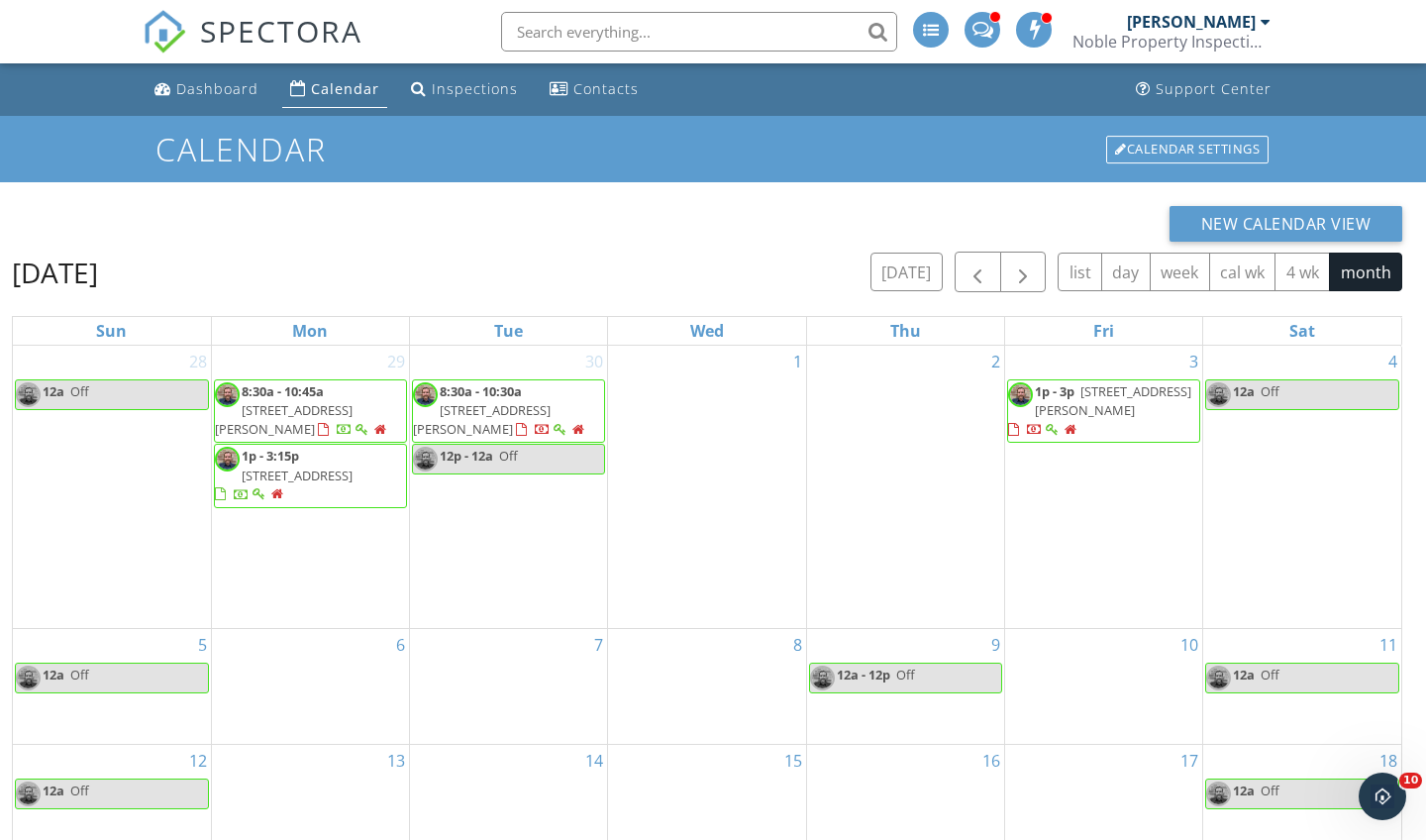
scroll to position [0, 0]
click at [1251, 26] on div "[PERSON_NAME]" at bounding box center [1191, 22] width 129 height 20
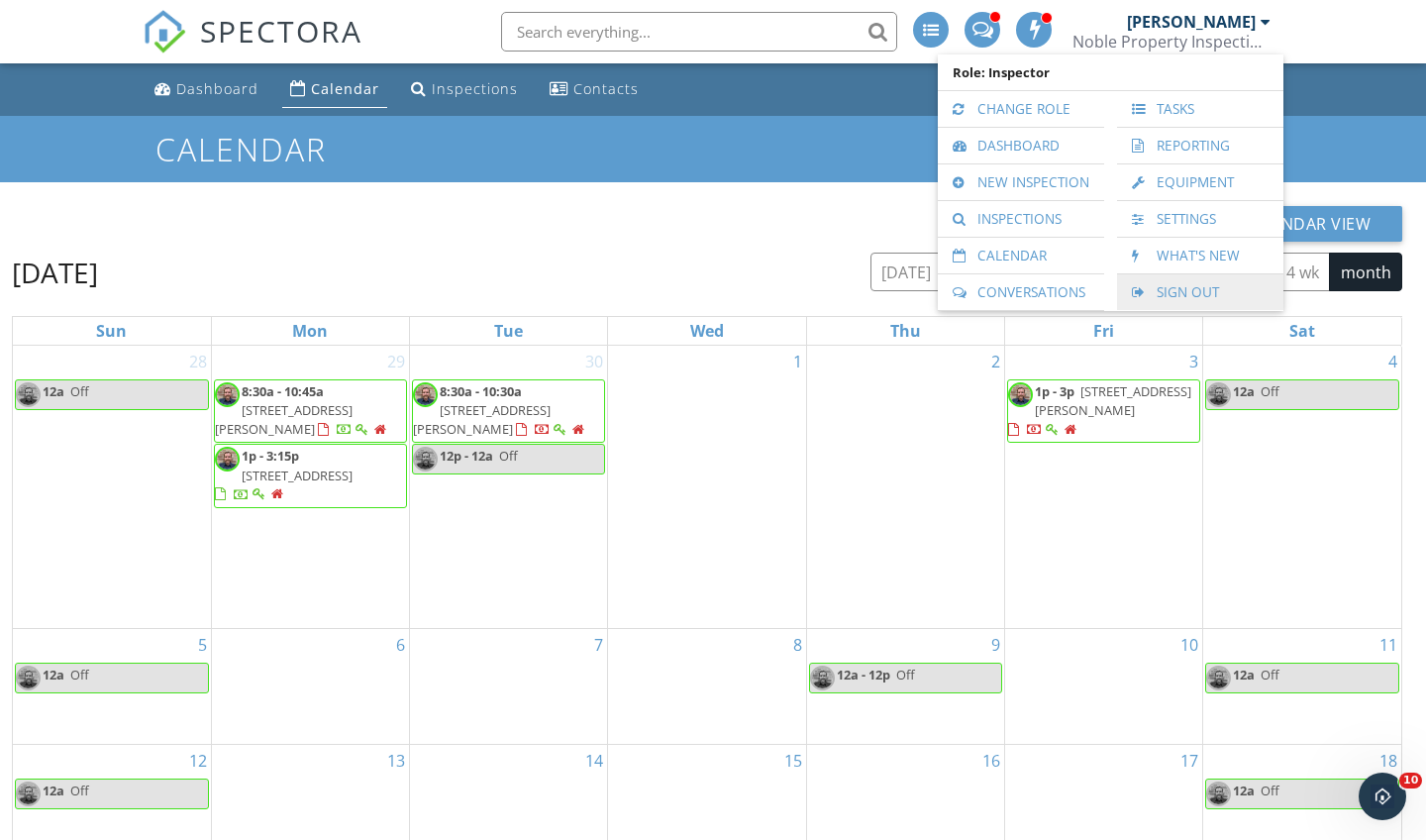
click at [1197, 287] on link "Sign Out" at bounding box center [1200, 292] width 147 height 36
